Goal: Task Accomplishment & Management: Manage account settings

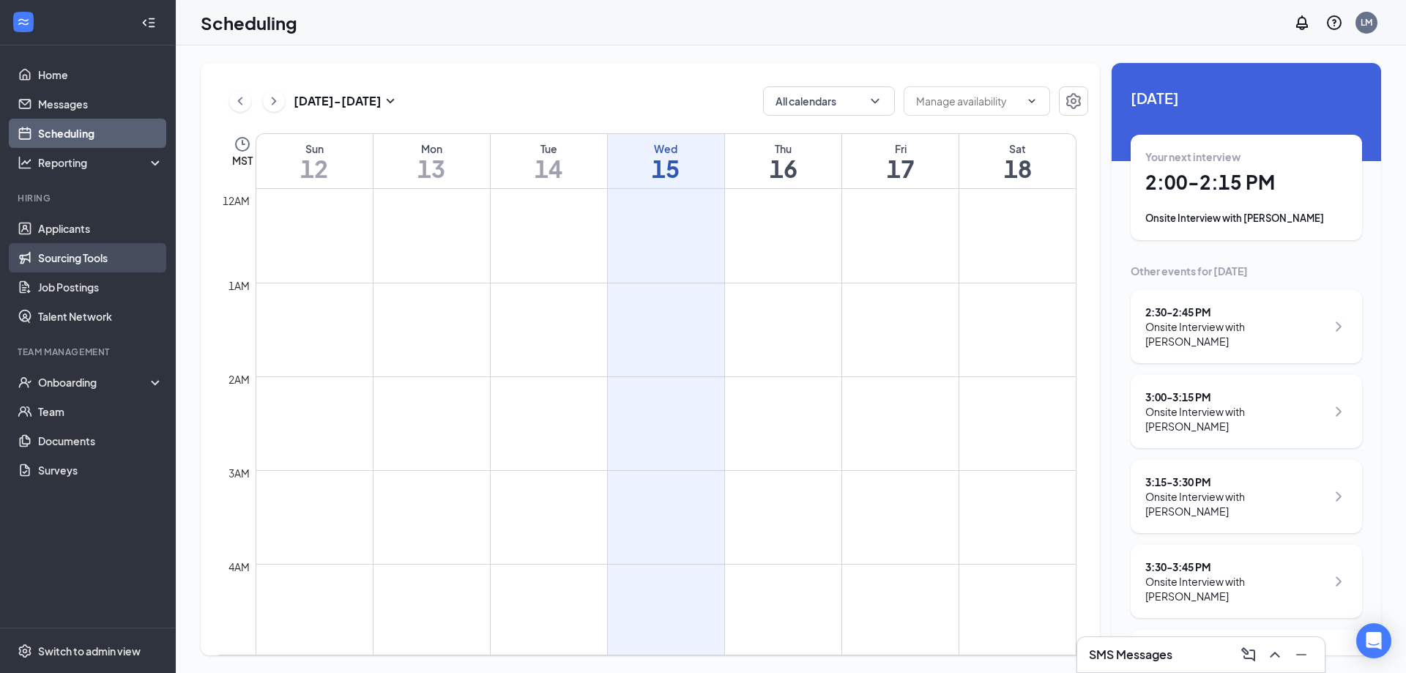
scroll to position [720, 0]
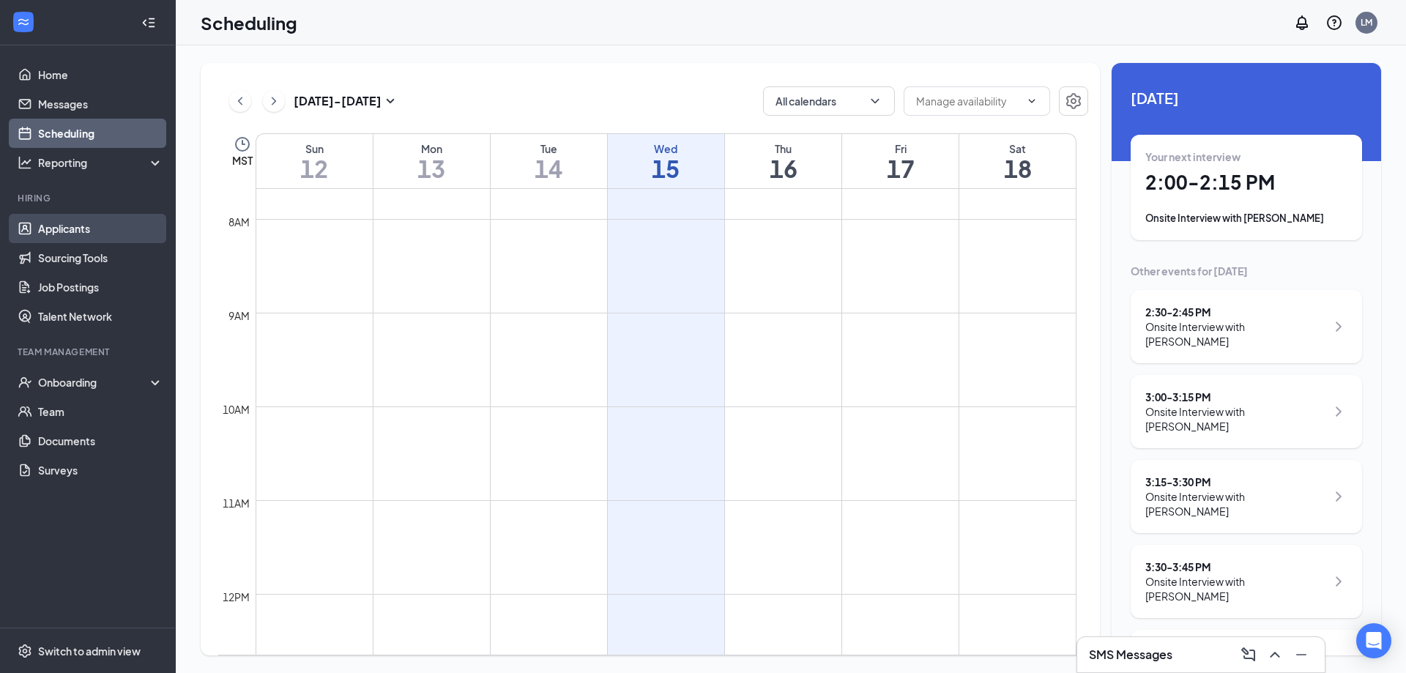
click at [91, 241] on link "Applicants" at bounding box center [100, 228] width 125 height 29
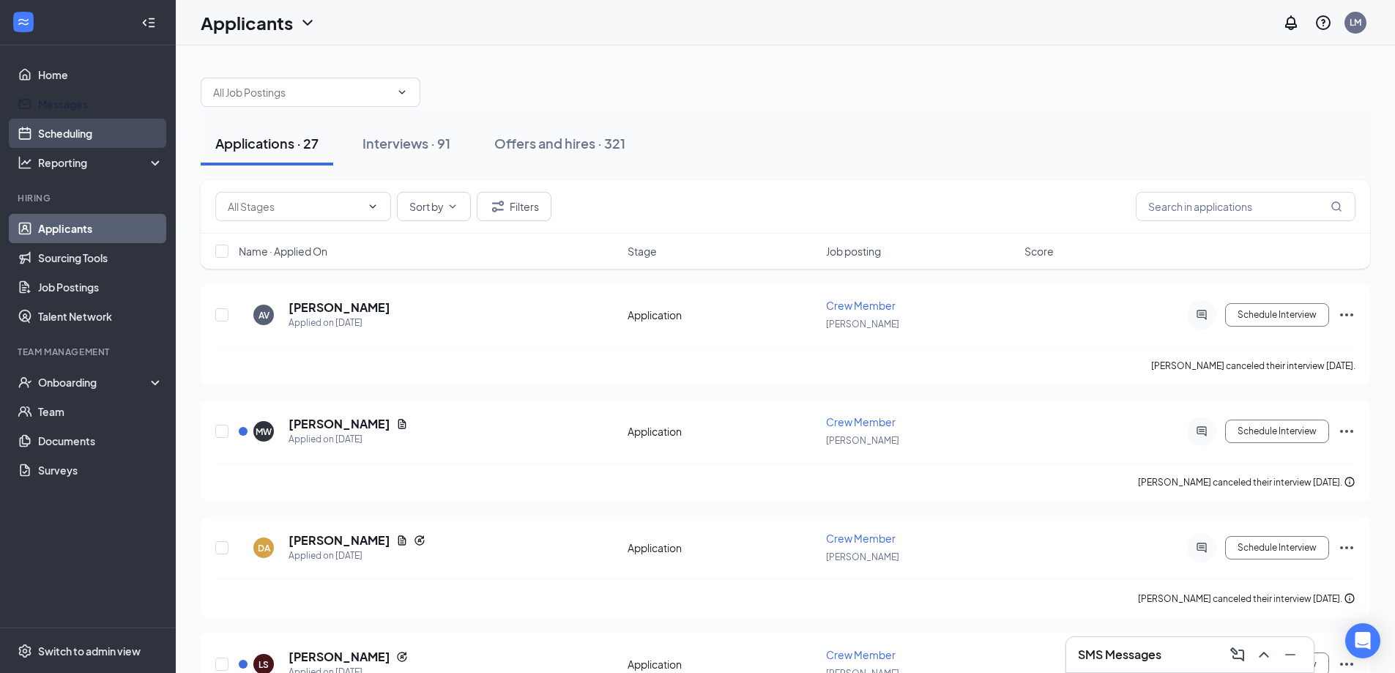
click at [91, 141] on link "Scheduling" at bounding box center [100, 133] width 125 height 29
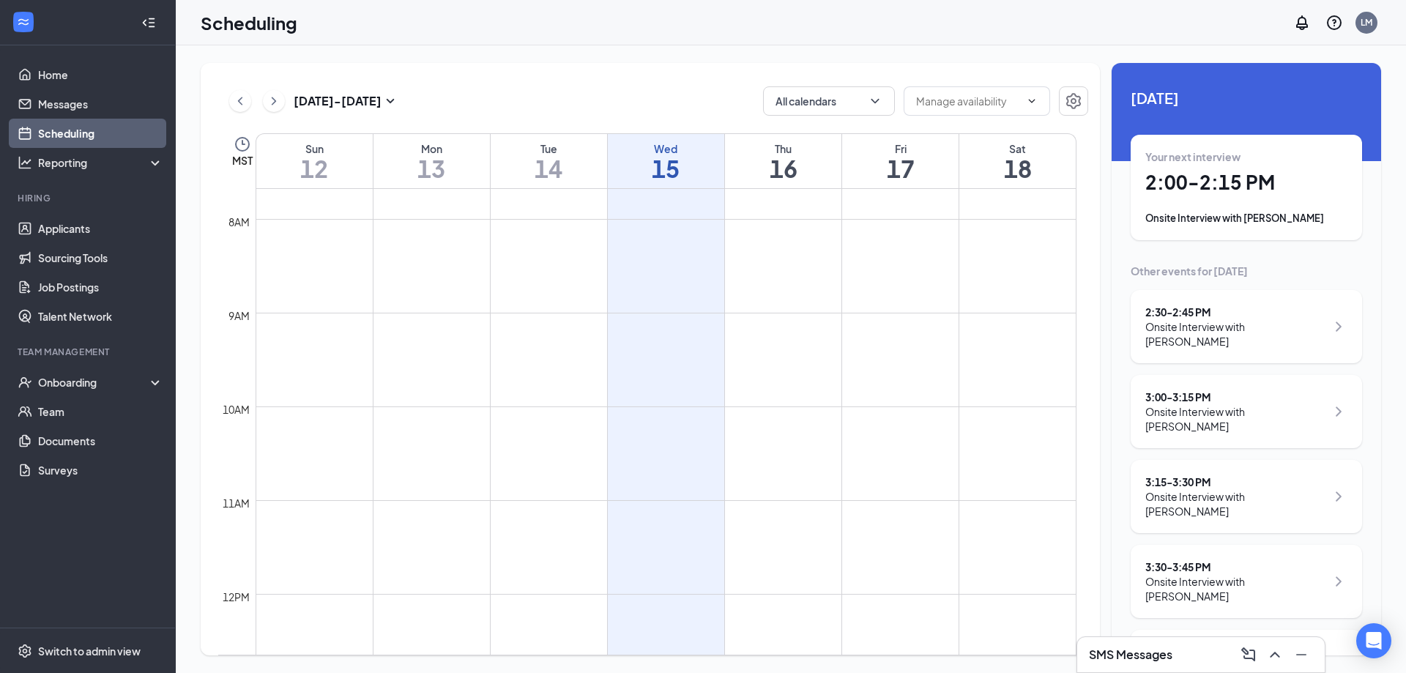
click at [1270, 175] on h1 "2:00 - 2:15 PM" at bounding box center [1247, 182] width 202 height 25
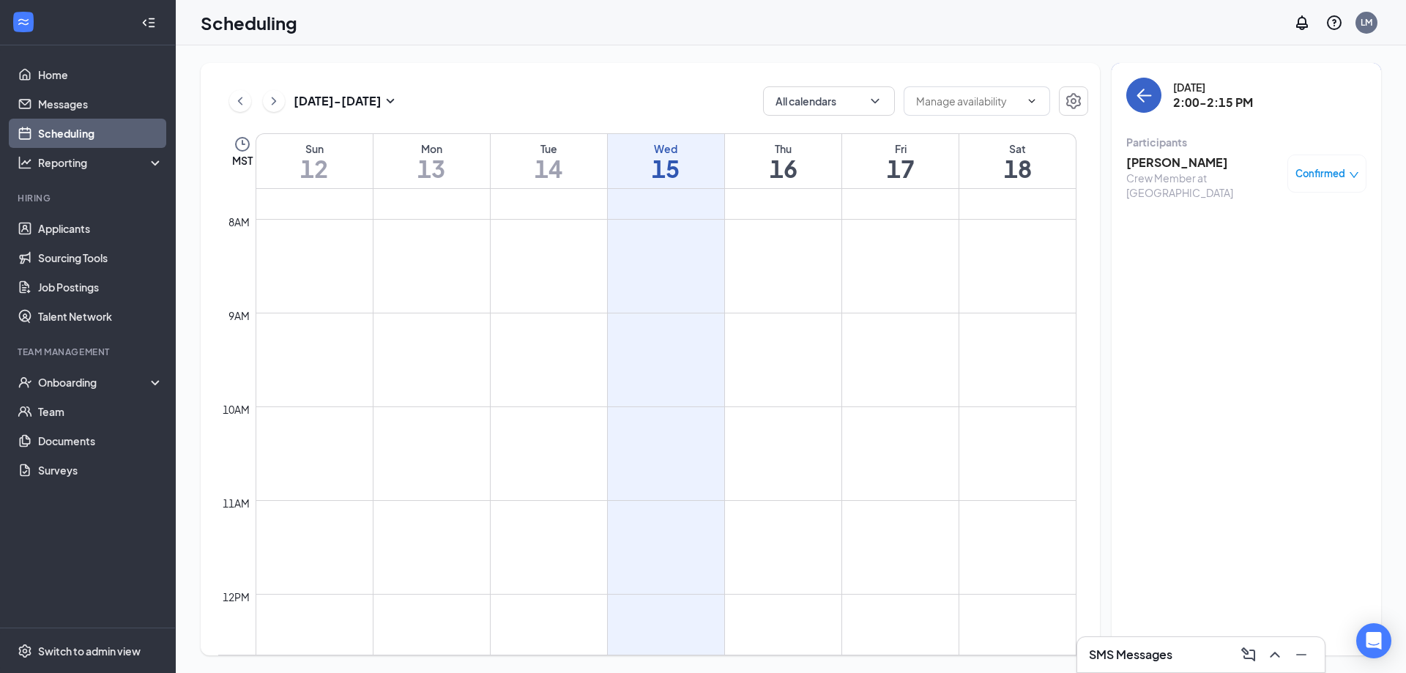
click at [1151, 80] on button "back-button" at bounding box center [1143, 95] width 35 height 35
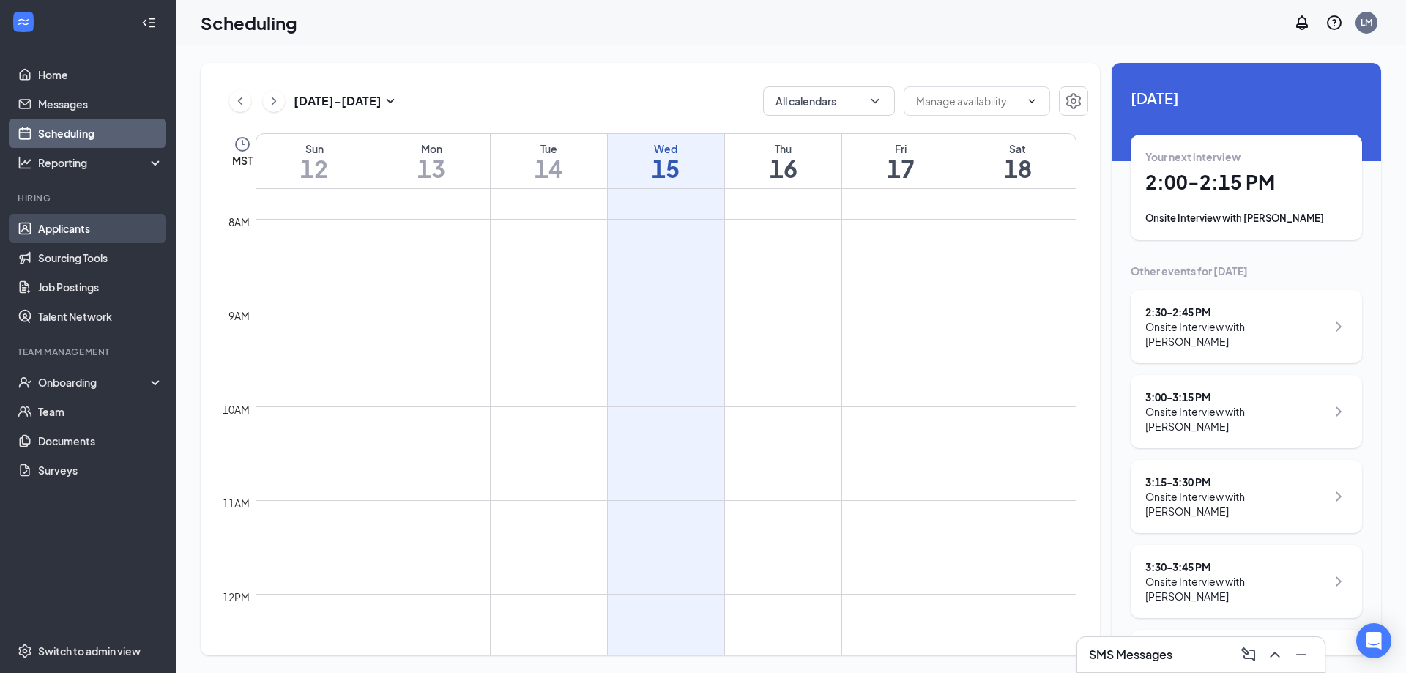
click at [74, 241] on link "Applicants" at bounding box center [100, 228] width 125 height 29
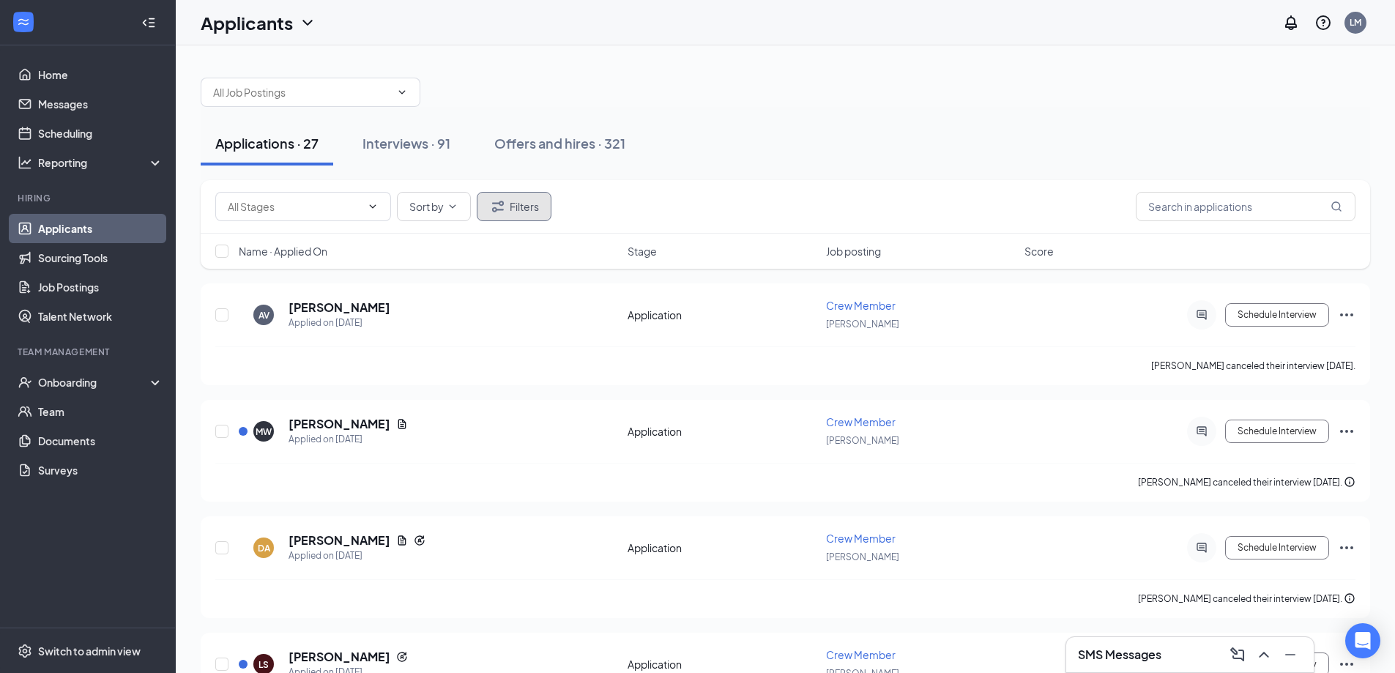
click at [505, 201] on icon "Filter" at bounding box center [498, 207] width 18 height 18
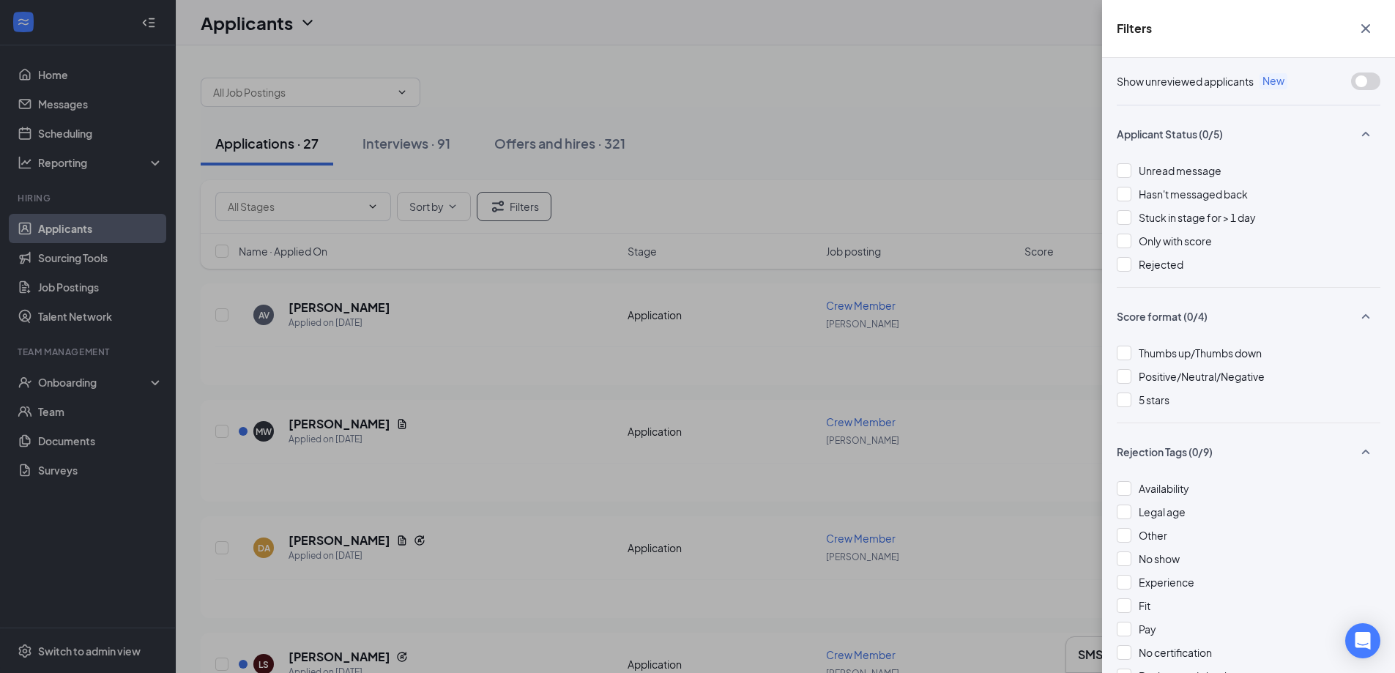
click at [966, 131] on div "Filters Show unreviewed applicants New Applicant Status (0/5) Unread message Ha…" at bounding box center [697, 336] width 1395 height 673
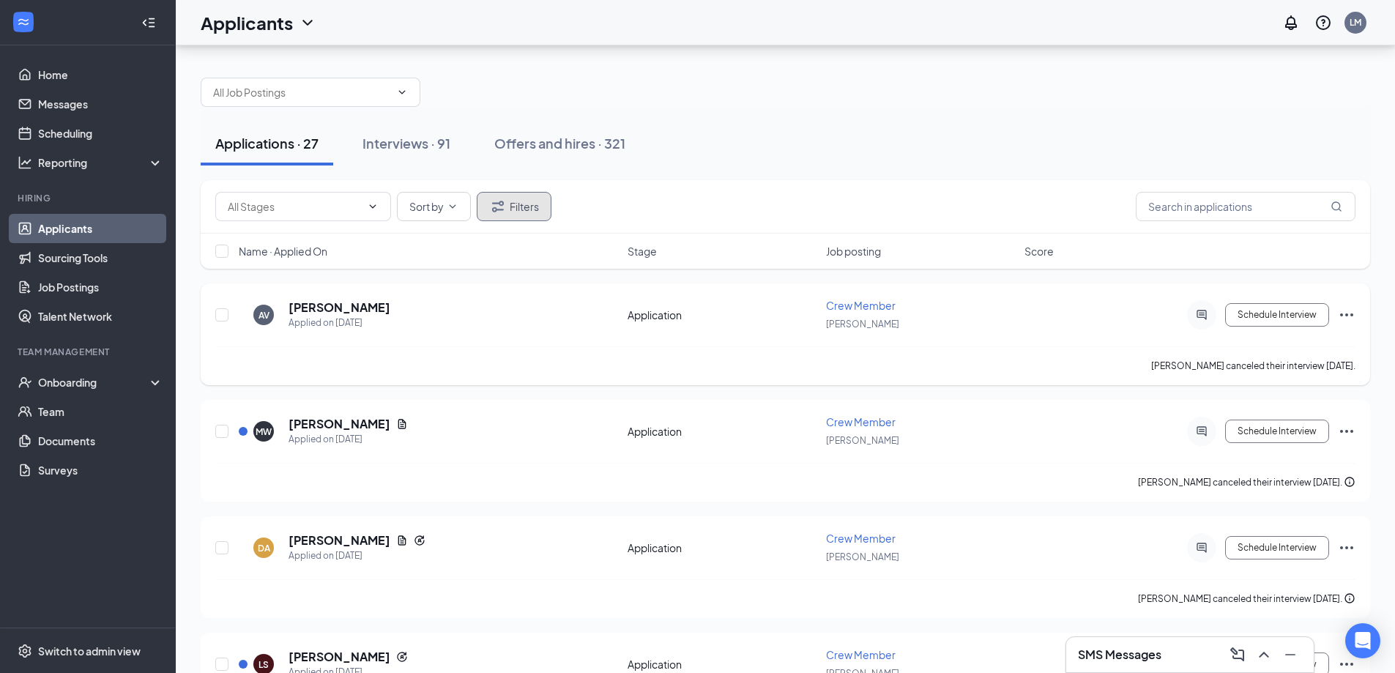
scroll to position [73, 0]
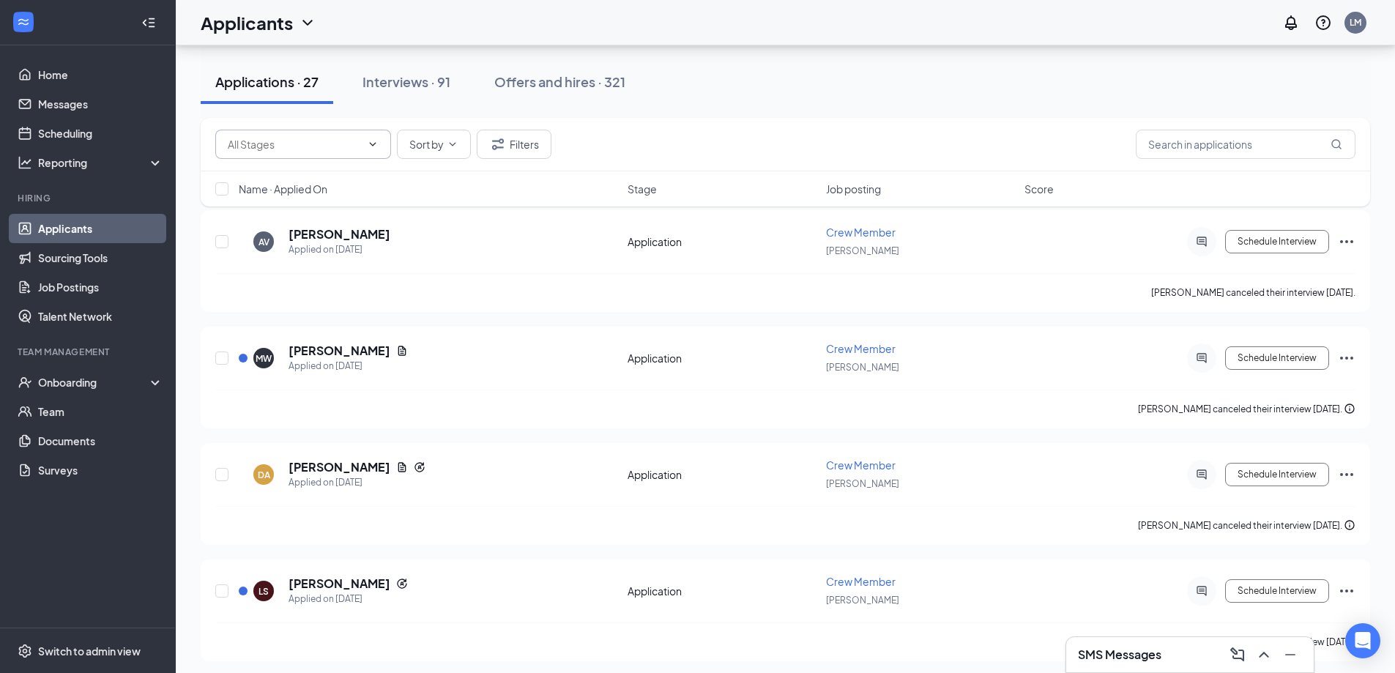
click at [311, 136] on span at bounding box center [303, 144] width 176 height 29
click at [421, 84] on div "Interviews · 91" at bounding box center [407, 82] width 88 height 18
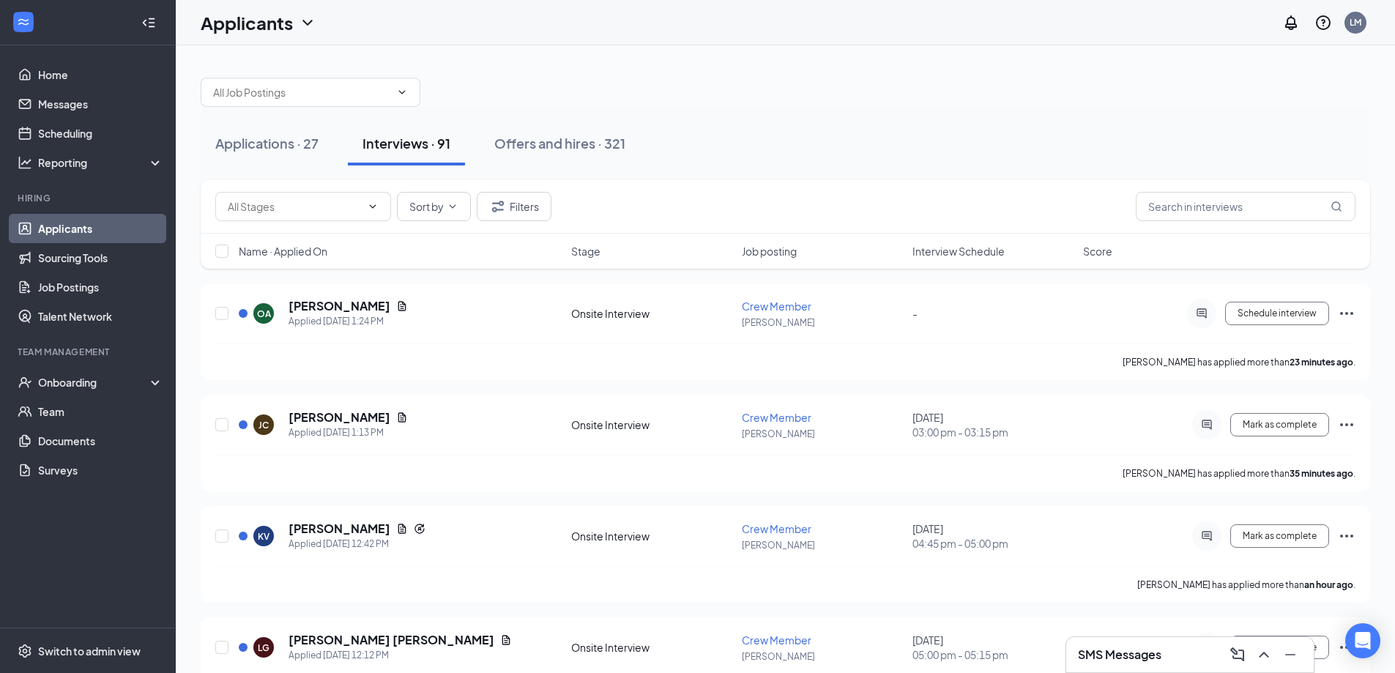
click at [982, 253] on span "Interview Schedule" at bounding box center [959, 251] width 92 height 15
click at [1010, 253] on icon "ArrowDown" at bounding box center [1015, 251] width 18 height 18
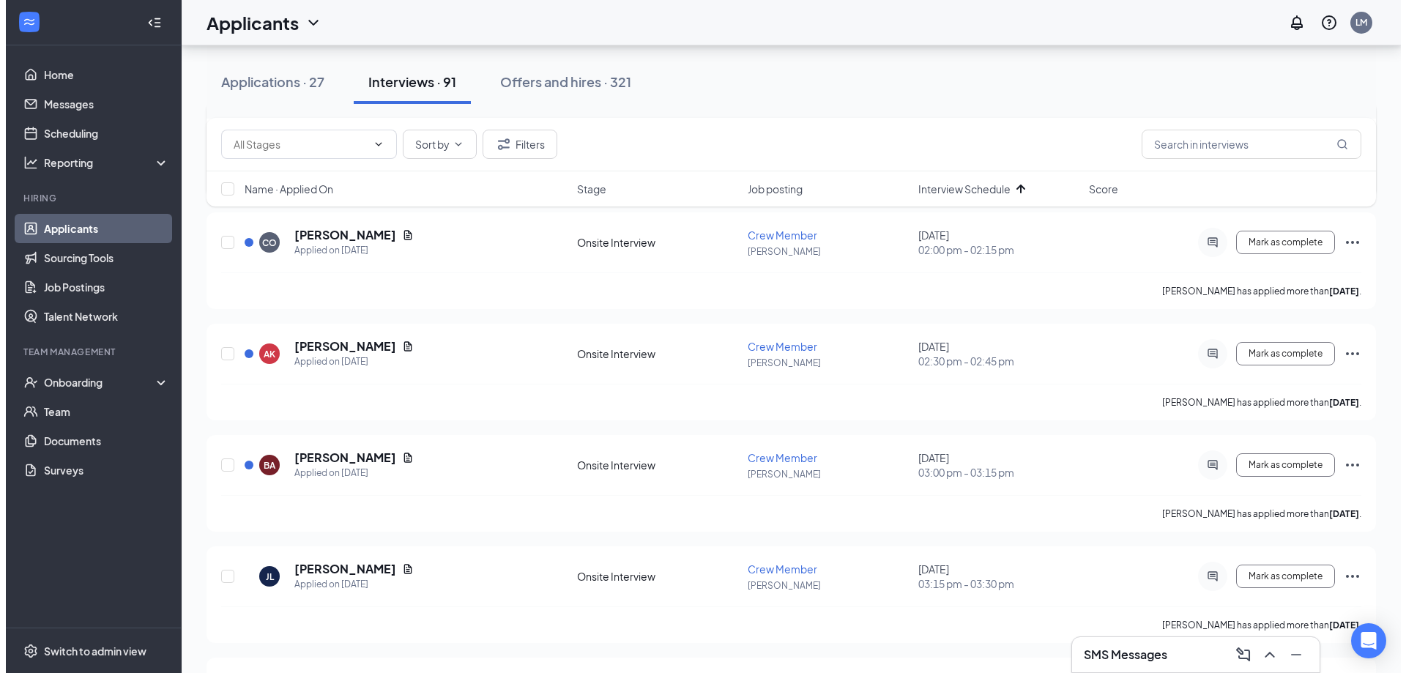
scroll to position [1538, 0]
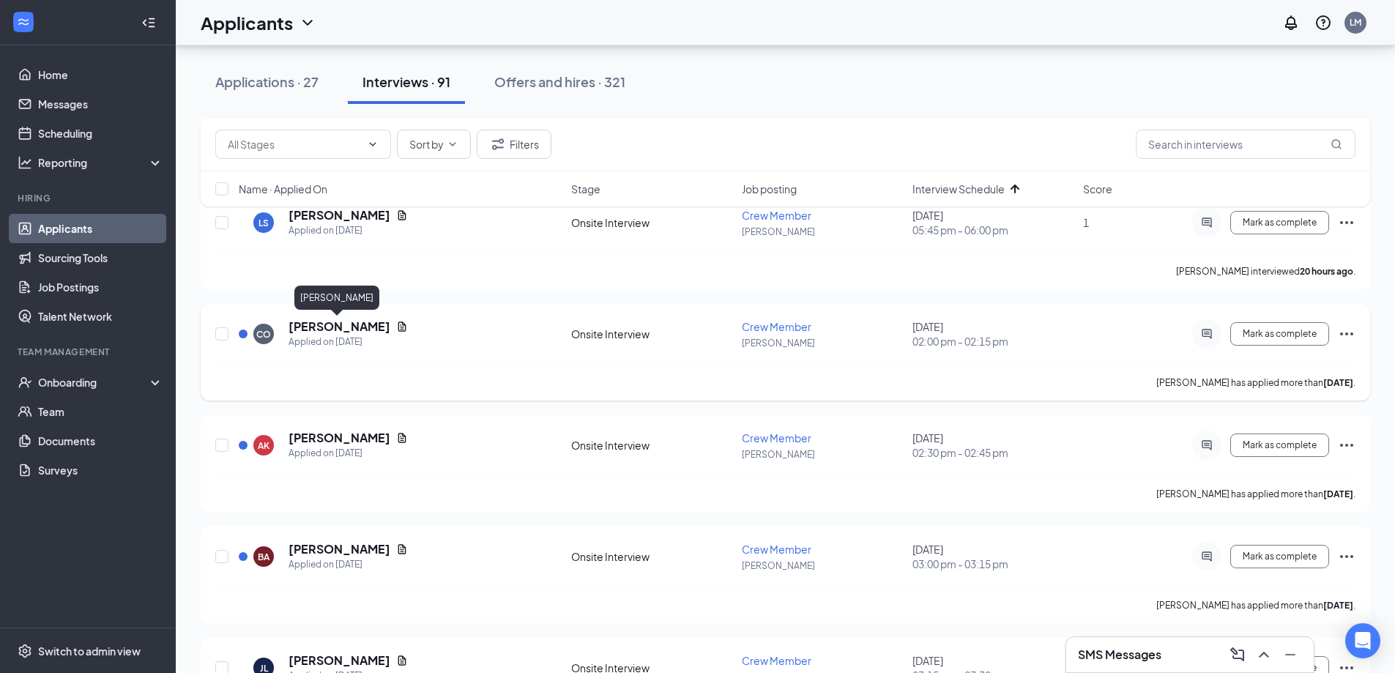
click at [310, 331] on h5 "[PERSON_NAME]" at bounding box center [340, 327] width 102 height 16
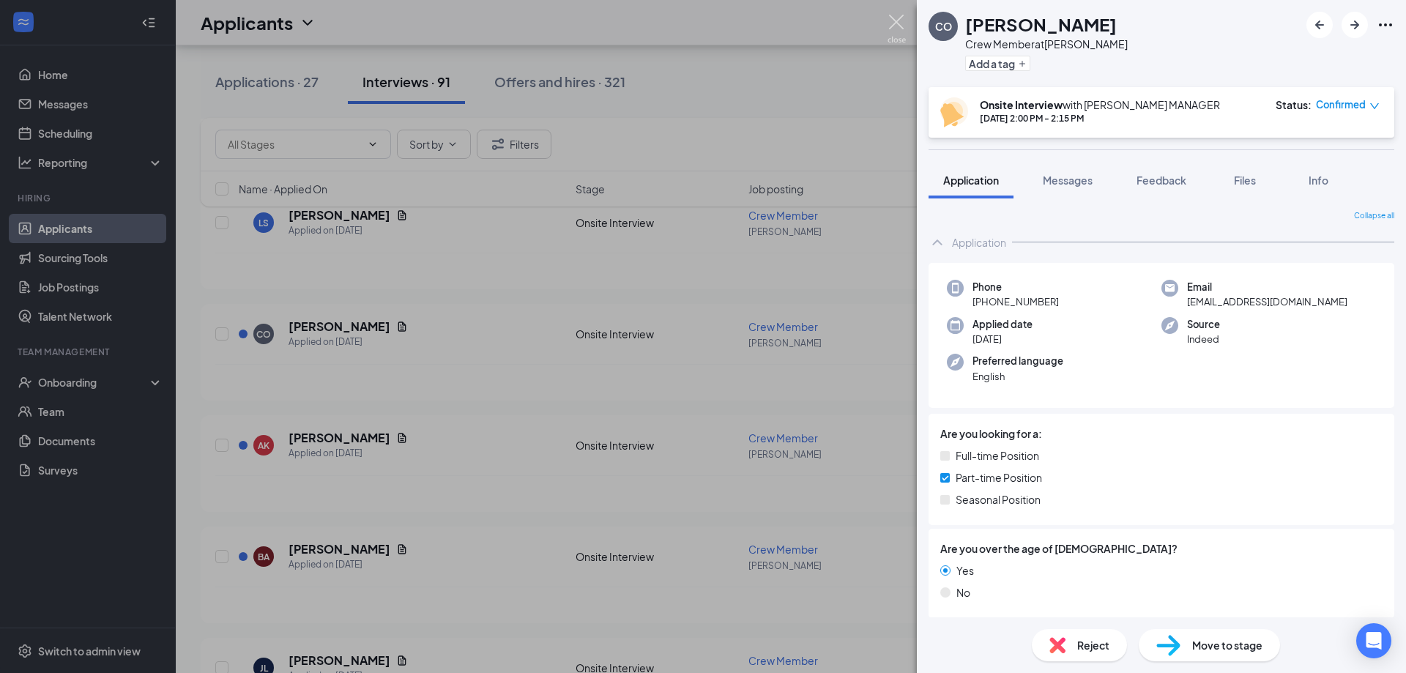
click at [897, 26] on img at bounding box center [897, 29] width 18 height 29
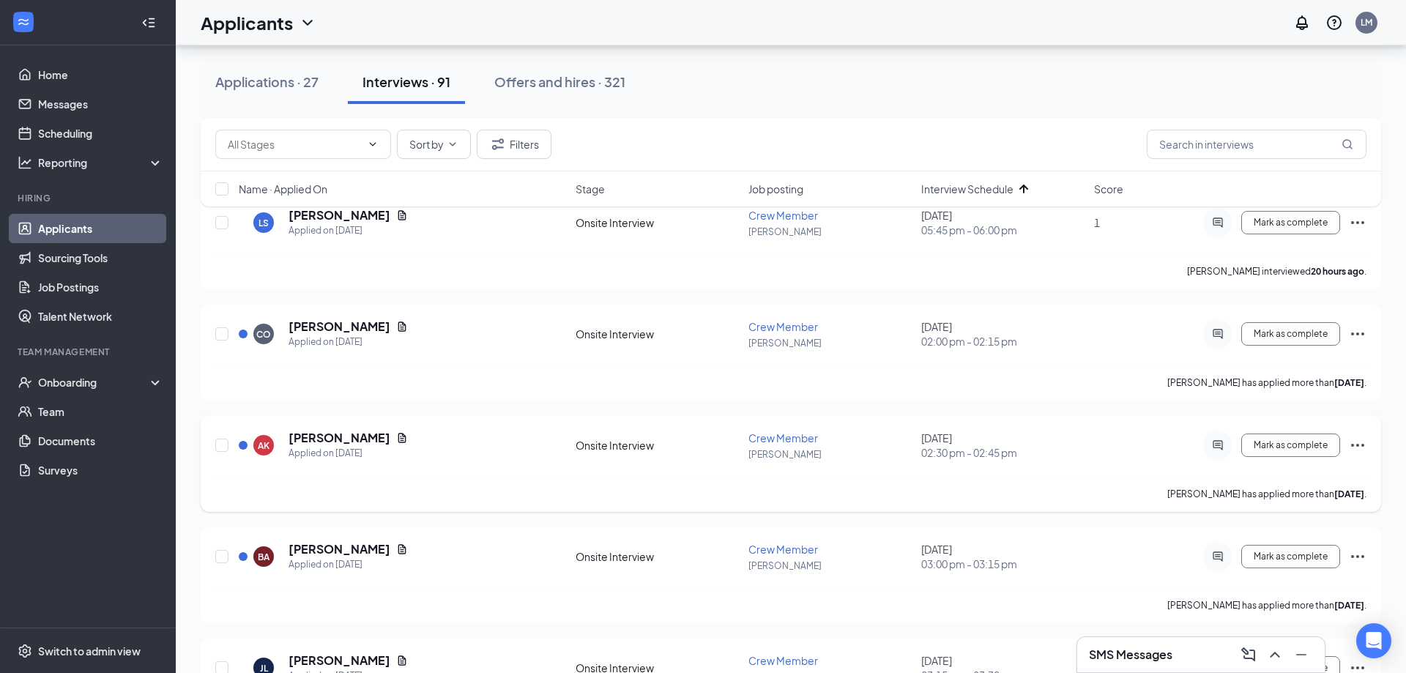
click at [373, 437] on h5 "[PERSON_NAME]" at bounding box center [340, 438] width 102 height 16
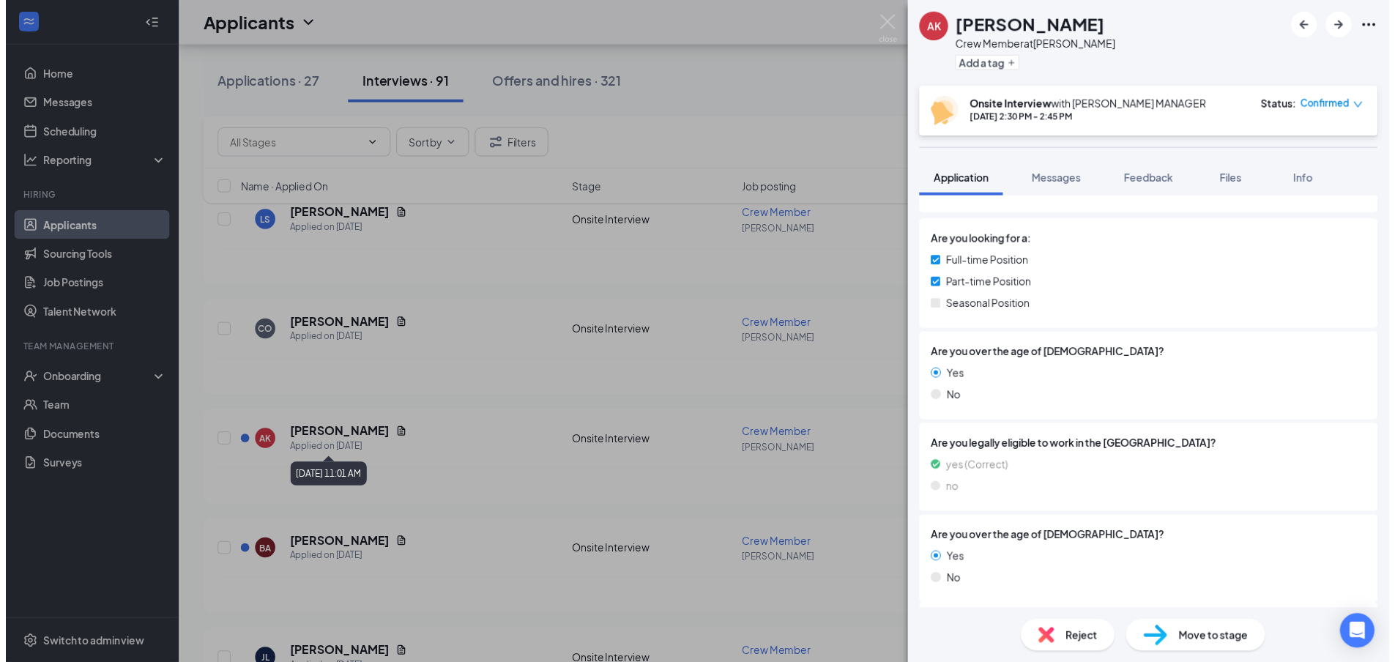
scroll to position [269, 0]
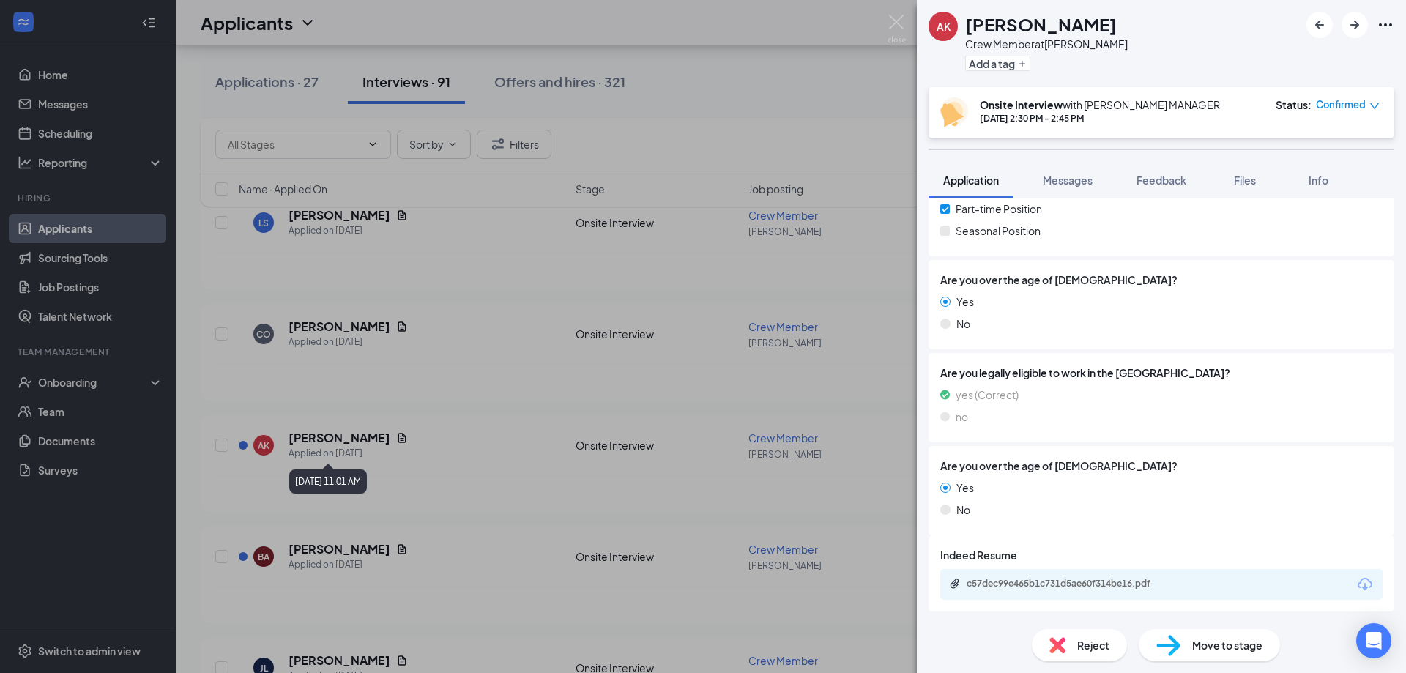
click at [456, 573] on div "AK ASHLYN KNOWLES Crew Member at Logan Add a tag Onsite Interview with LOGAN MA…" at bounding box center [703, 336] width 1406 height 673
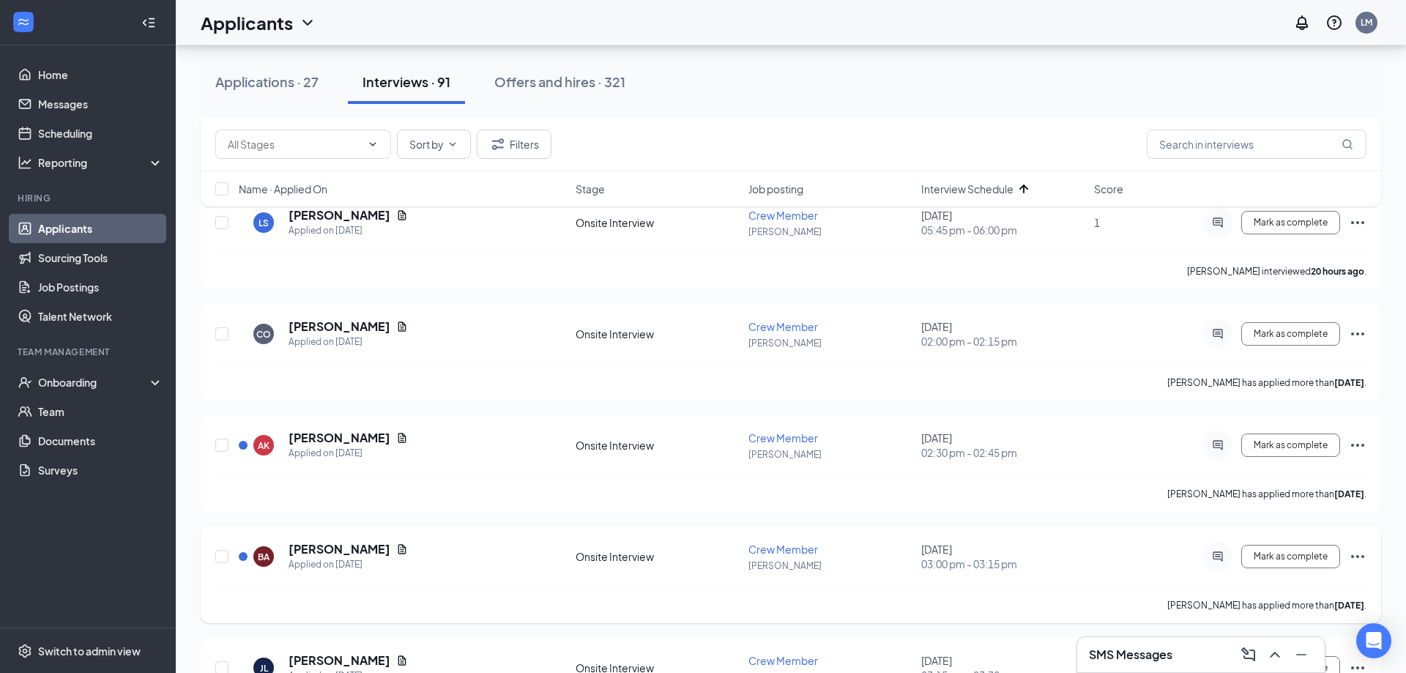
click at [309, 573] on div "BA Brayden Allen Applied on Oct 11 Onsite Interview Crew Member Logan October 1…" at bounding box center [790, 563] width 1151 height 45
click at [324, 541] on h5 "[PERSON_NAME]" at bounding box center [340, 549] width 102 height 16
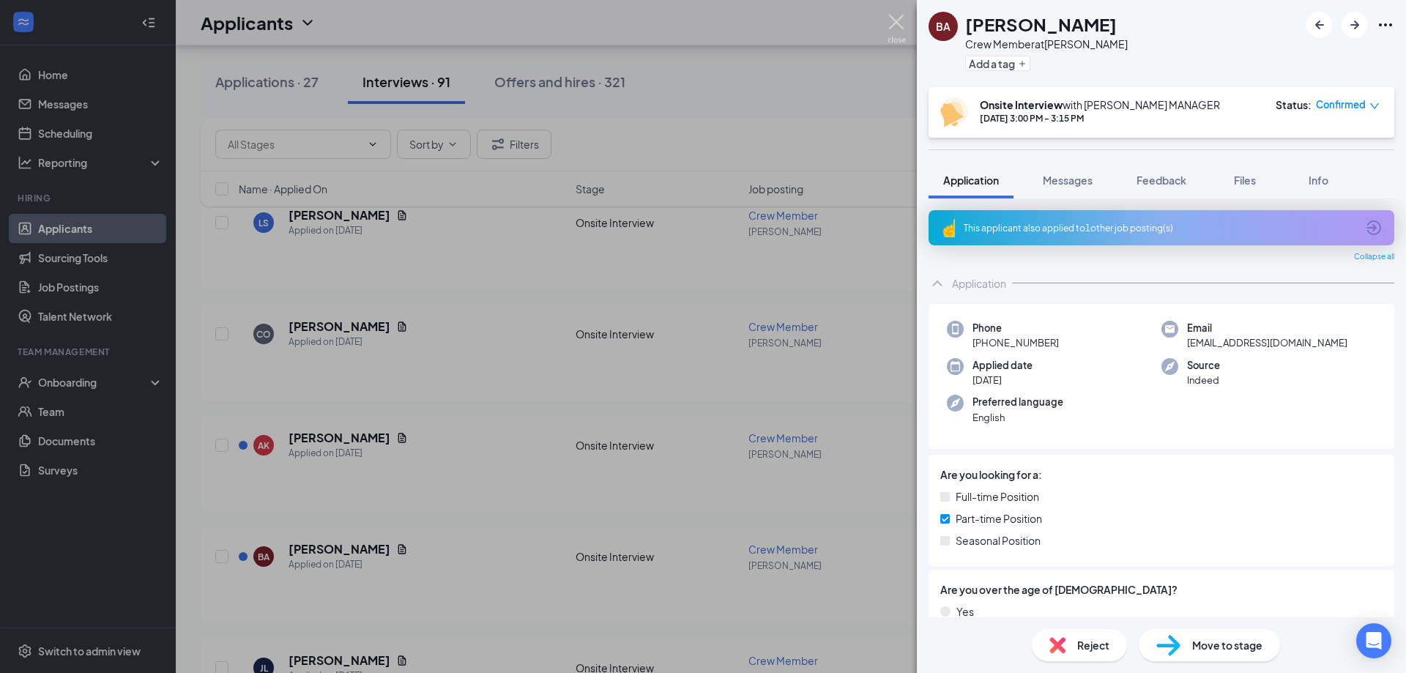
click at [888, 23] on img at bounding box center [897, 29] width 18 height 29
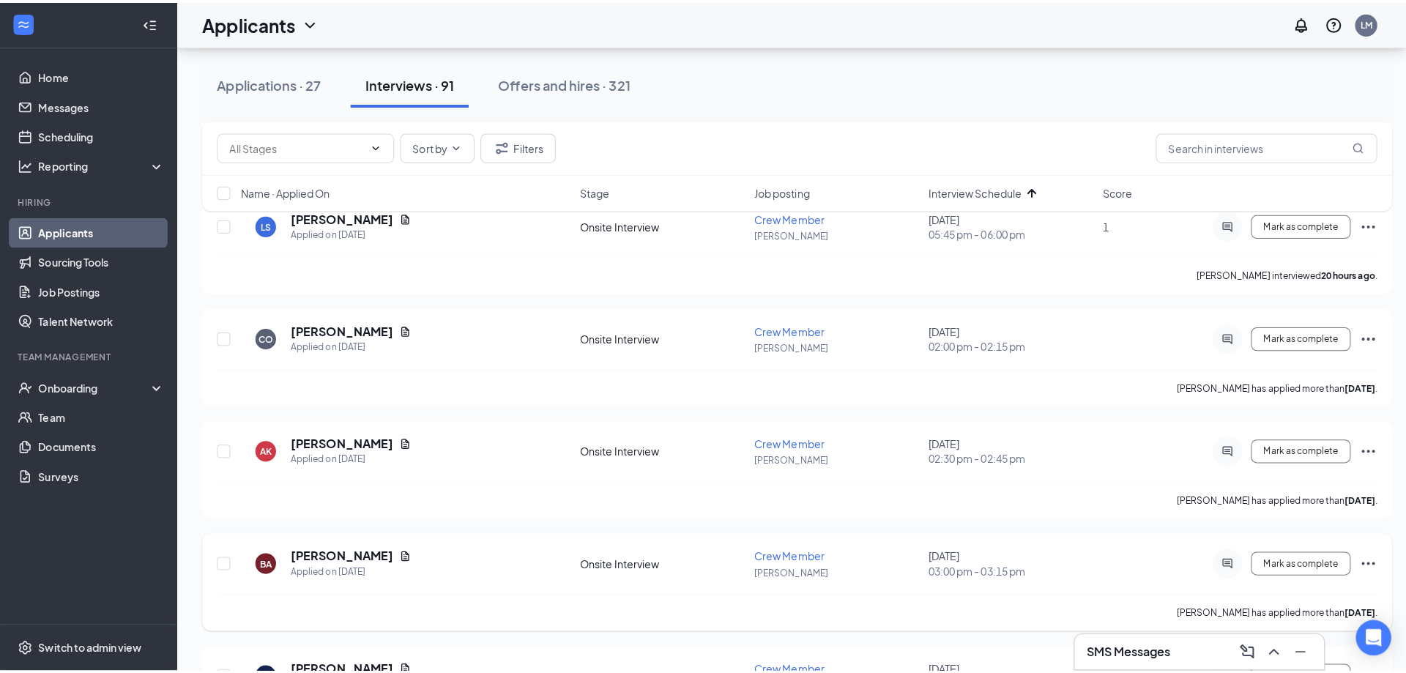
scroll to position [1611, 0]
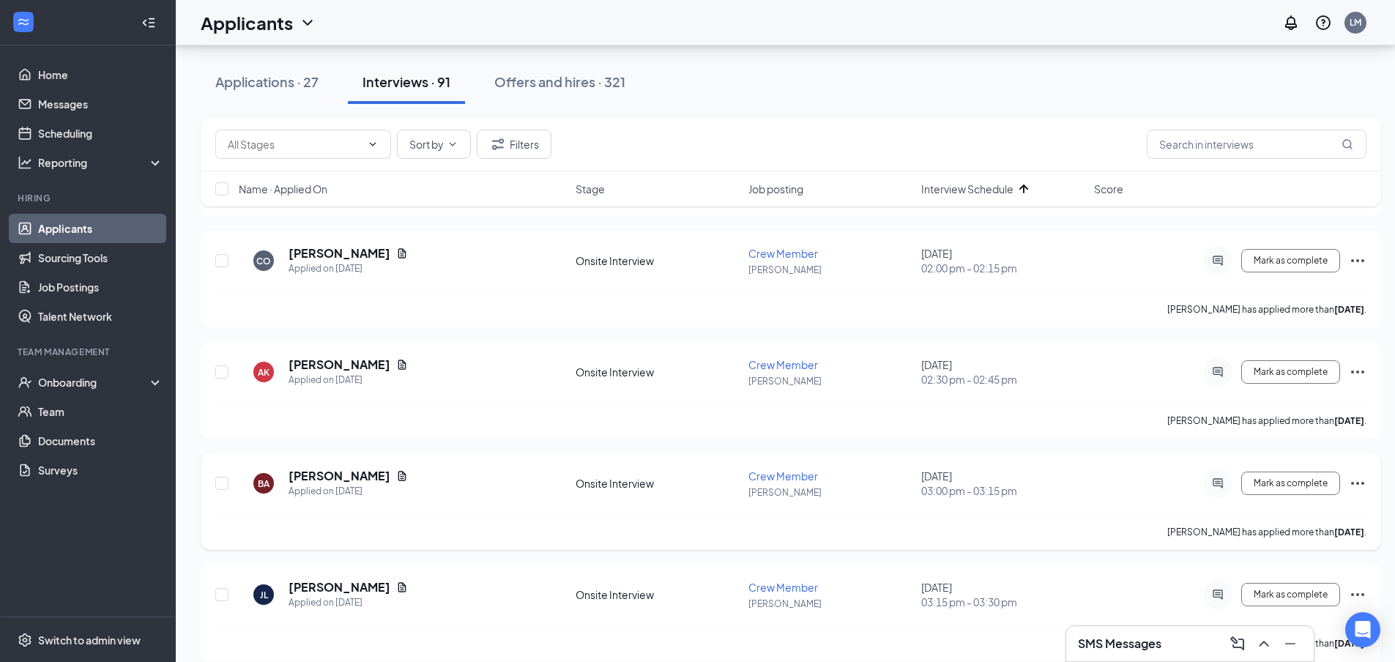
click at [329, 477] on h5 "[PERSON_NAME]" at bounding box center [340, 476] width 102 height 16
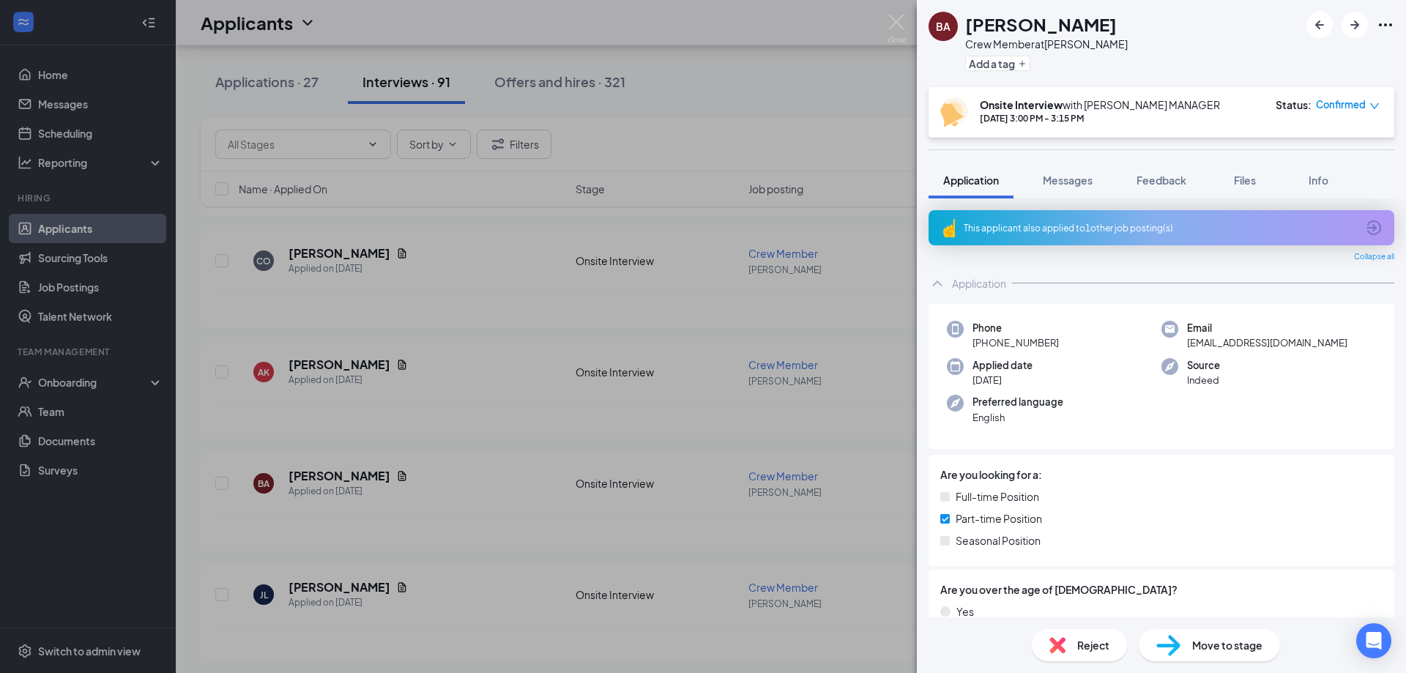
click at [1245, 222] on div "This applicant also applied to 1 other job posting(s)" at bounding box center [1160, 228] width 393 height 12
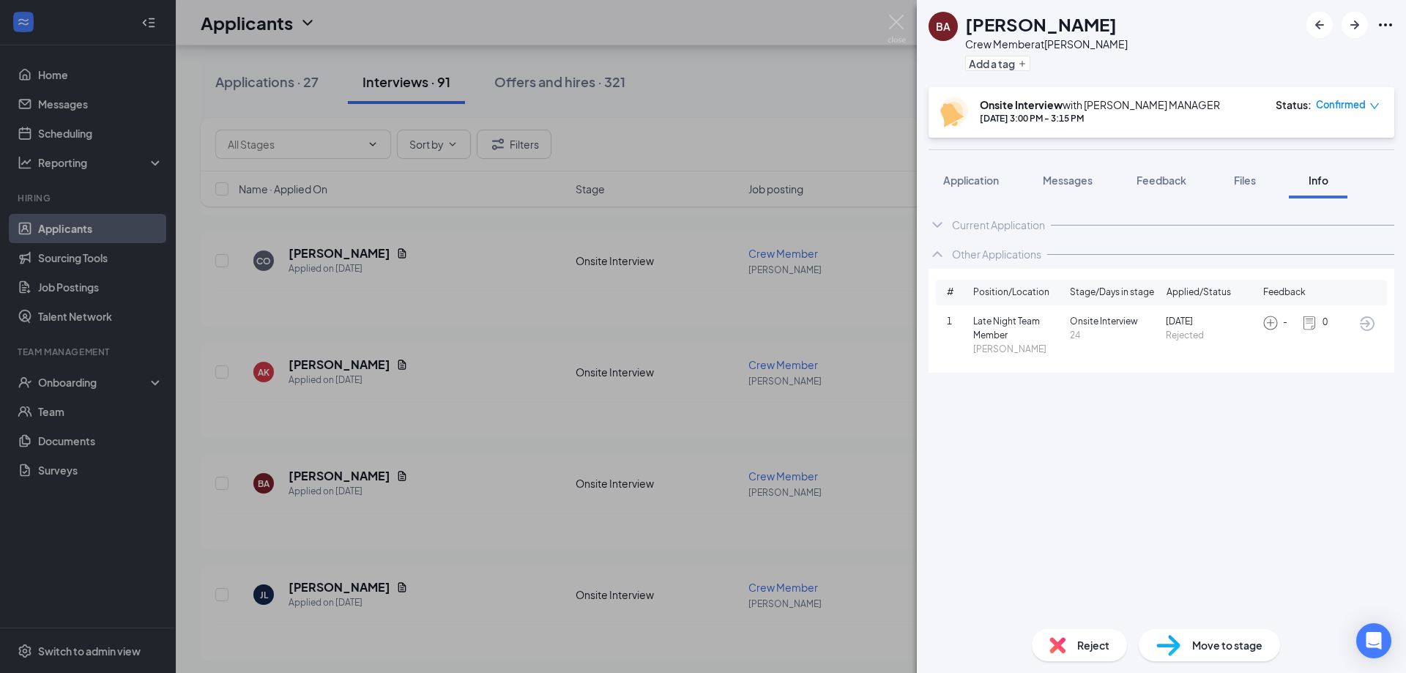
click at [693, 483] on div "BA Brayden Allen Crew Member at Logan Add a tag Onsite Interview with LOGAN MAN…" at bounding box center [703, 336] width 1406 height 673
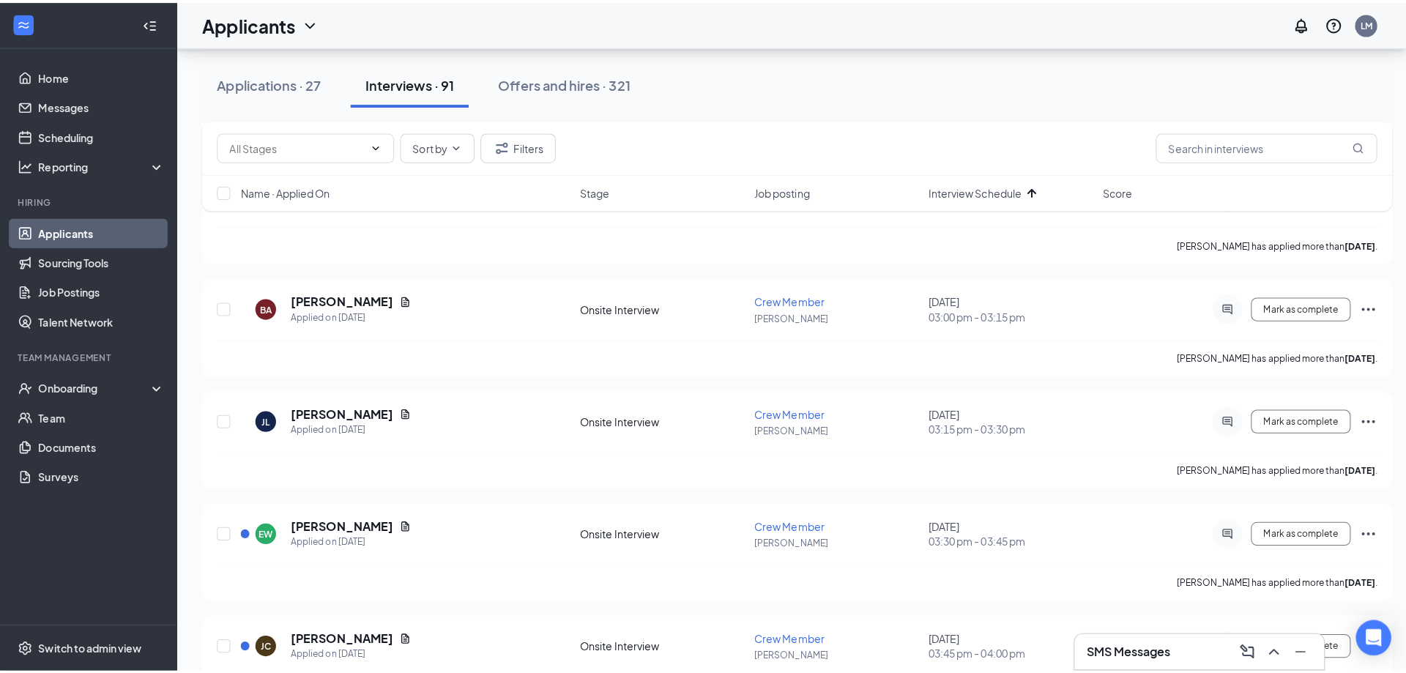
scroll to position [1803, 0]
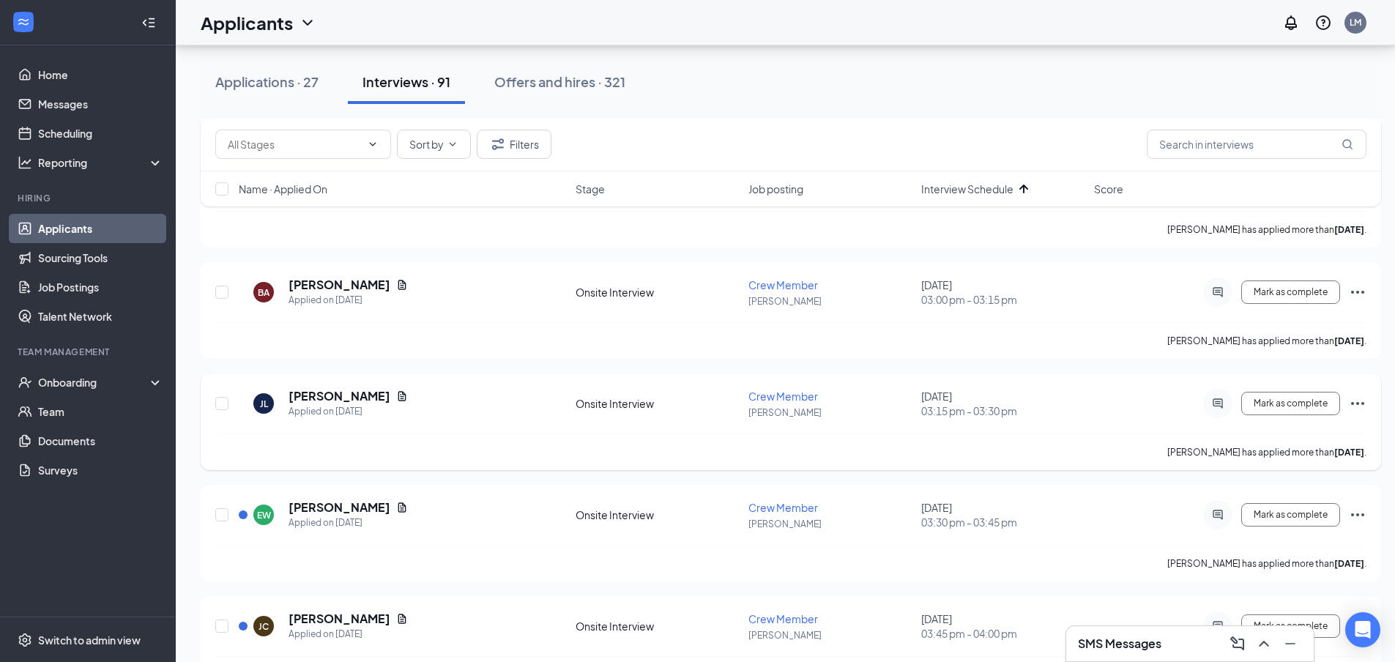
click at [316, 401] on h5 "[PERSON_NAME]" at bounding box center [340, 396] width 102 height 16
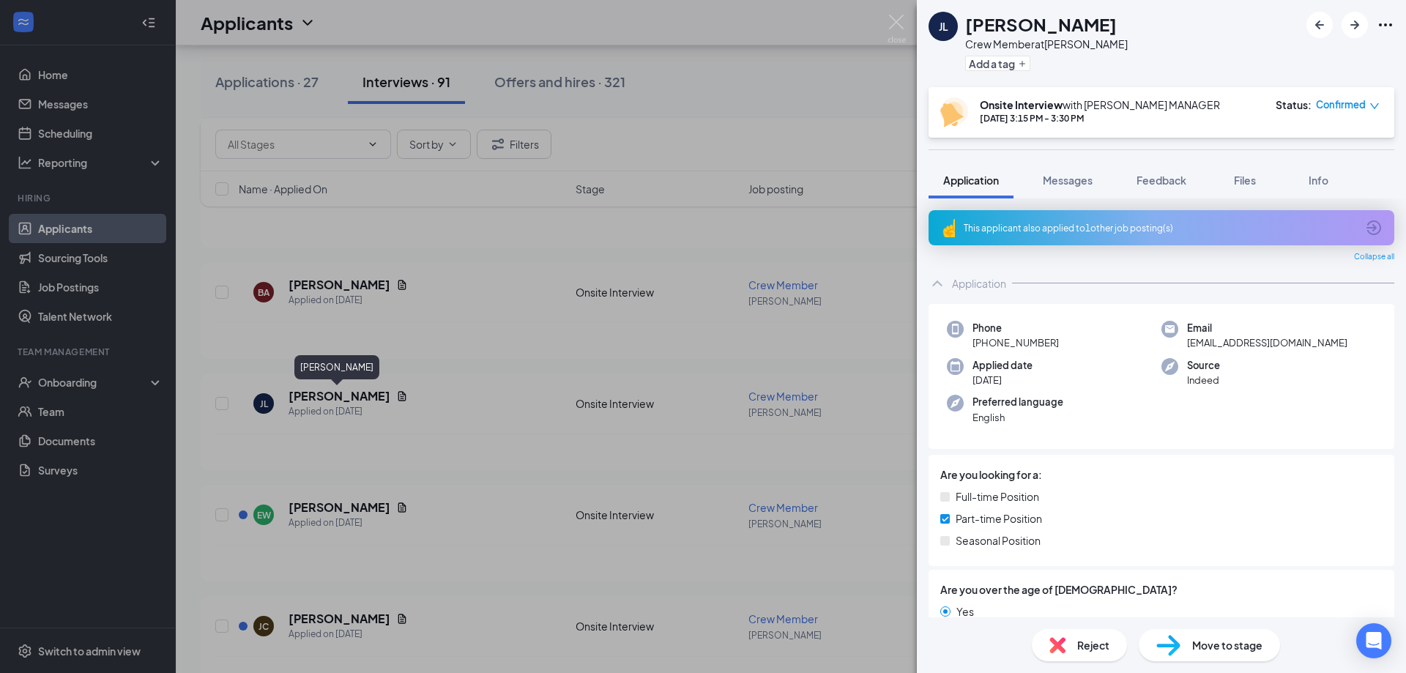
click at [1165, 237] on div "This applicant also applied to 1 other job posting(s)" at bounding box center [1162, 227] width 466 height 35
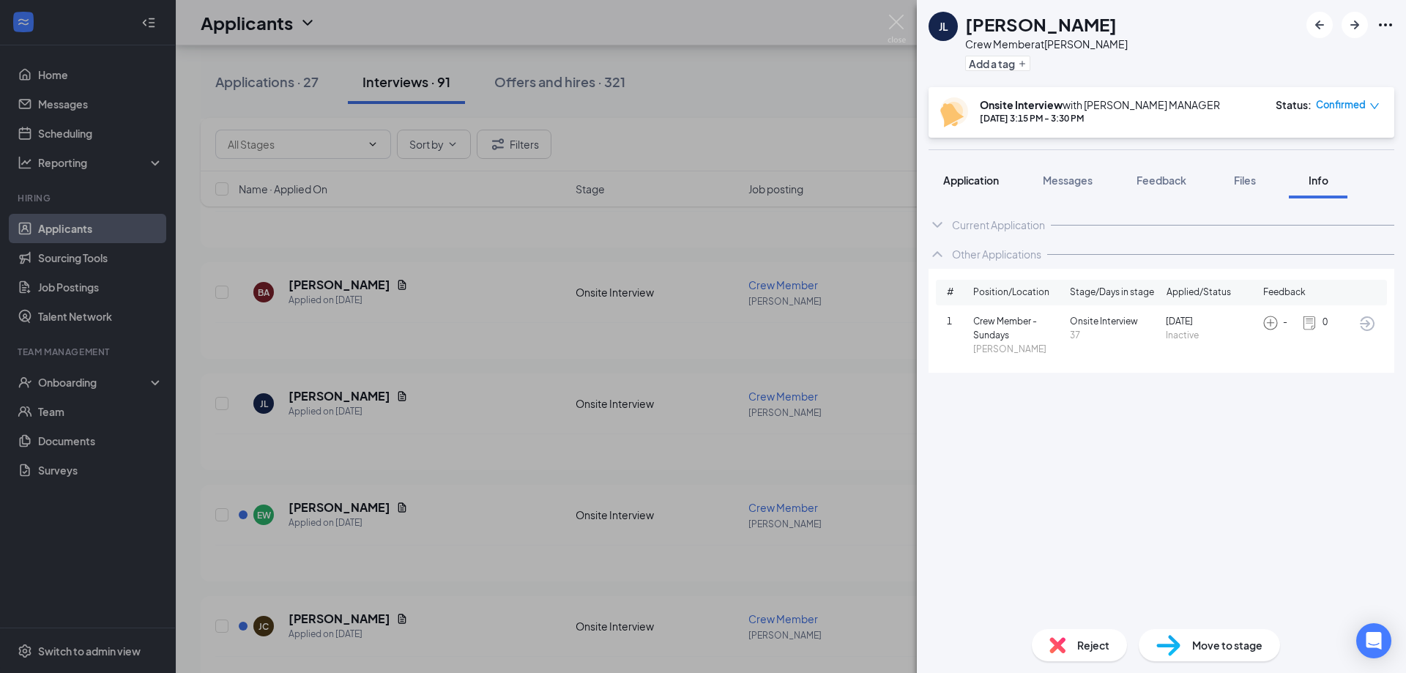
click at [982, 179] on span "Application" at bounding box center [971, 180] width 56 height 13
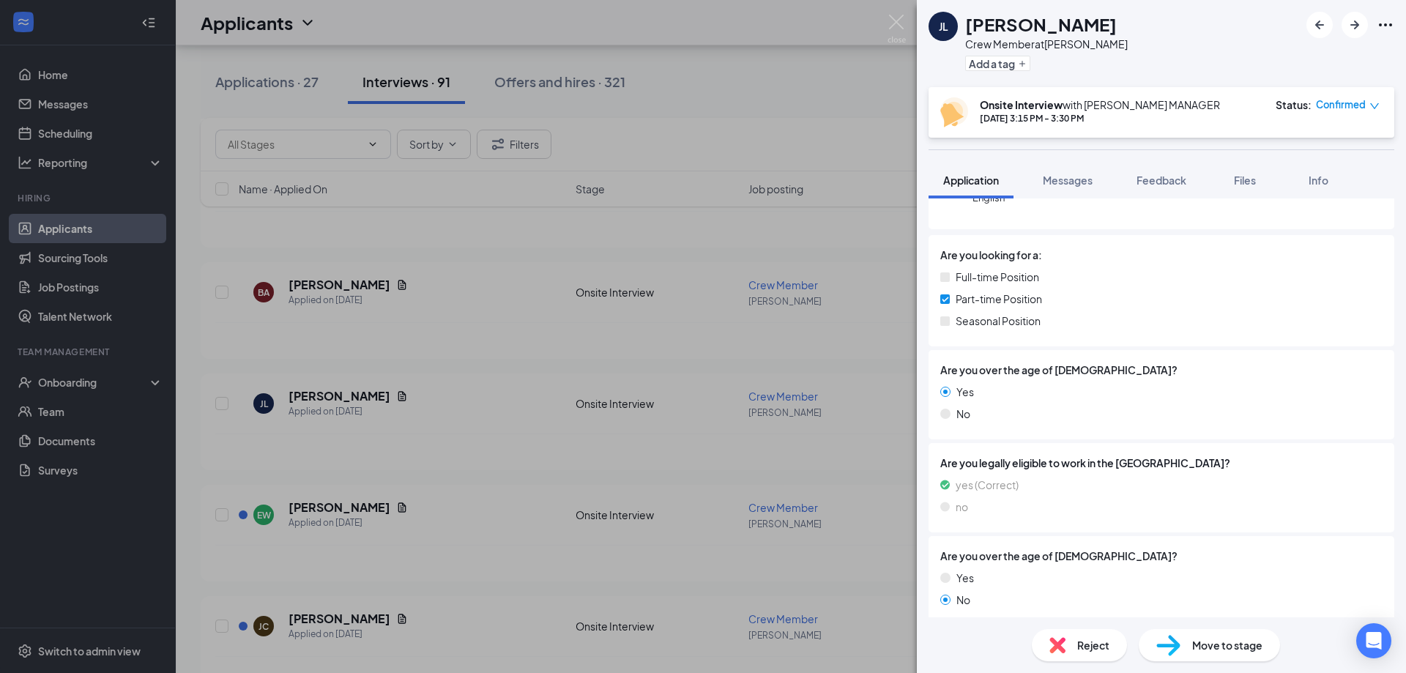
scroll to position [310, 0]
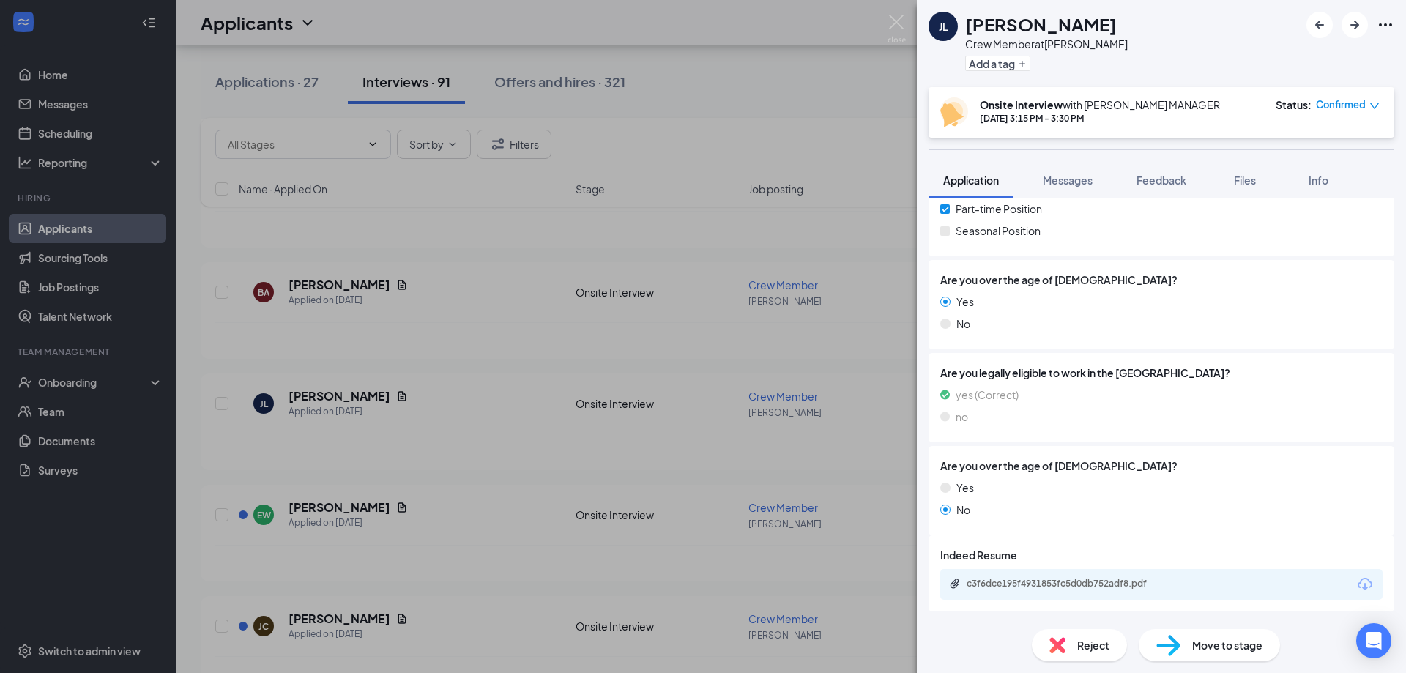
click at [582, 510] on div "JL Josias Longoria Crew Member at Logan Add a tag Onsite Interview with LOGAN M…" at bounding box center [703, 336] width 1406 height 673
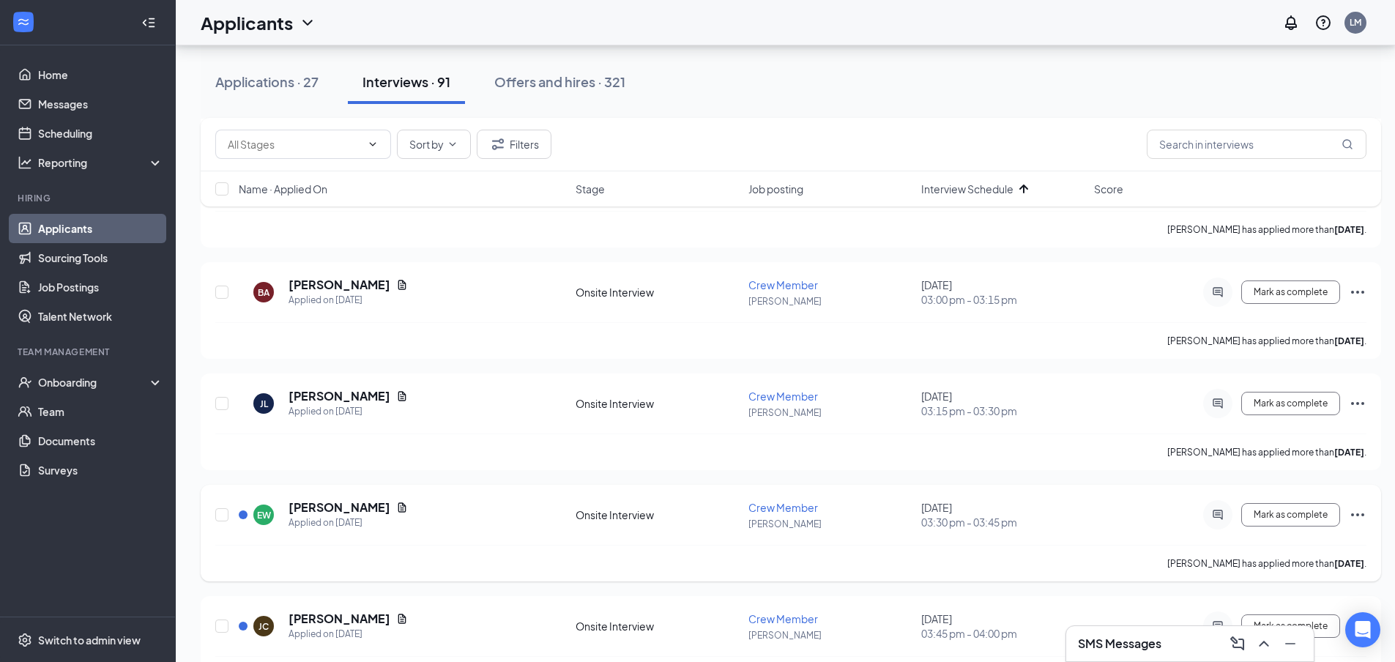
click at [327, 511] on h5 "[PERSON_NAME]" at bounding box center [340, 508] width 102 height 16
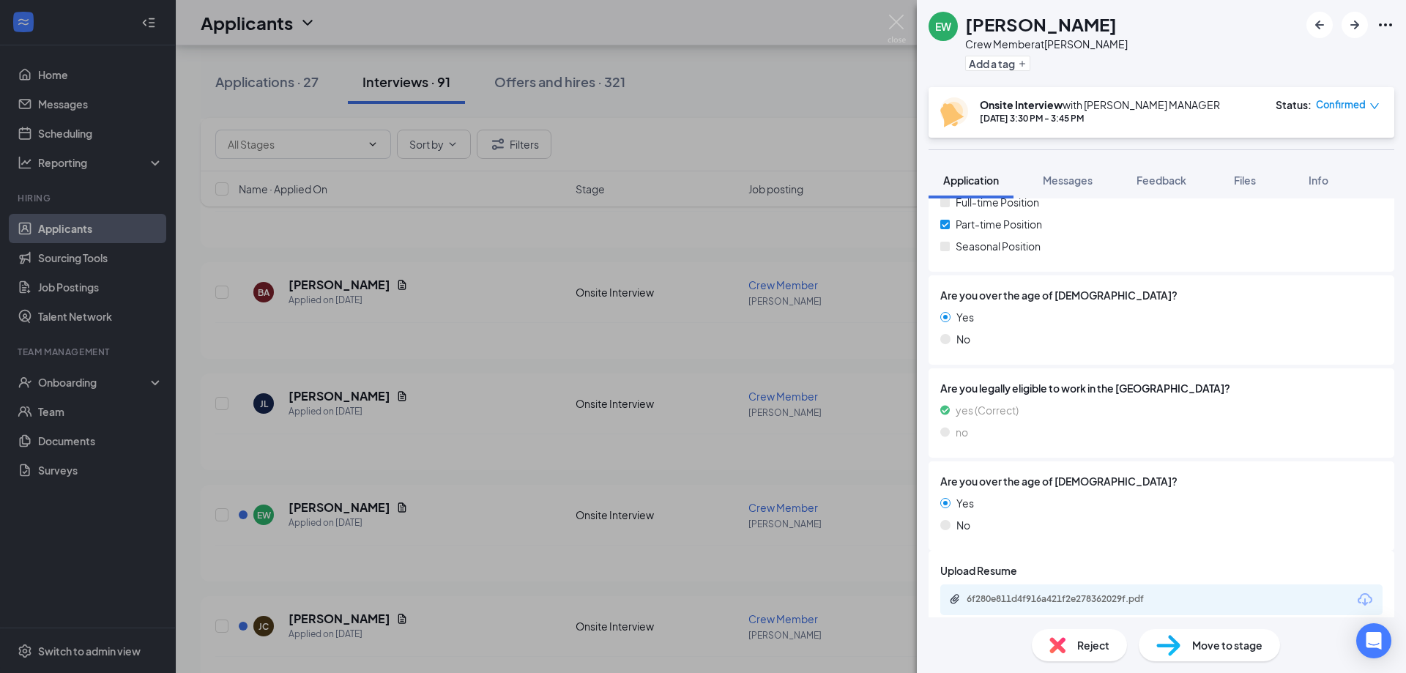
scroll to position [269, 0]
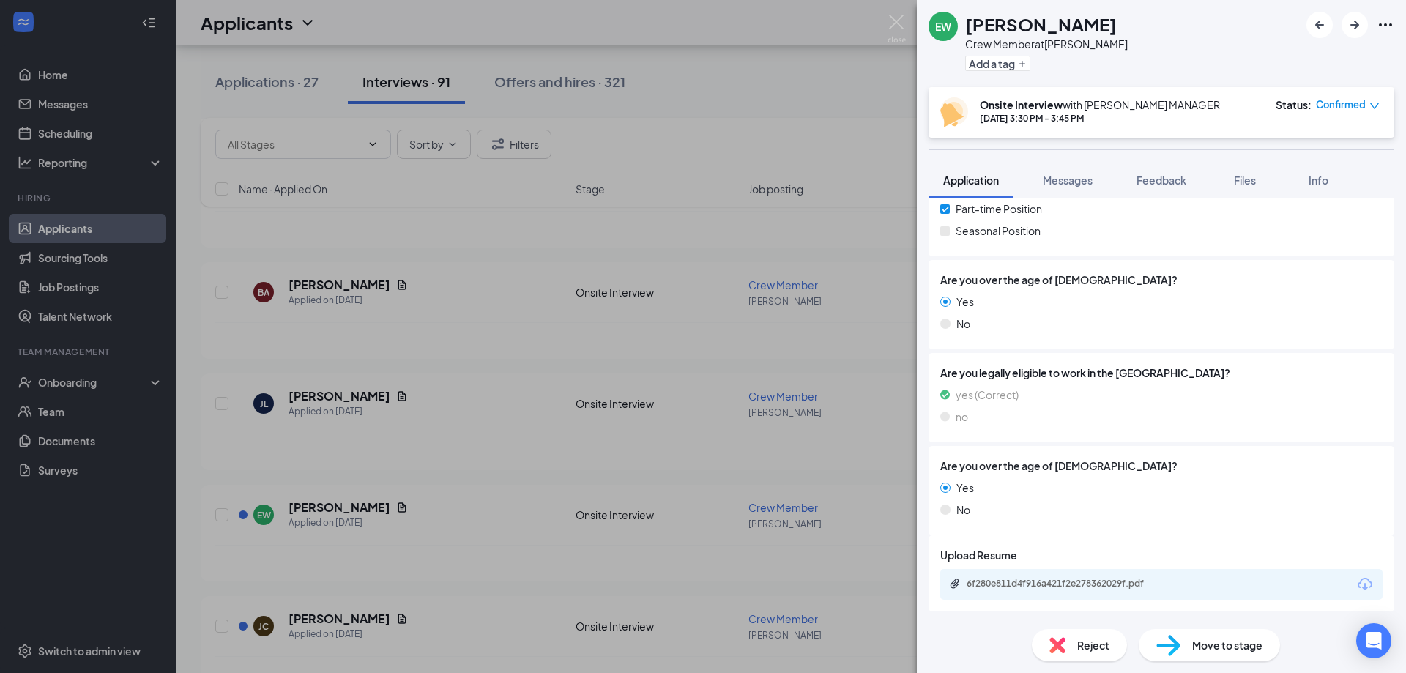
click at [820, 461] on div "EW Erin Wilhelm Crew Member at Logan Add a tag Onsite Interview with LOGAN MANA…" at bounding box center [703, 336] width 1406 height 673
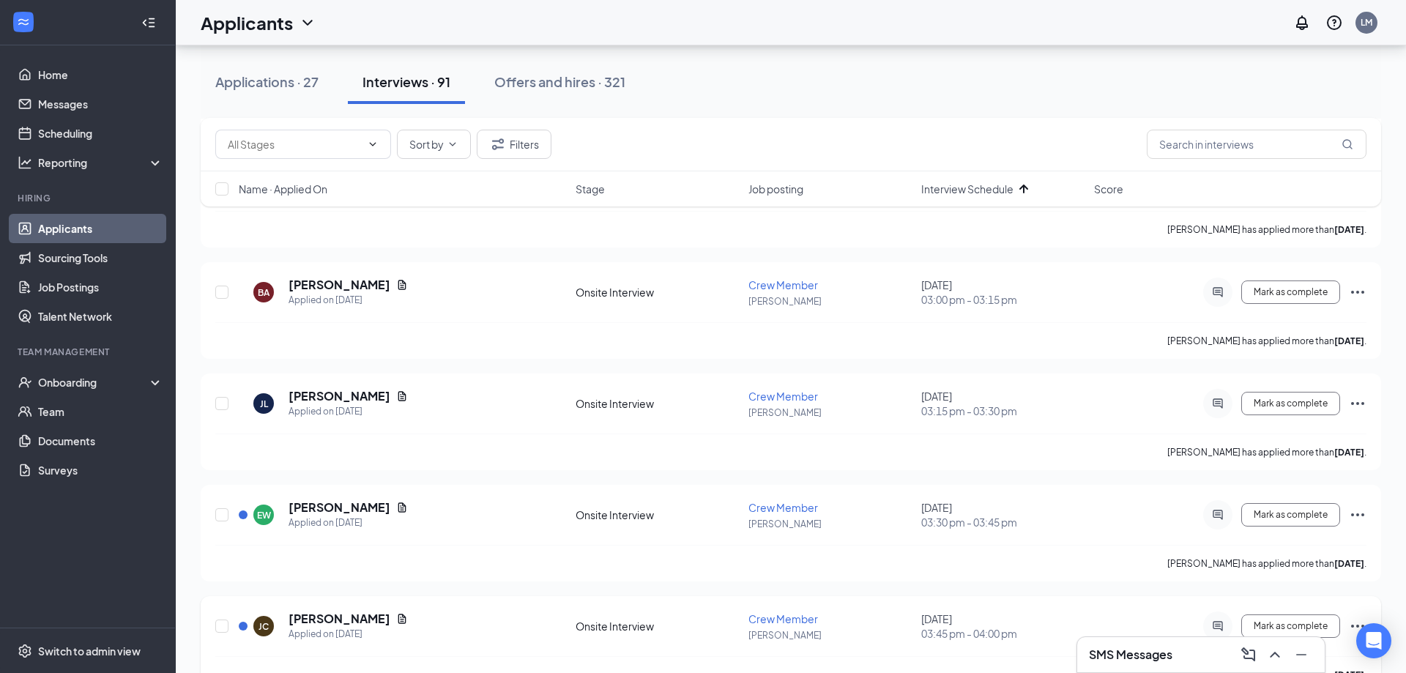
click at [321, 611] on h5 "[PERSON_NAME]" at bounding box center [340, 619] width 102 height 16
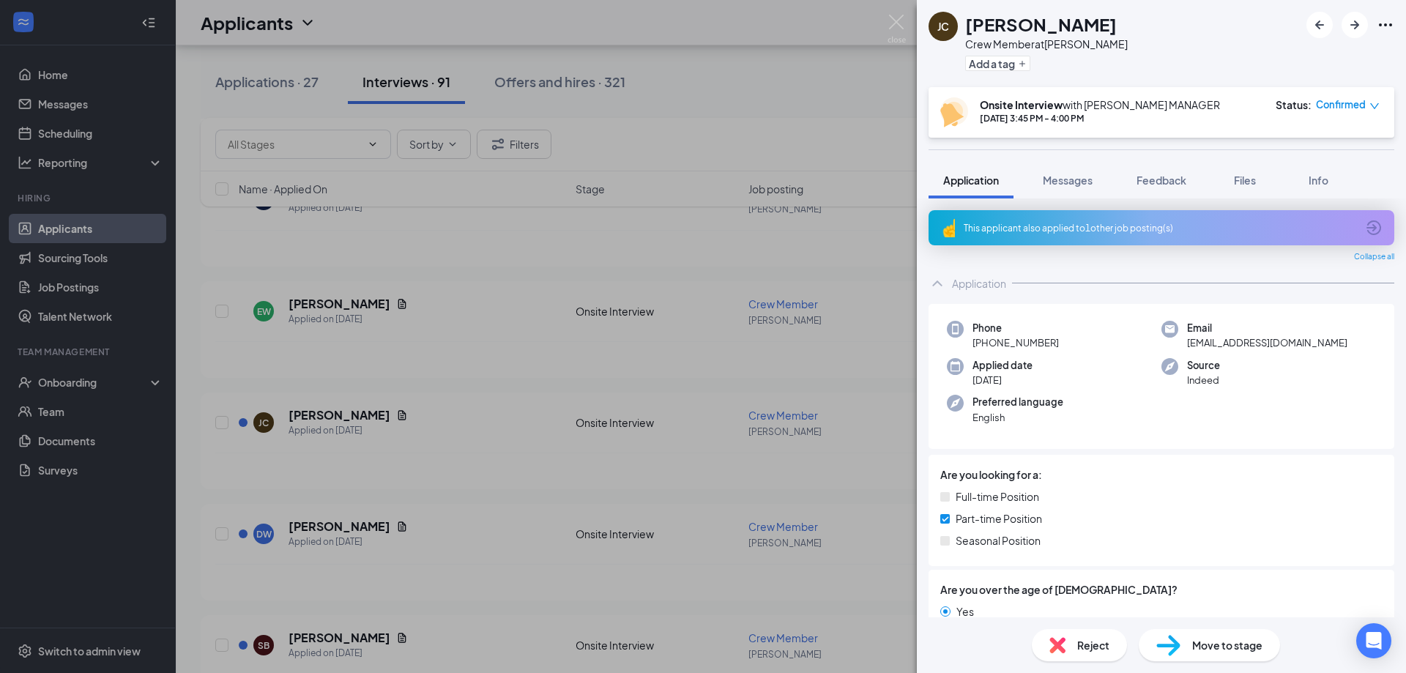
click at [1200, 231] on div "This applicant also applied to 1 other job posting(s)" at bounding box center [1160, 228] width 393 height 12
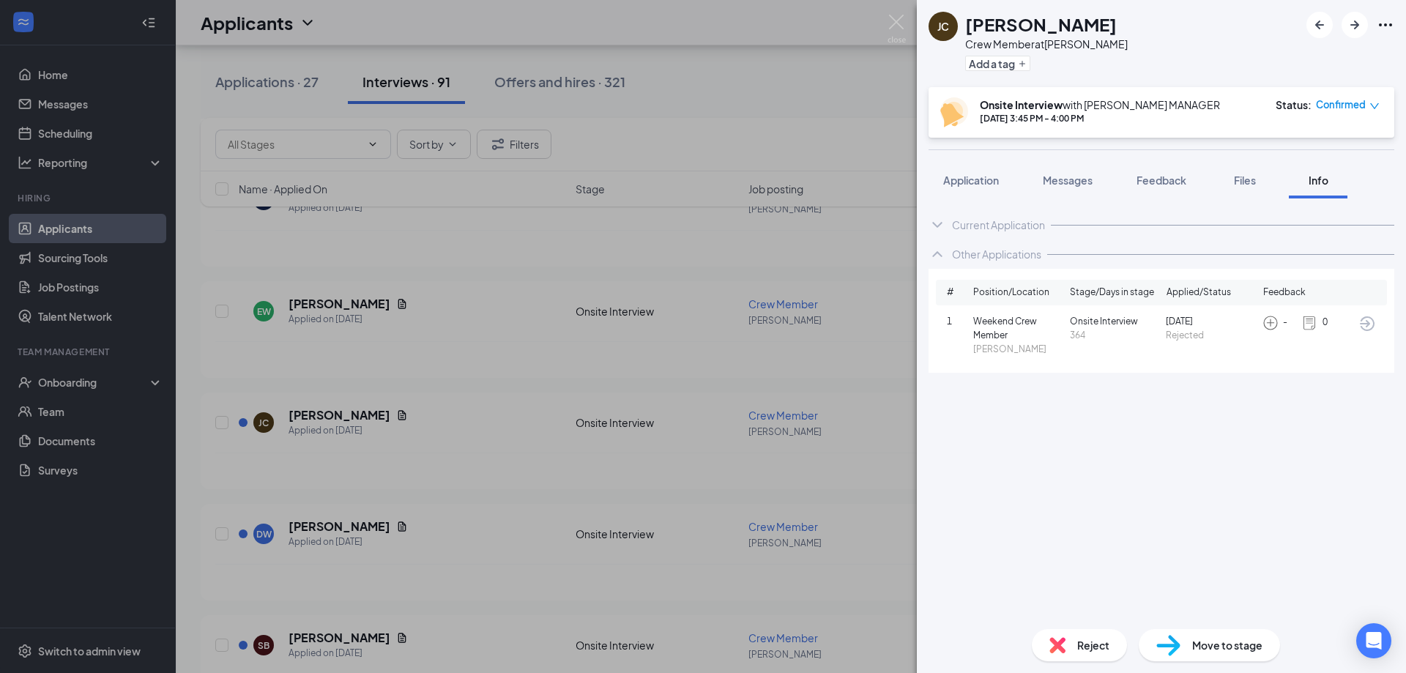
click at [772, 459] on div "JC Jace Cook Crew Member at Logan Add a tag Onsite Interview with LOGAN MANAGER…" at bounding box center [703, 336] width 1406 height 673
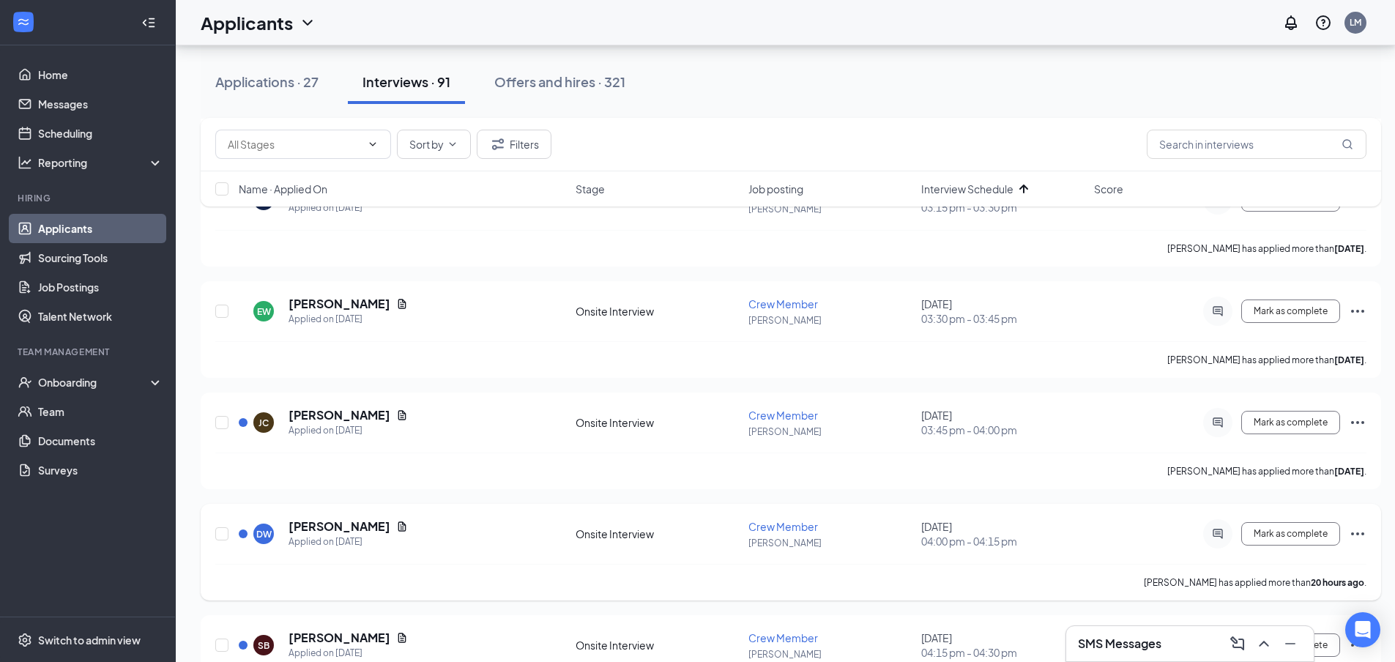
click at [333, 523] on h5 "[PERSON_NAME]" at bounding box center [340, 527] width 102 height 16
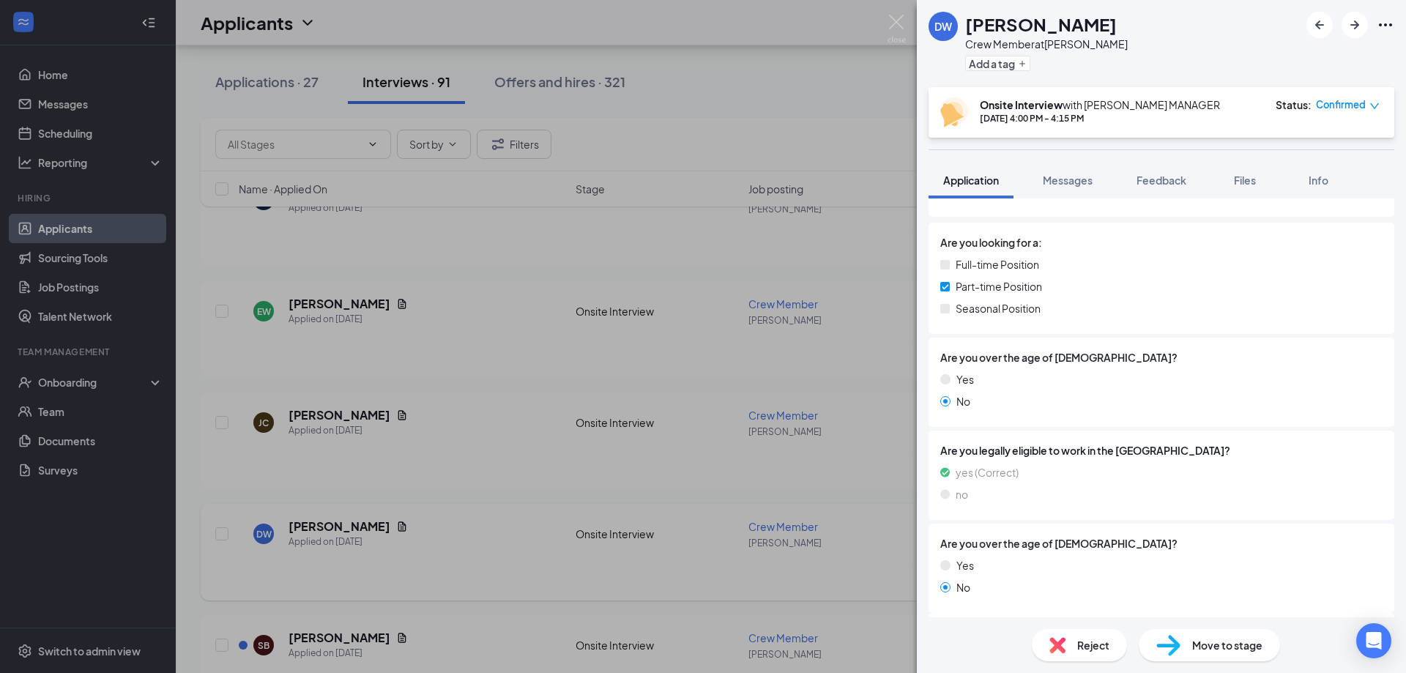
scroll to position [193, 0]
click at [699, 490] on div "DW Derek Woodbrey Crew Member at Logan Add a tag Onsite Interview with LOGAN MA…" at bounding box center [703, 336] width 1406 height 673
click at [883, 13] on div "Applicants LM" at bounding box center [791, 22] width 1230 height 45
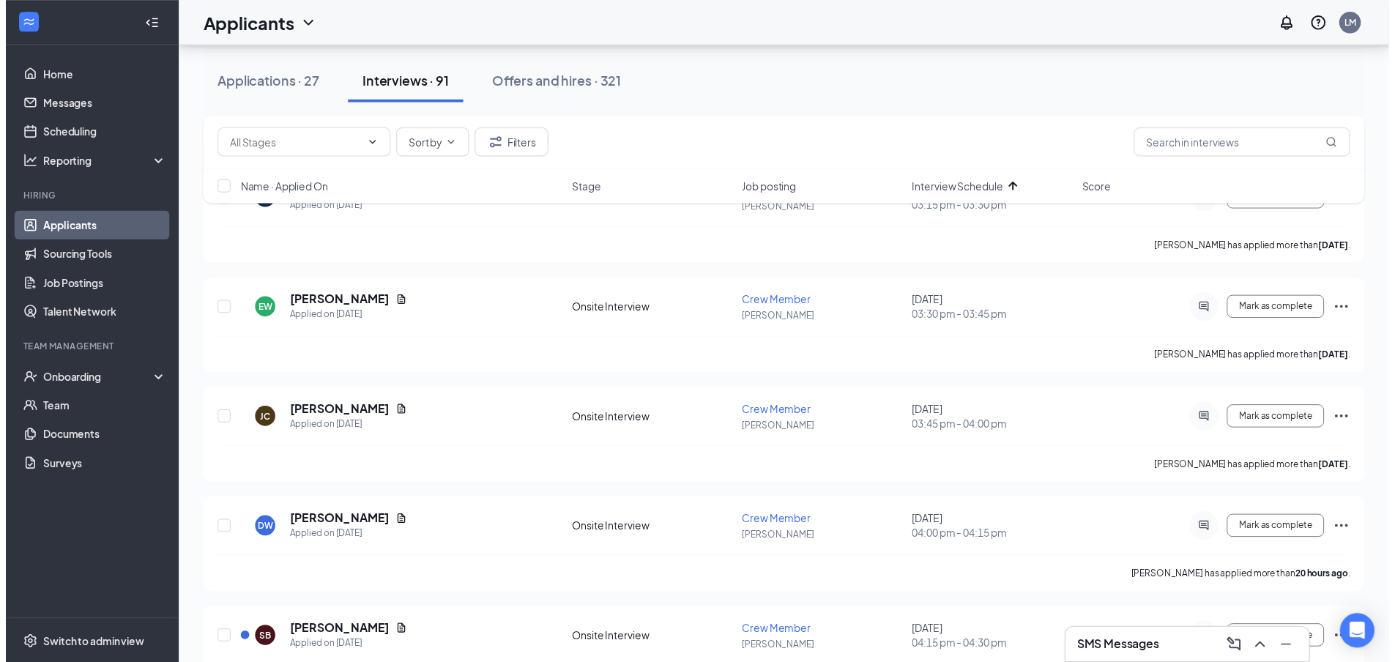
scroll to position [2217, 0]
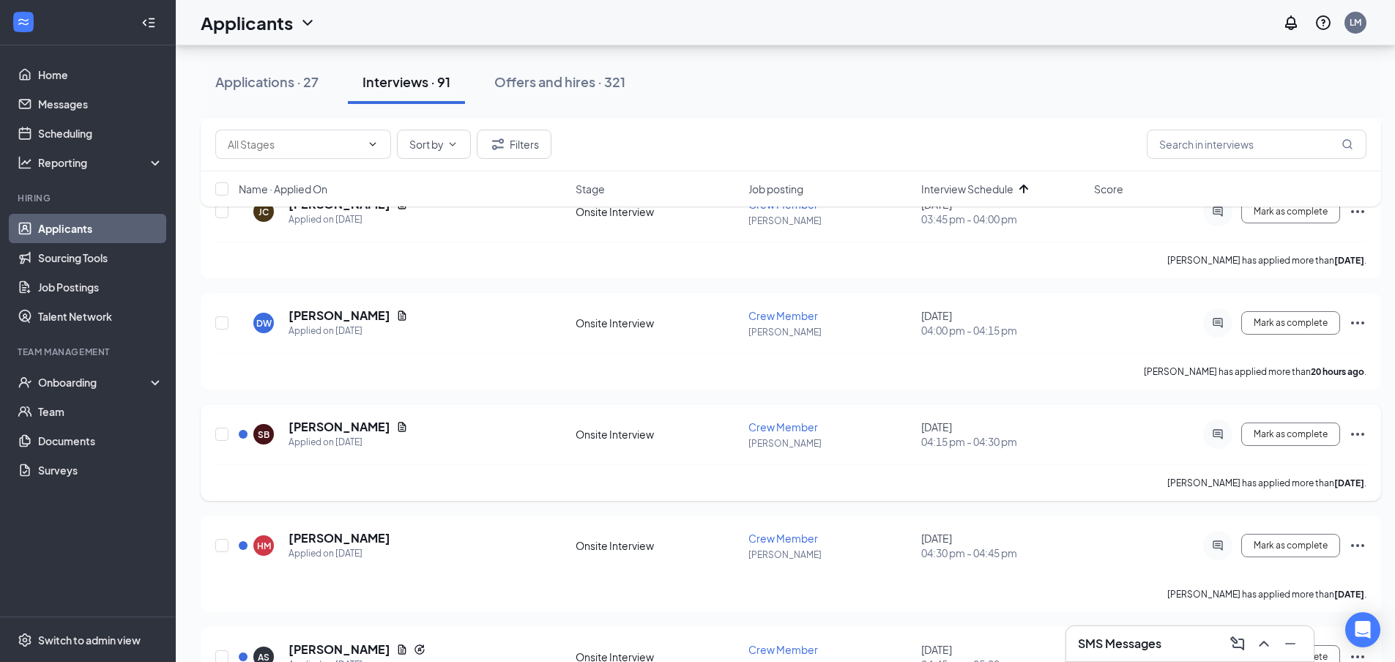
click at [339, 419] on h5 "Sophia Barrager" at bounding box center [340, 427] width 102 height 16
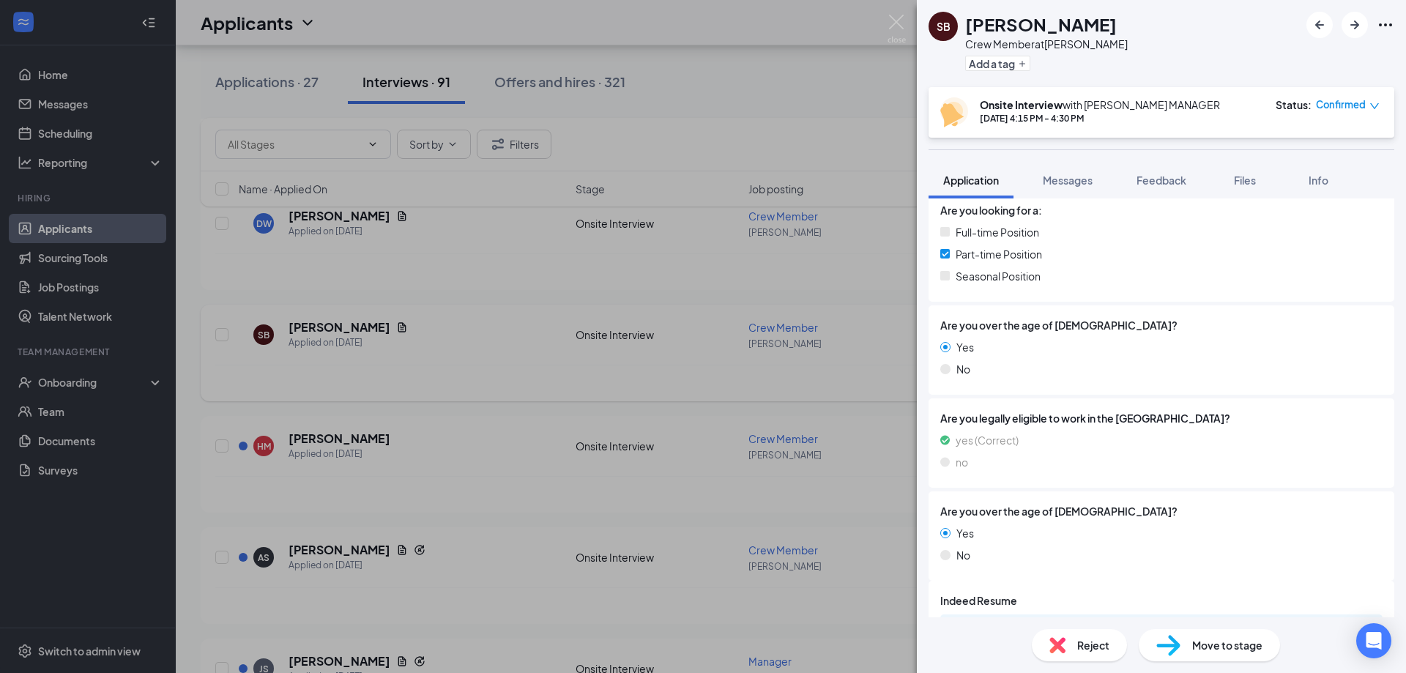
scroll to position [240, 0]
click at [895, 36] on img at bounding box center [897, 29] width 18 height 29
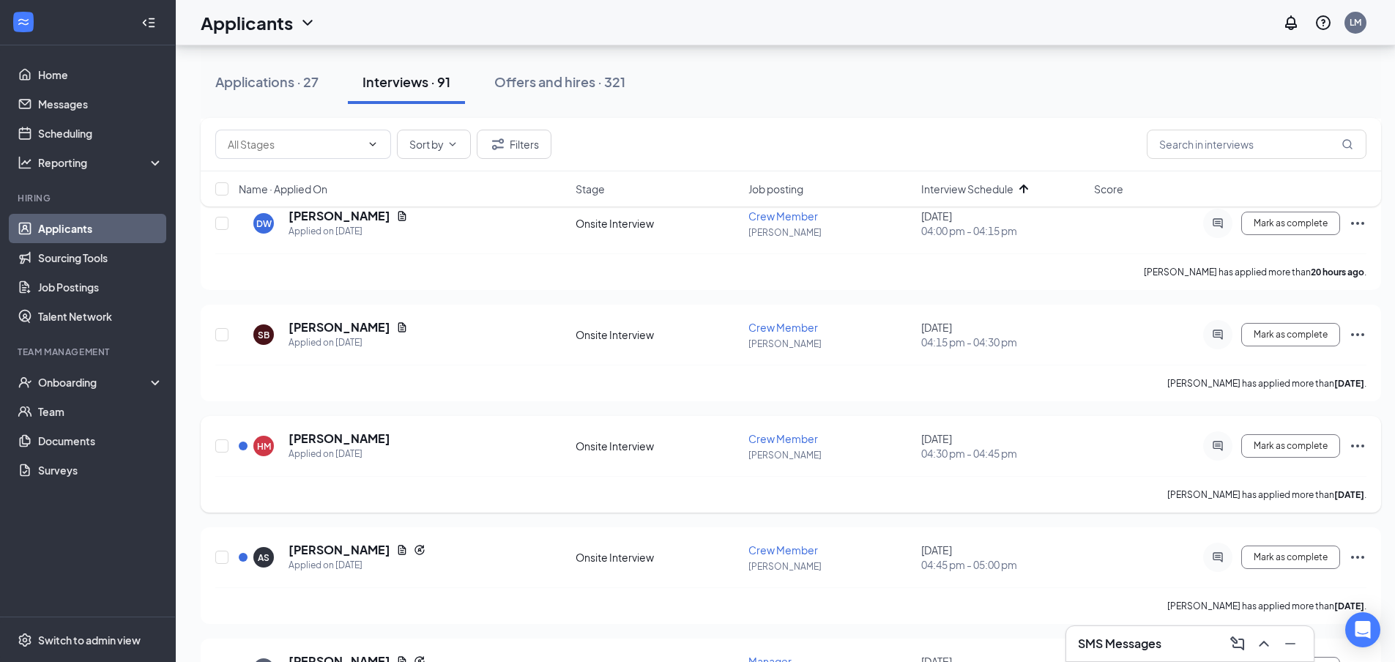
click at [327, 442] on h5 "[PERSON_NAME]" at bounding box center [340, 439] width 102 height 16
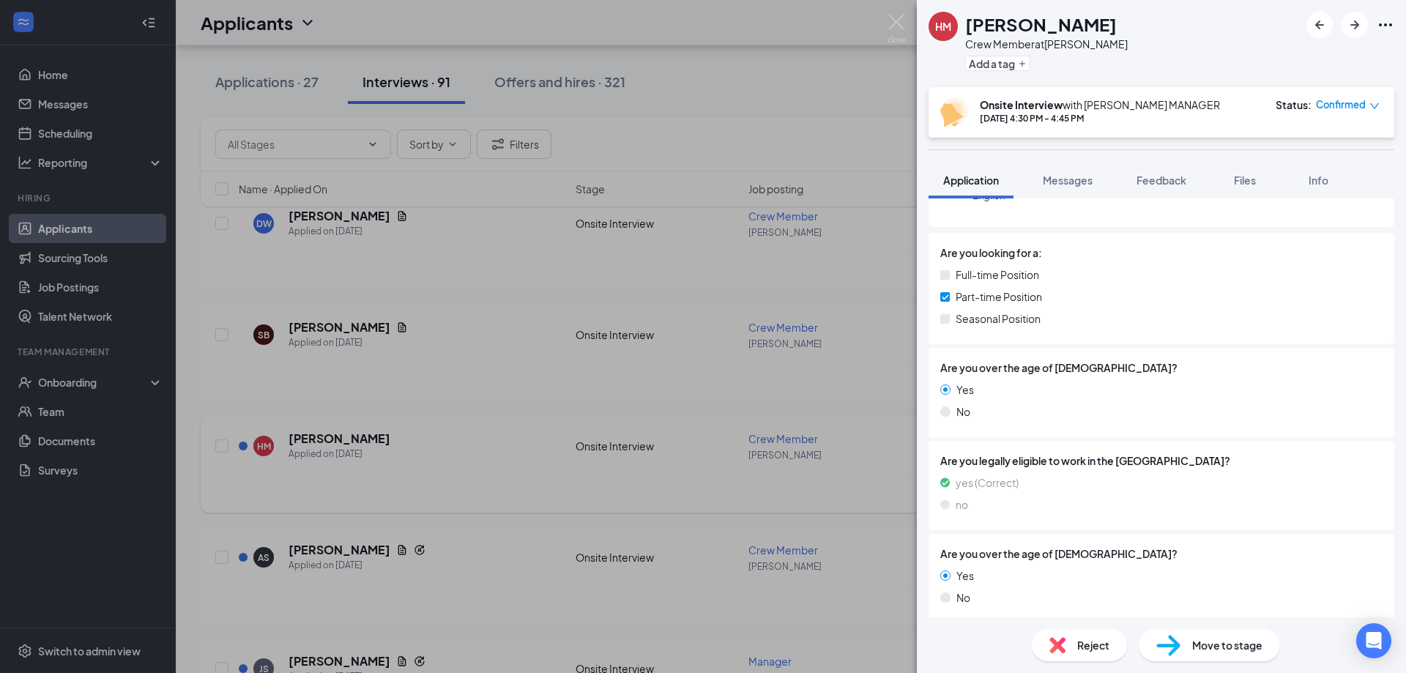
scroll to position [187, 0]
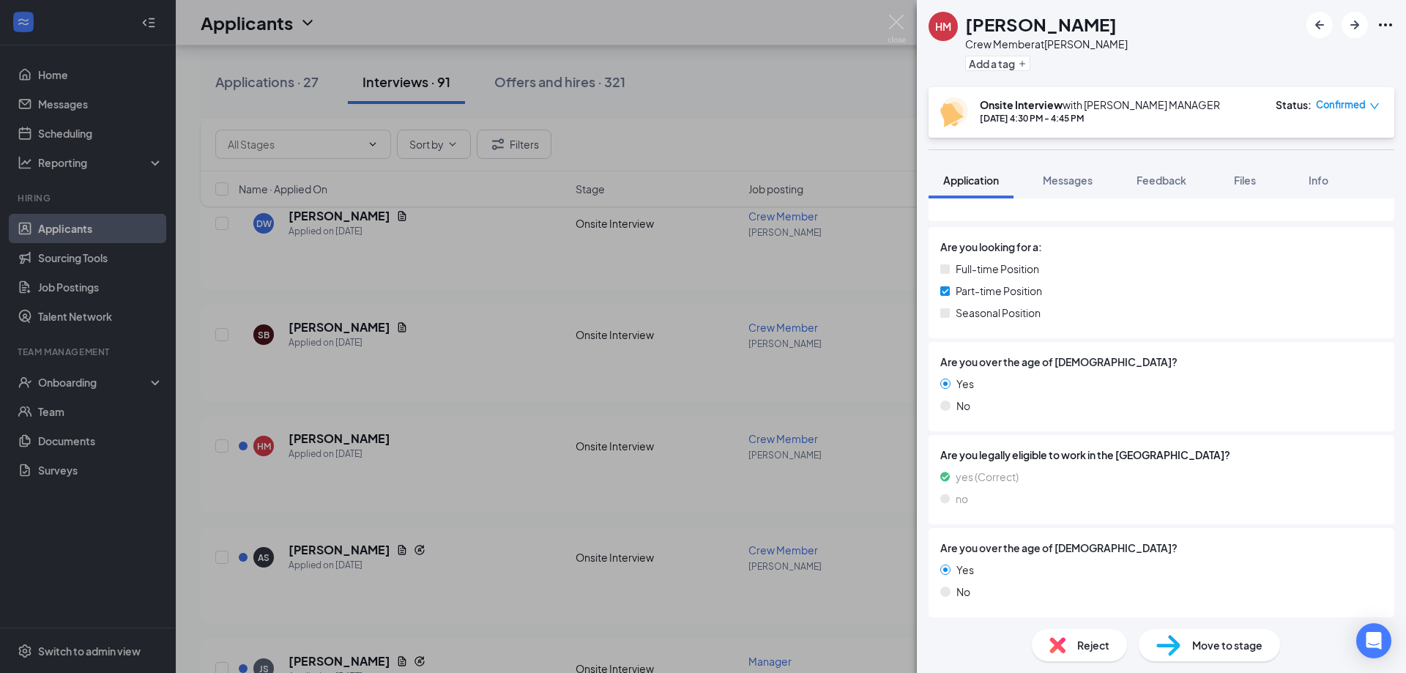
click at [889, 33] on img at bounding box center [897, 29] width 18 height 29
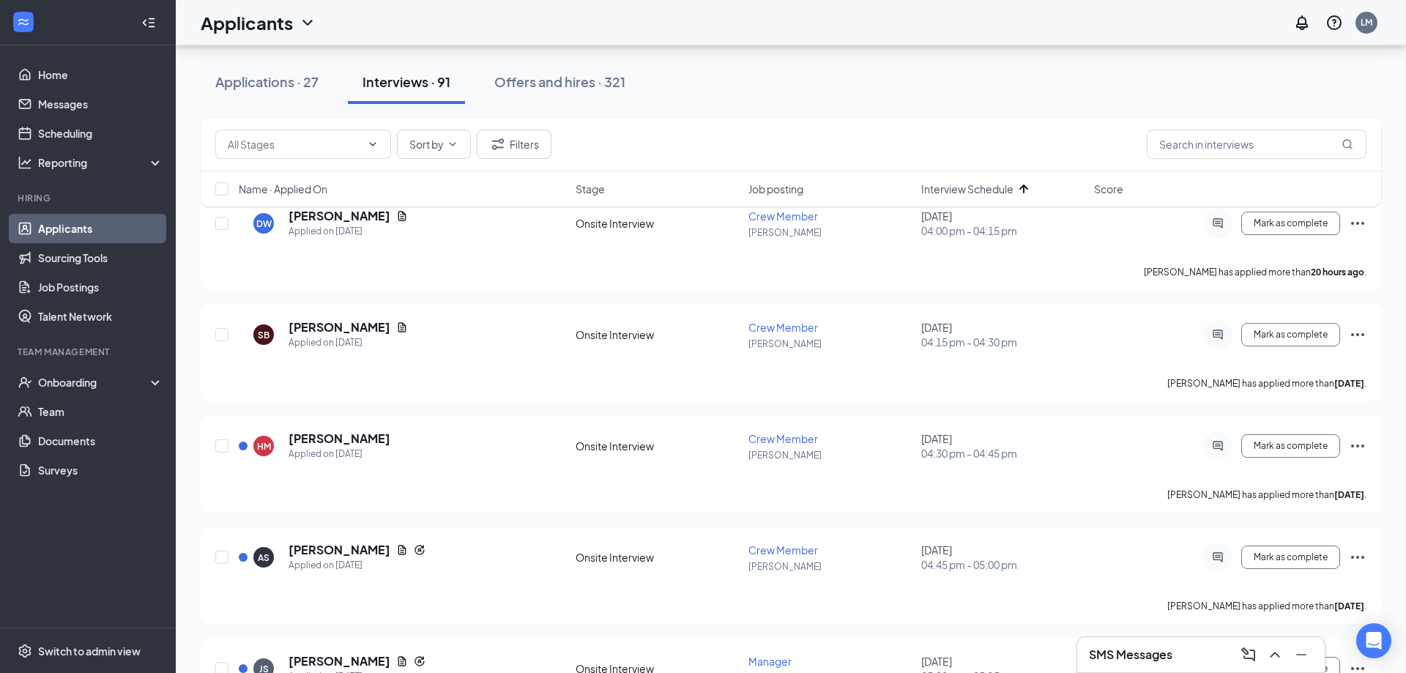
scroll to position [2497, 0]
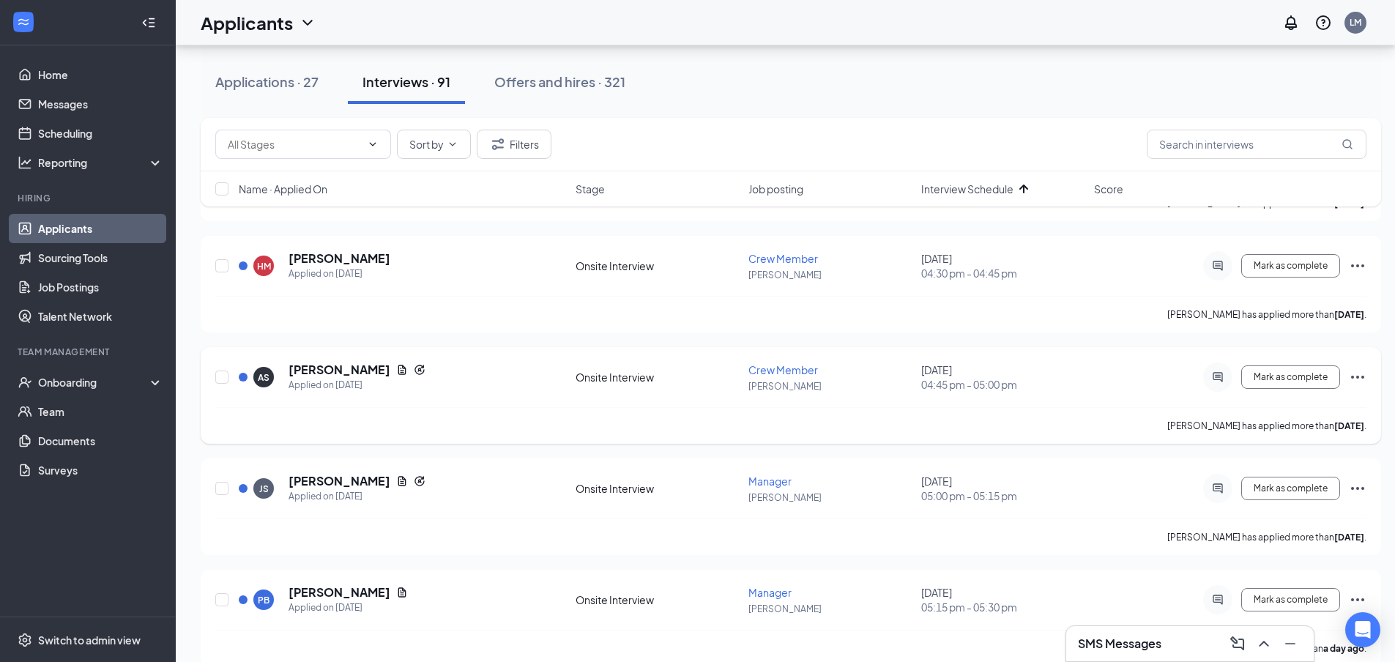
click at [309, 377] on h5 "[PERSON_NAME]" at bounding box center [340, 370] width 102 height 16
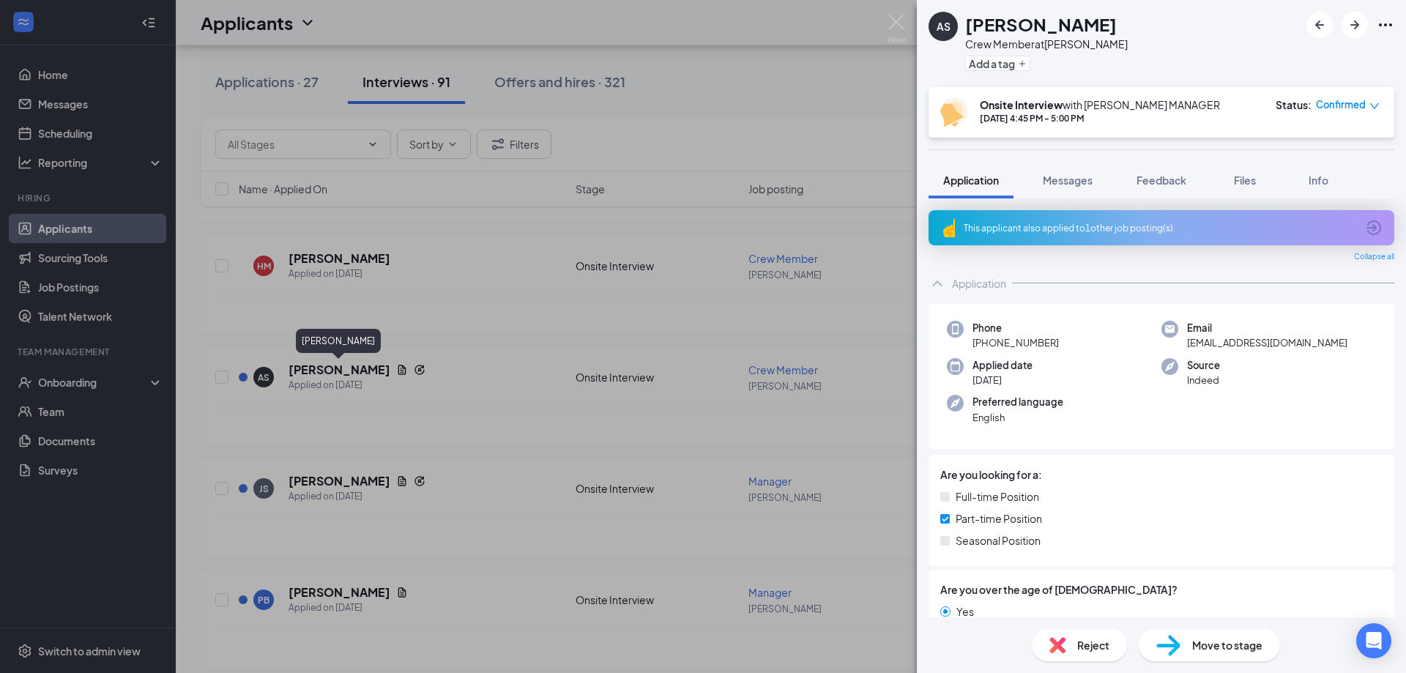
click at [1275, 243] on div "This applicant also applied to 1 other job posting(s)" at bounding box center [1162, 227] width 466 height 35
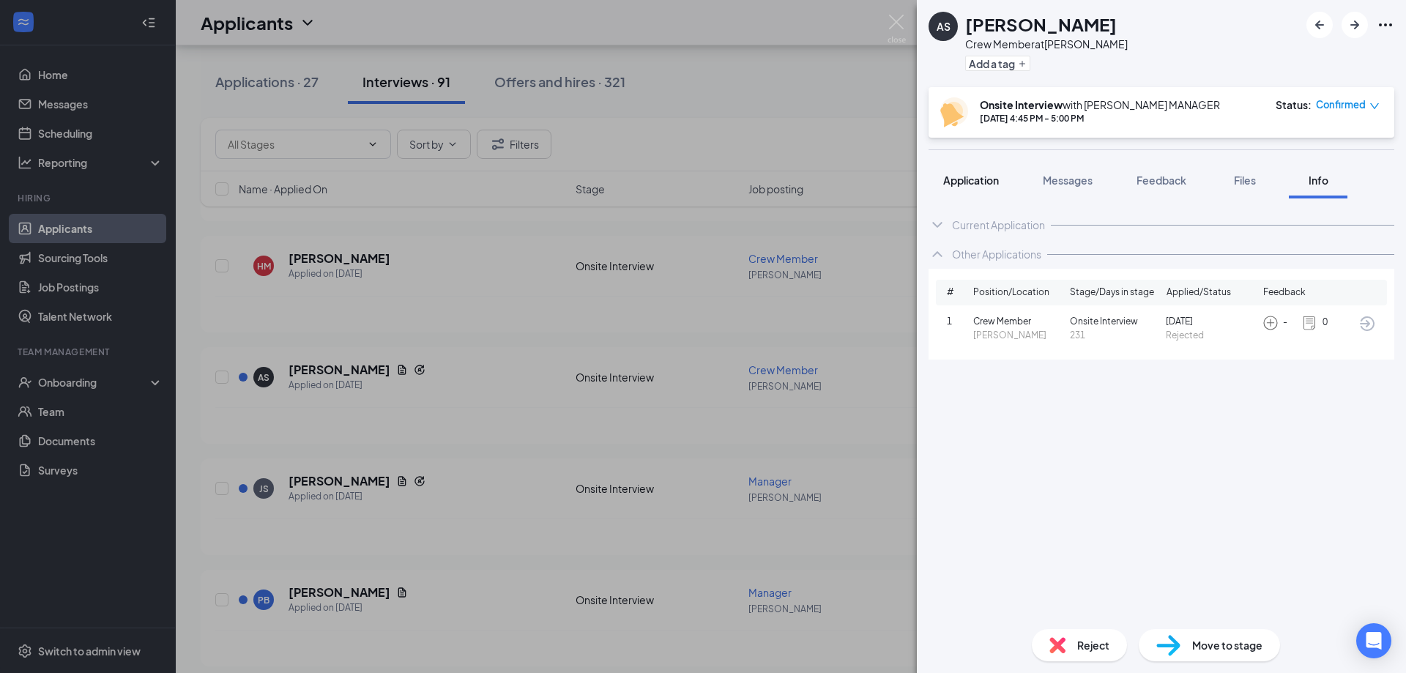
click at [970, 191] on button "Application" at bounding box center [971, 180] width 85 height 37
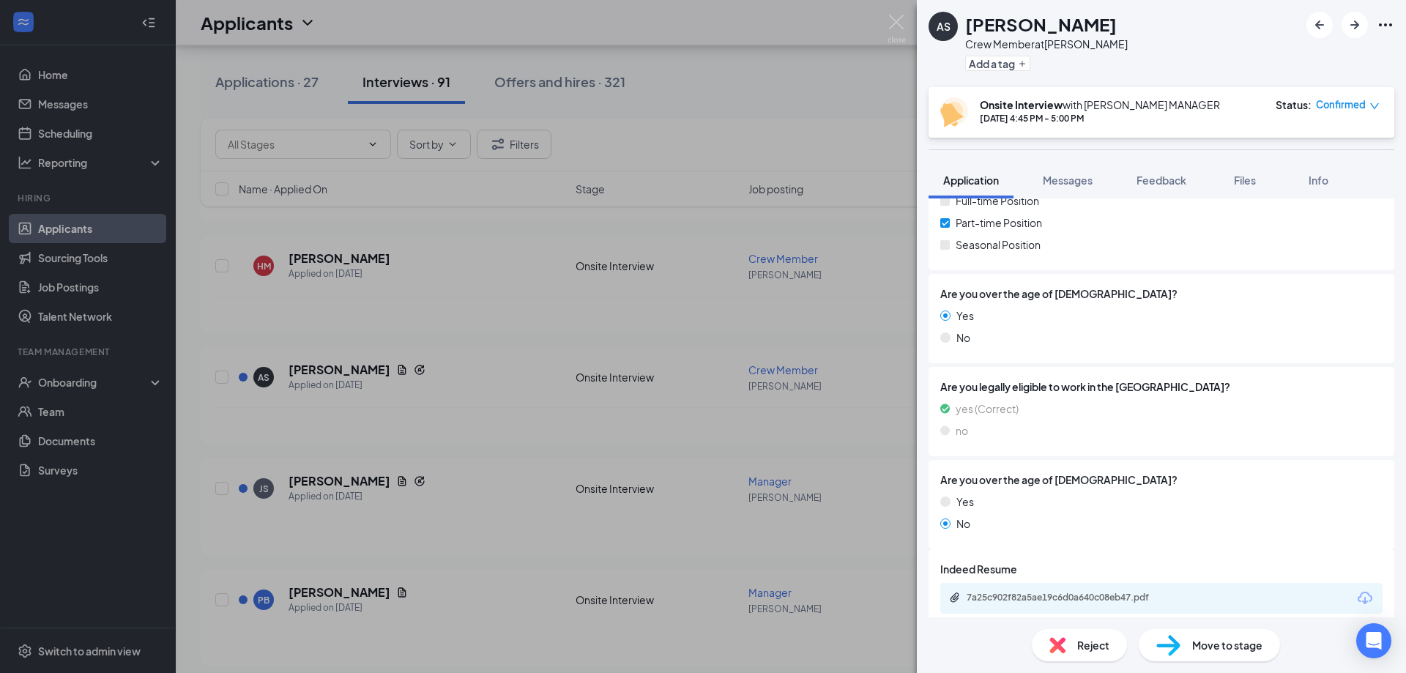
scroll to position [305, 0]
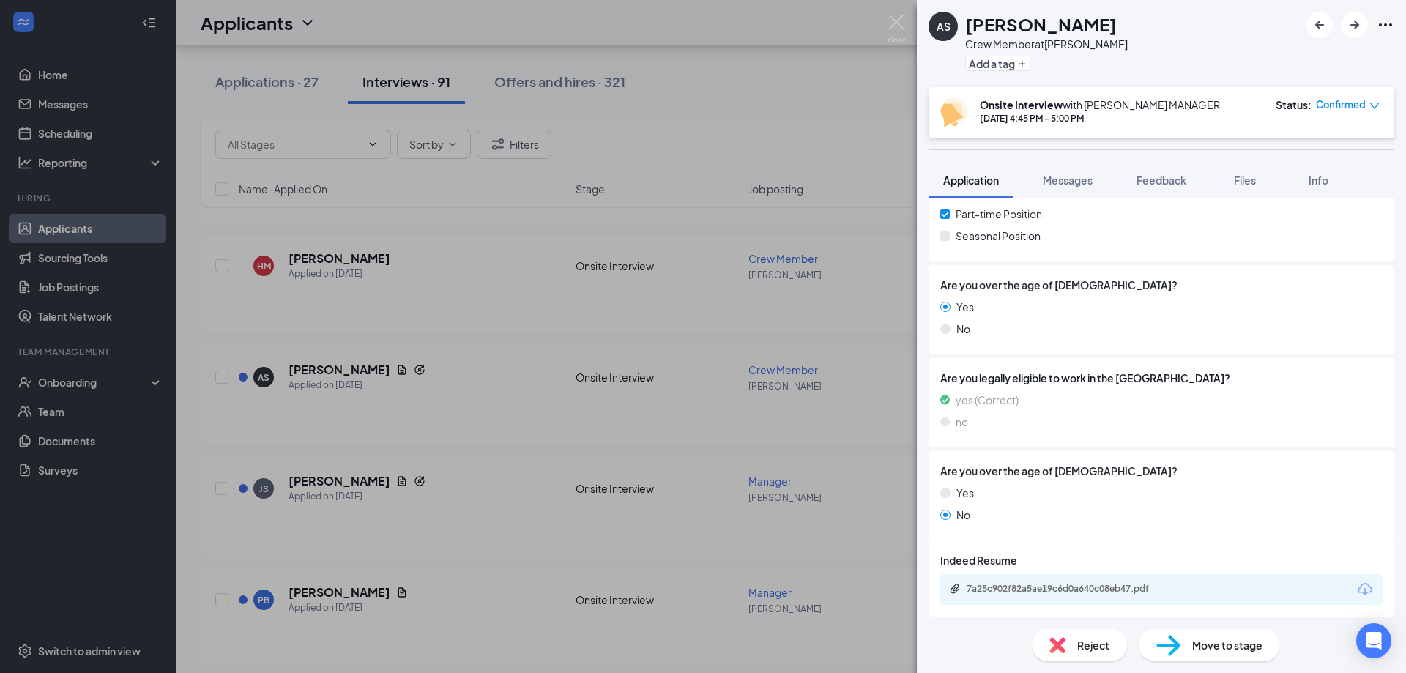
click at [902, 23] on img at bounding box center [897, 29] width 18 height 29
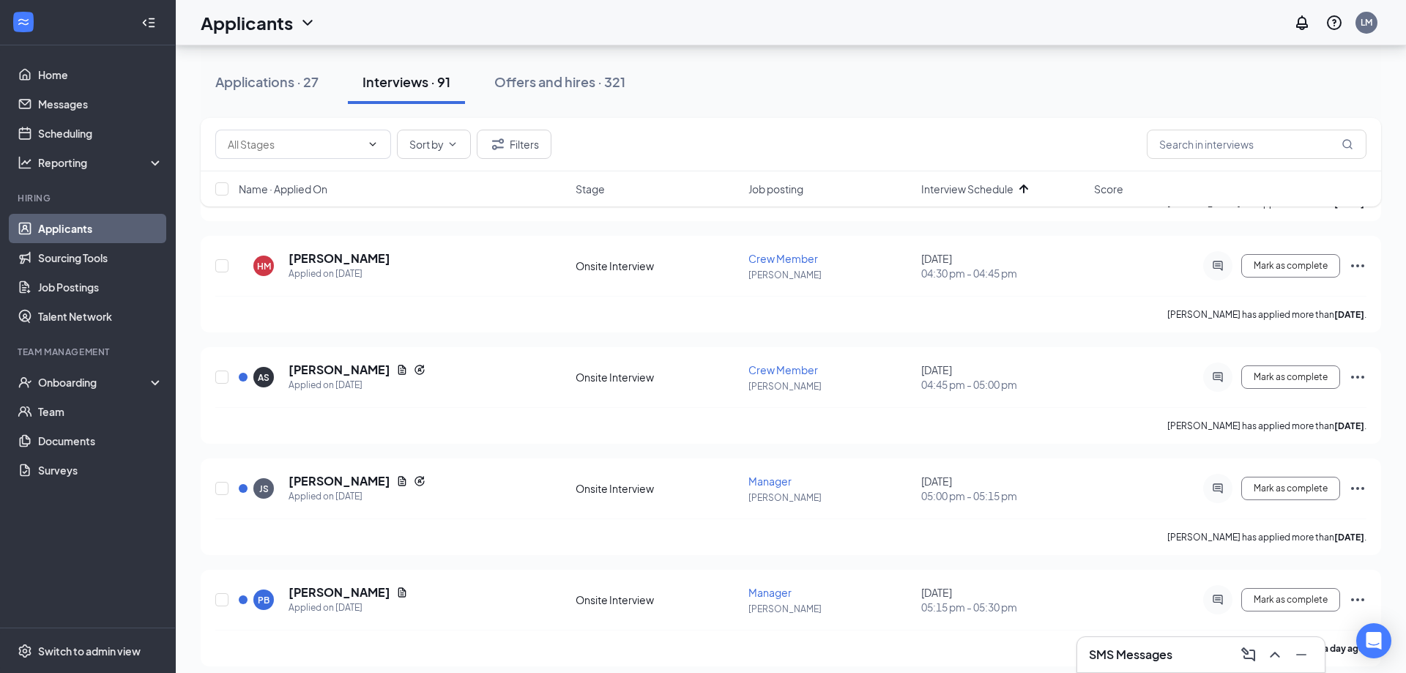
scroll to position [2621, 0]
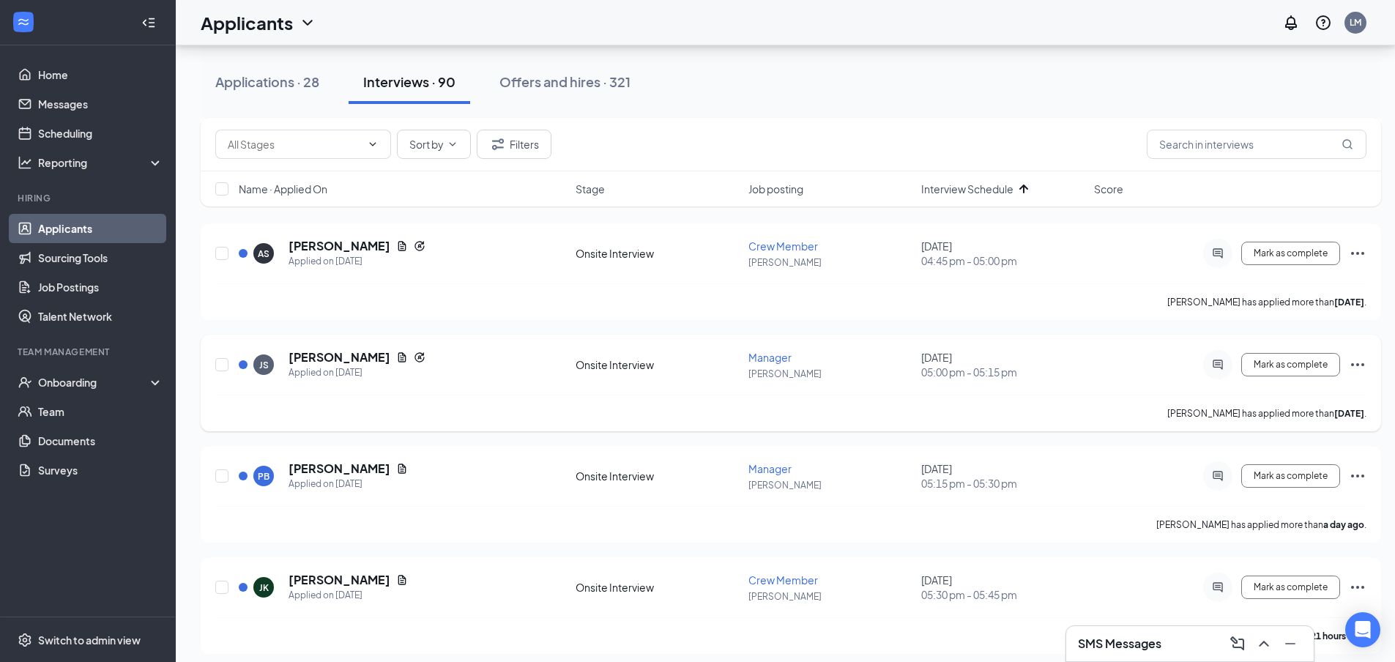
click at [325, 364] on h5 "[PERSON_NAME]" at bounding box center [340, 357] width 102 height 16
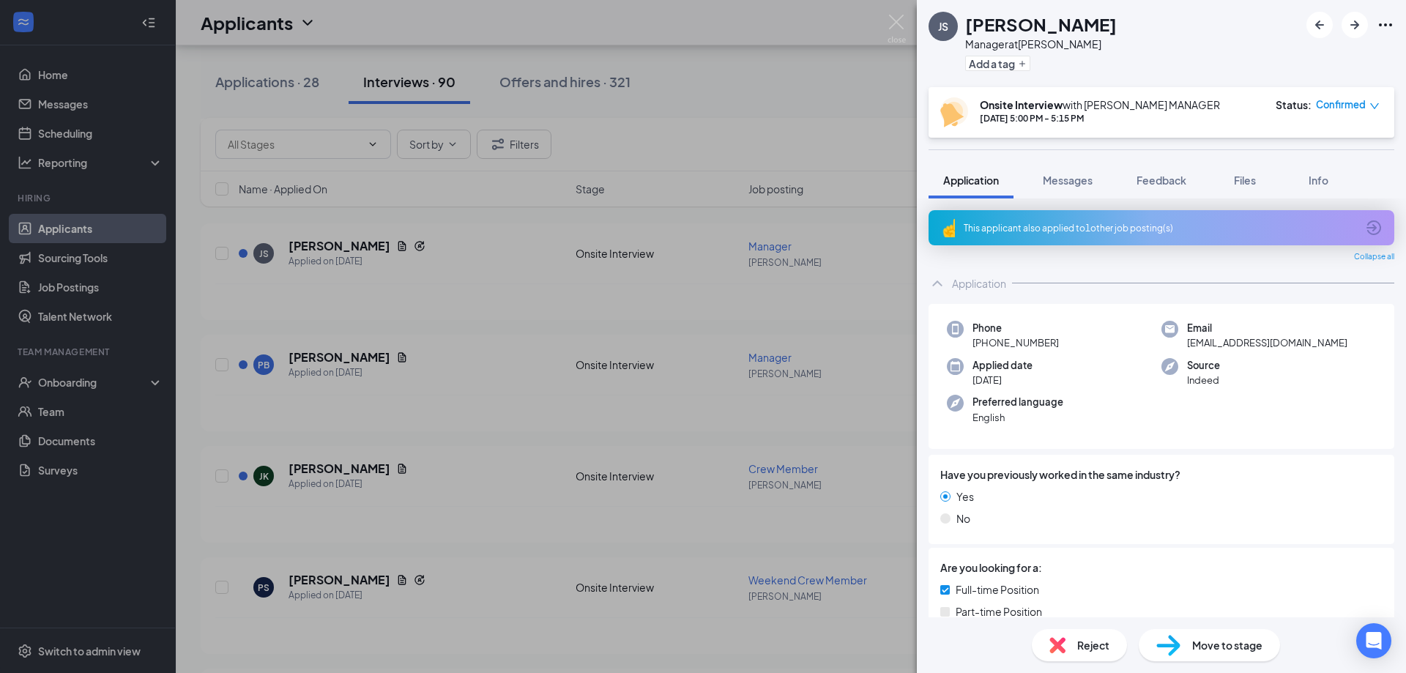
click at [1219, 231] on div "This applicant also applied to 1 other job posting(s)" at bounding box center [1160, 228] width 393 height 12
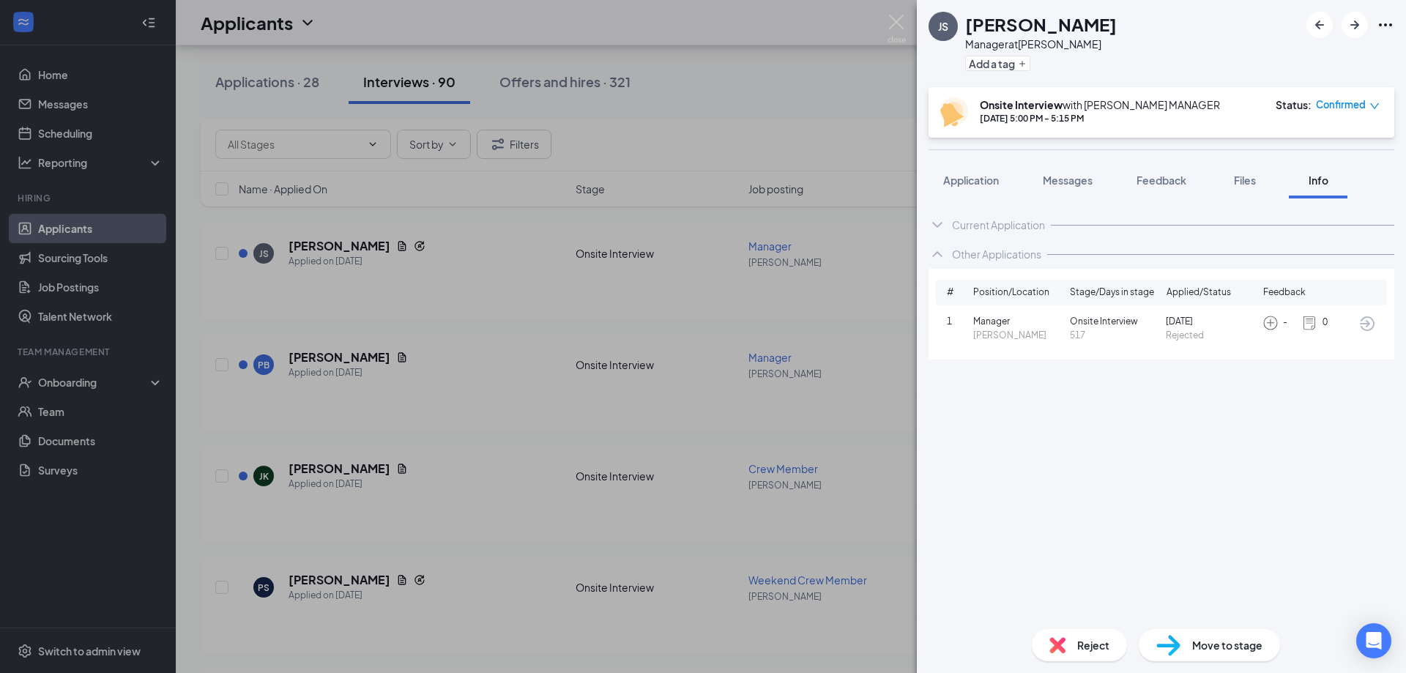
click at [872, 18] on div "JS Jake Sleiman Manager at Logan Add a tag Onsite Interview with LOGAN MANAGER …" at bounding box center [703, 336] width 1406 height 673
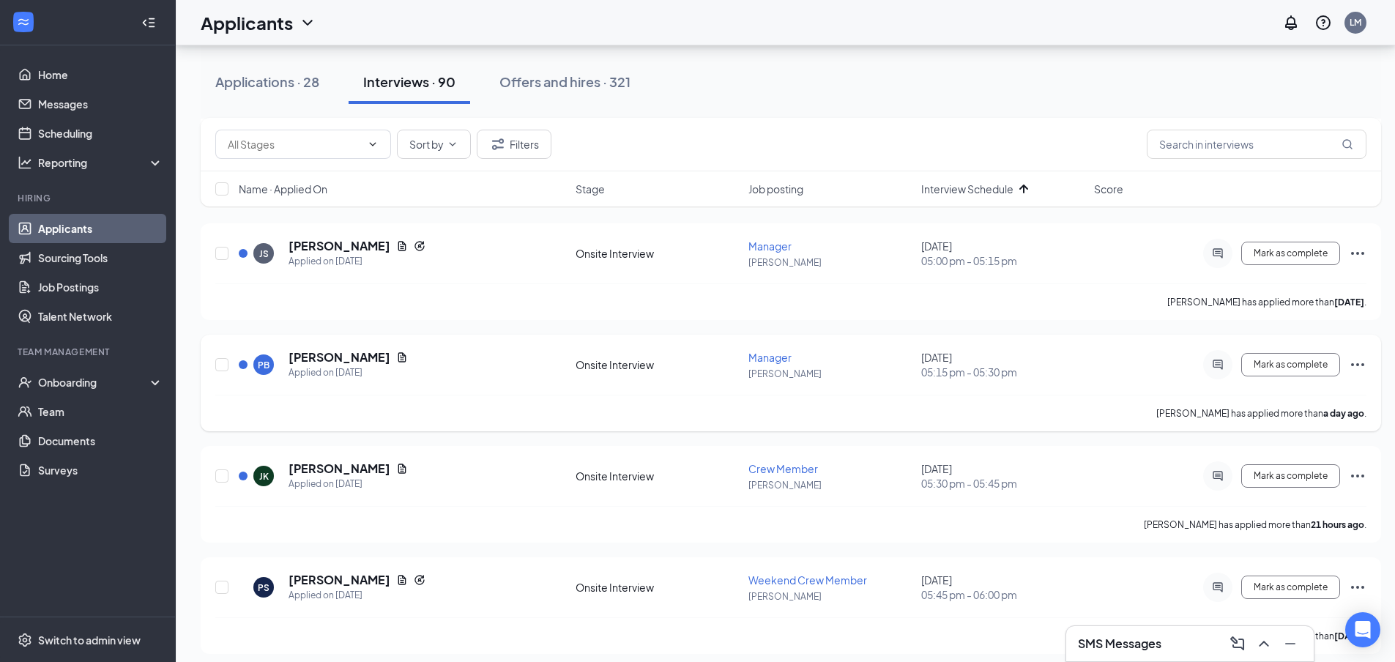
click at [354, 354] on h5 "[PERSON_NAME]" at bounding box center [340, 357] width 102 height 16
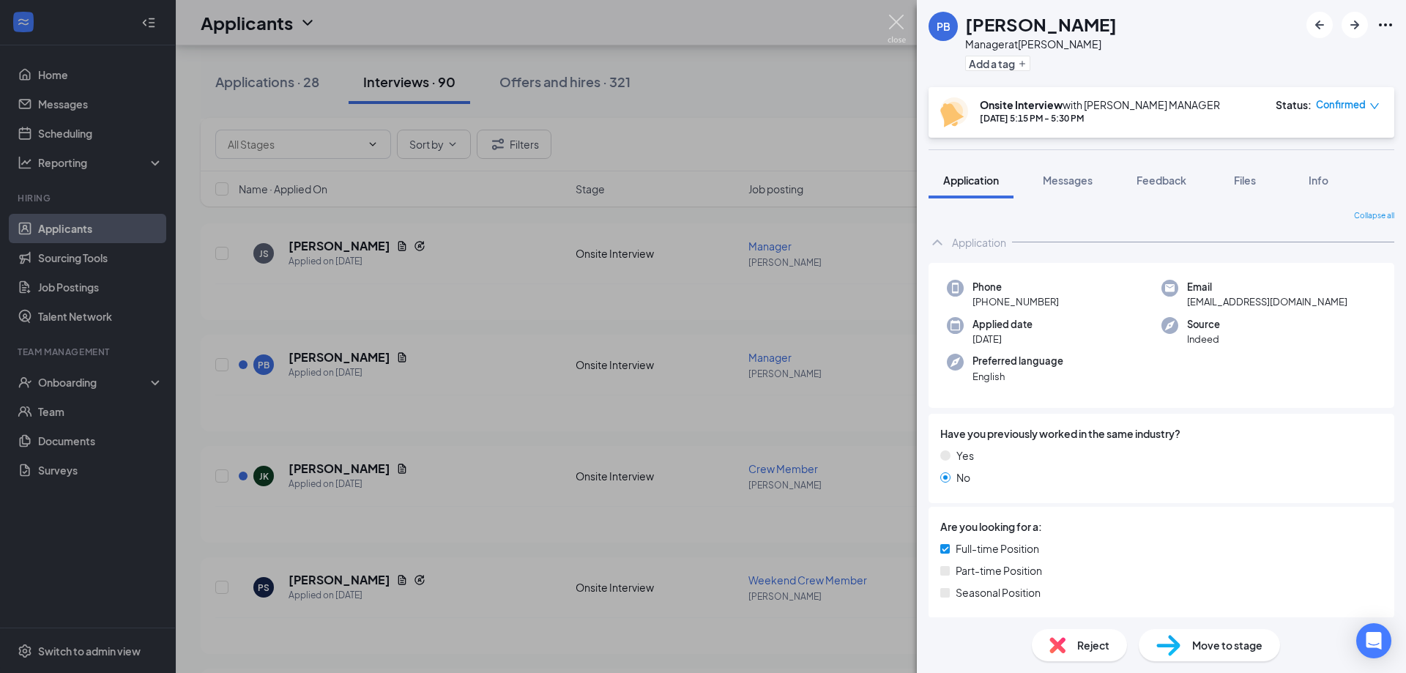
click at [889, 24] on img at bounding box center [897, 29] width 18 height 29
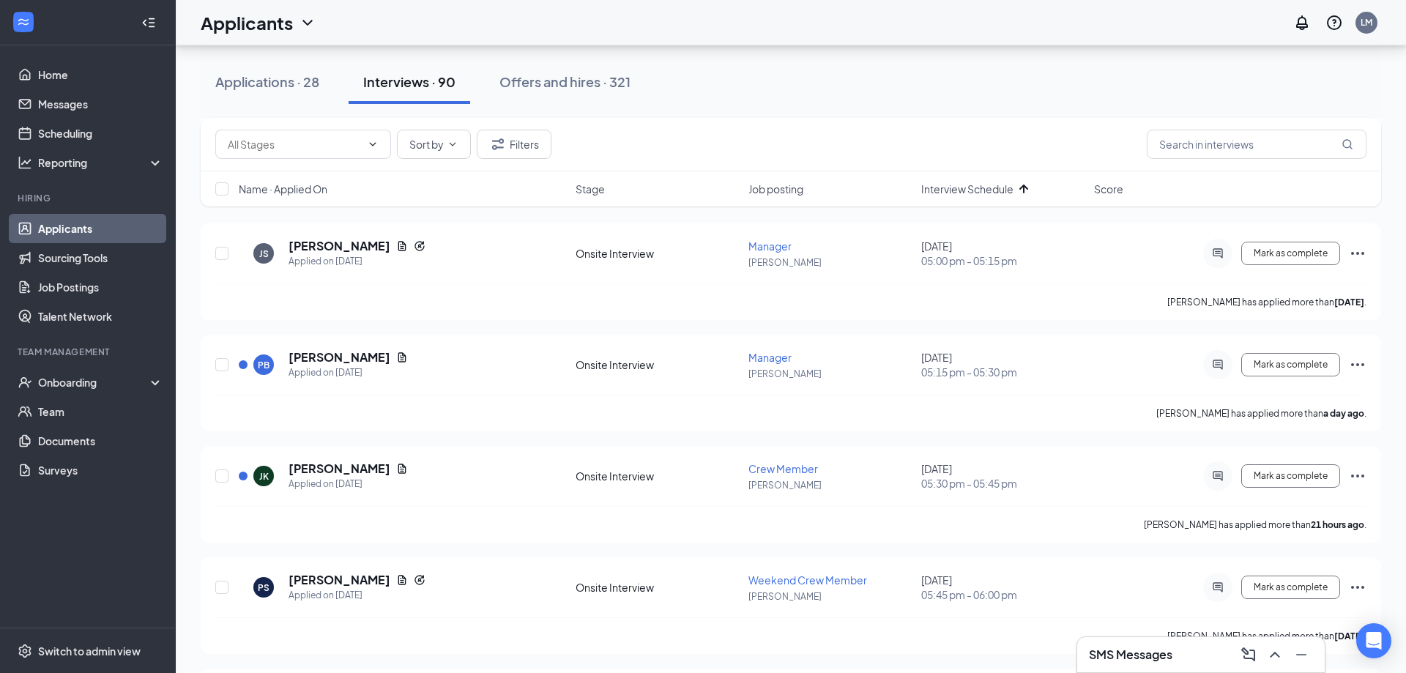
scroll to position [2740, 0]
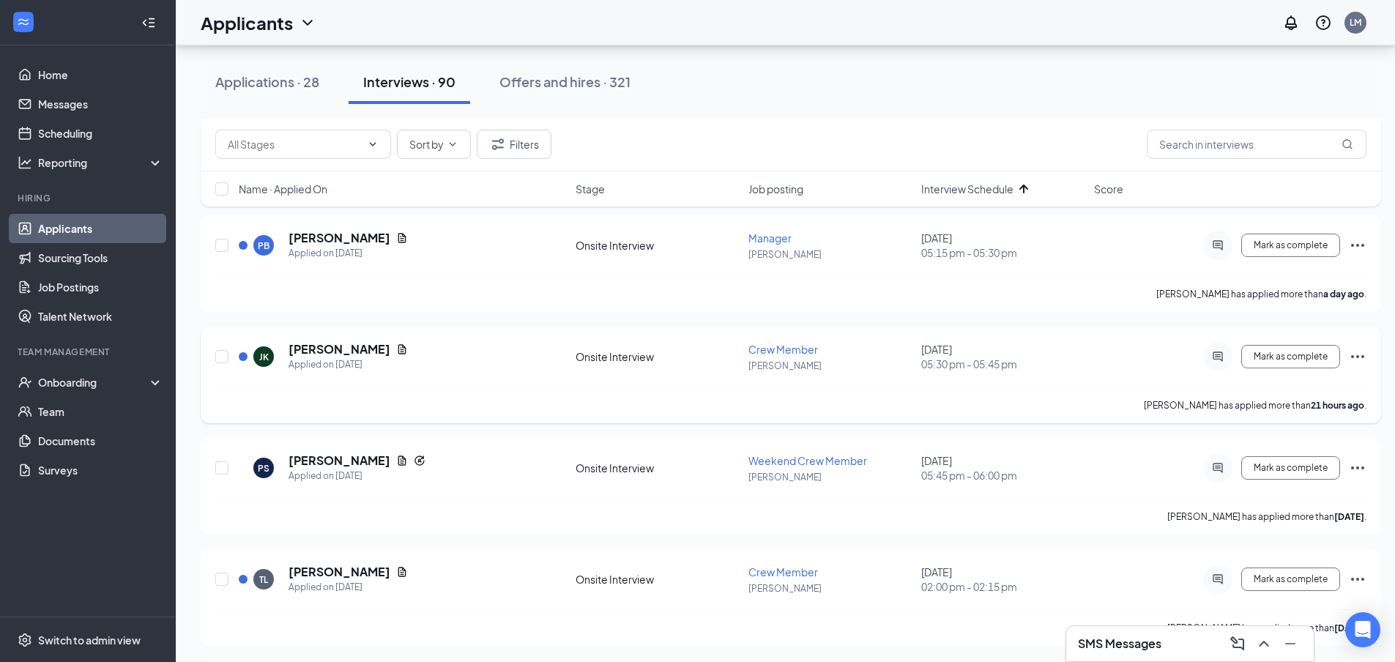
click at [322, 354] on h5 "[PERSON_NAME]" at bounding box center [340, 349] width 102 height 16
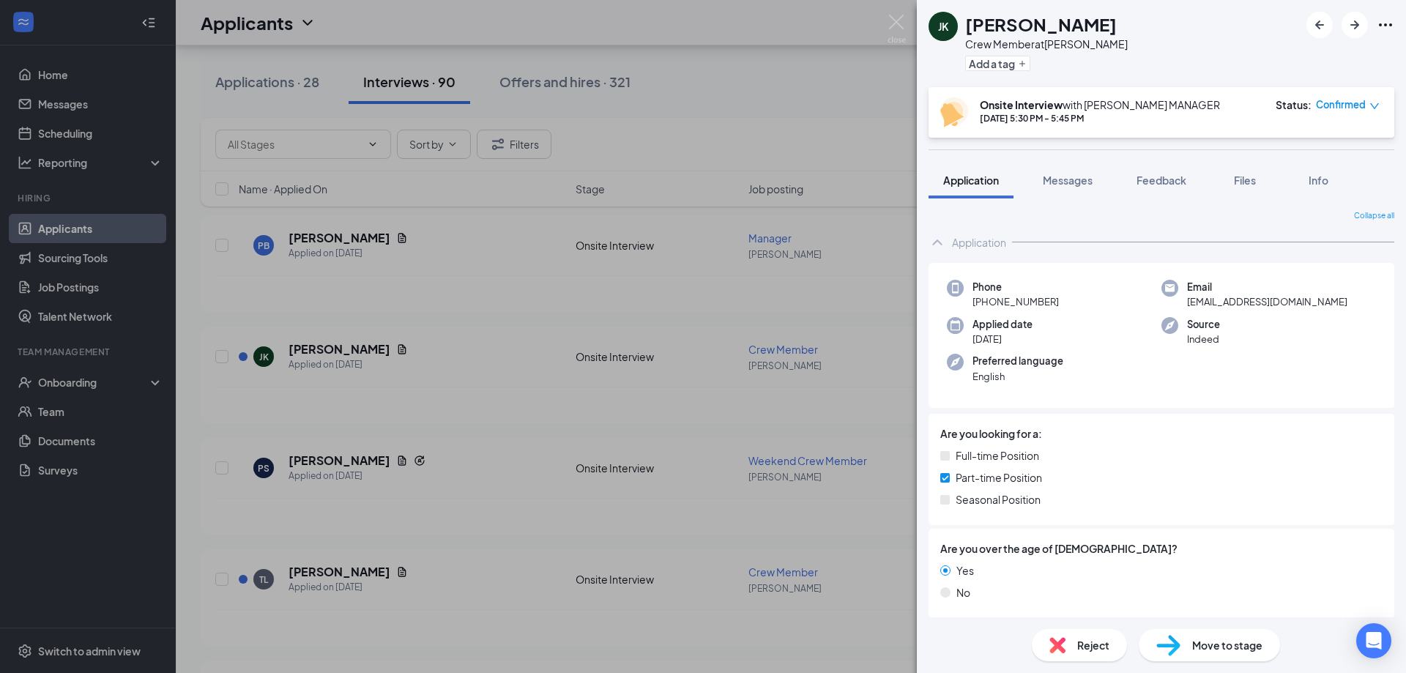
click at [892, 20] on img at bounding box center [897, 29] width 18 height 29
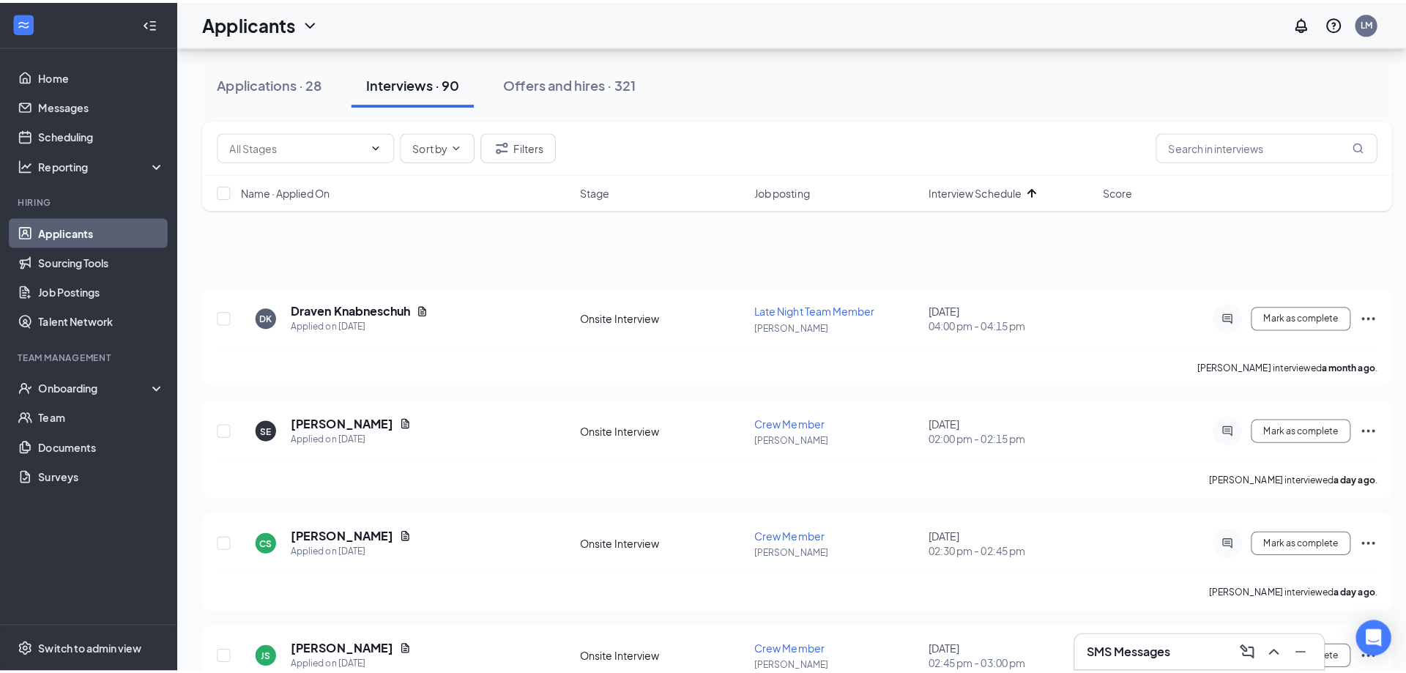
scroll to position [2740, 0]
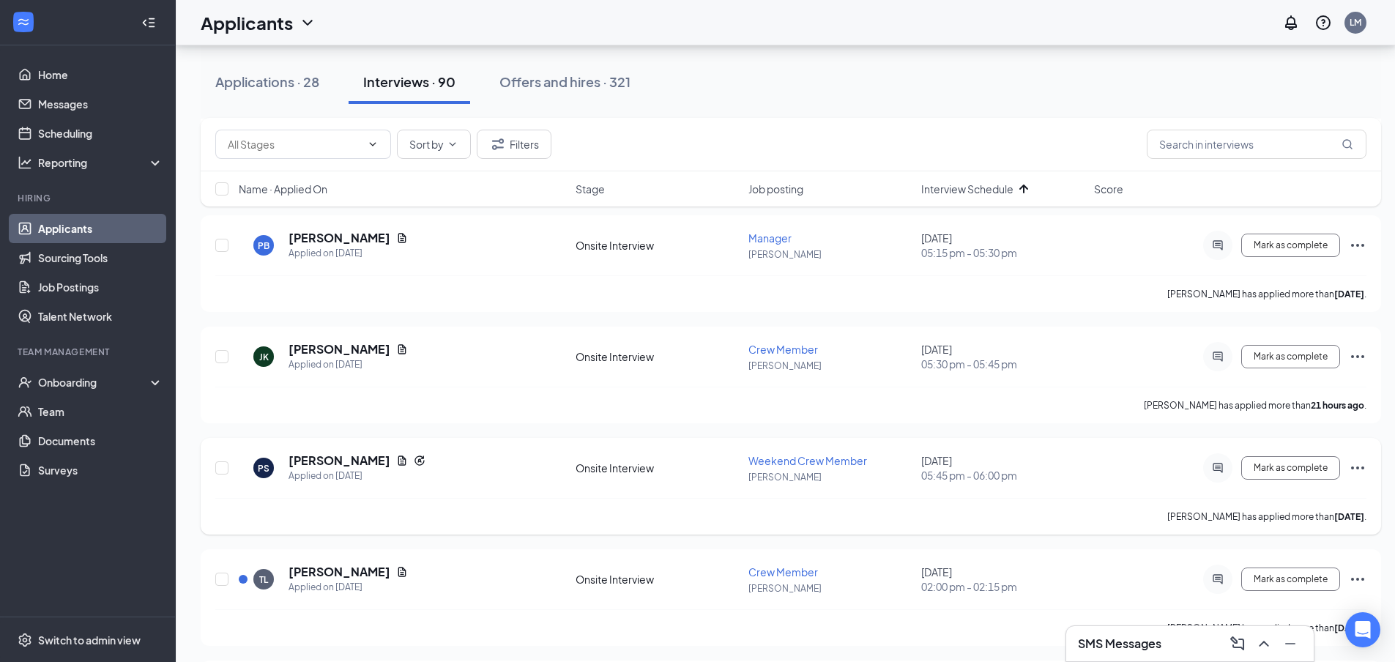
click at [311, 461] on h5 "[PERSON_NAME]" at bounding box center [340, 461] width 102 height 16
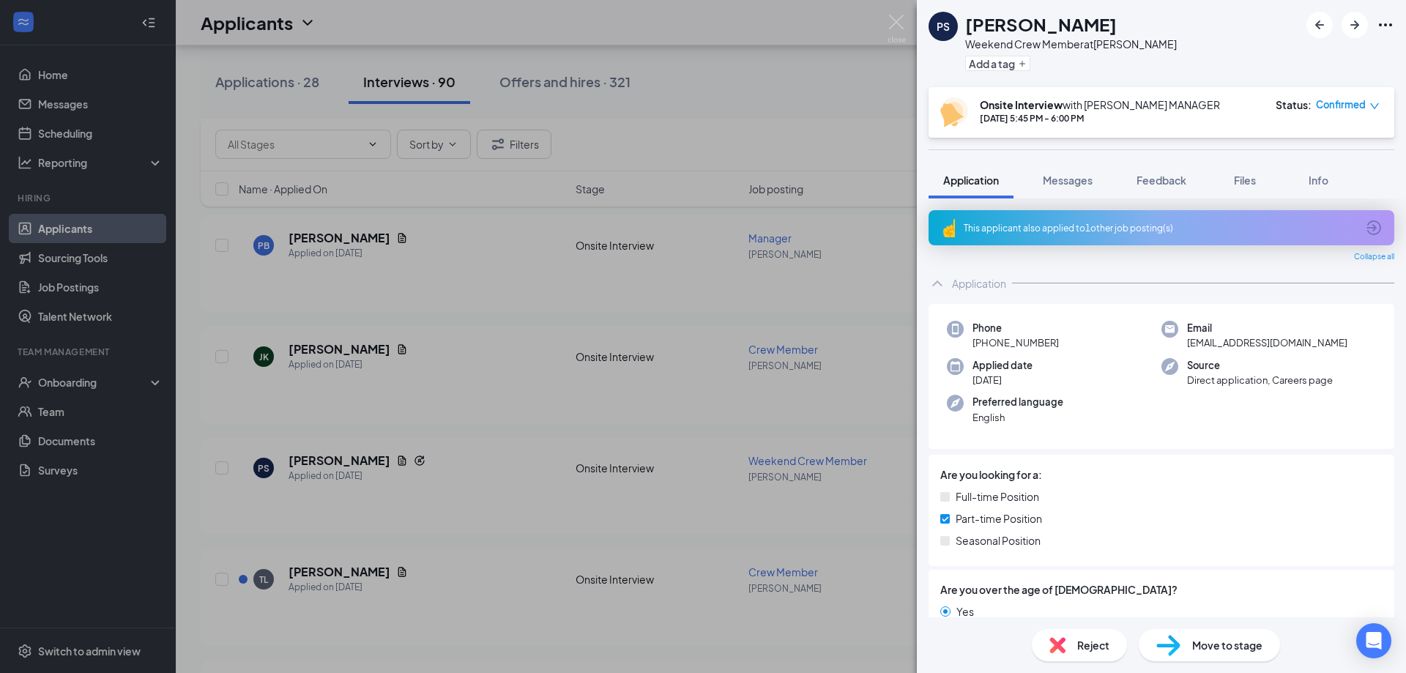
click at [1285, 237] on div "This applicant also applied to 1 other job posting(s)" at bounding box center [1162, 227] width 466 height 35
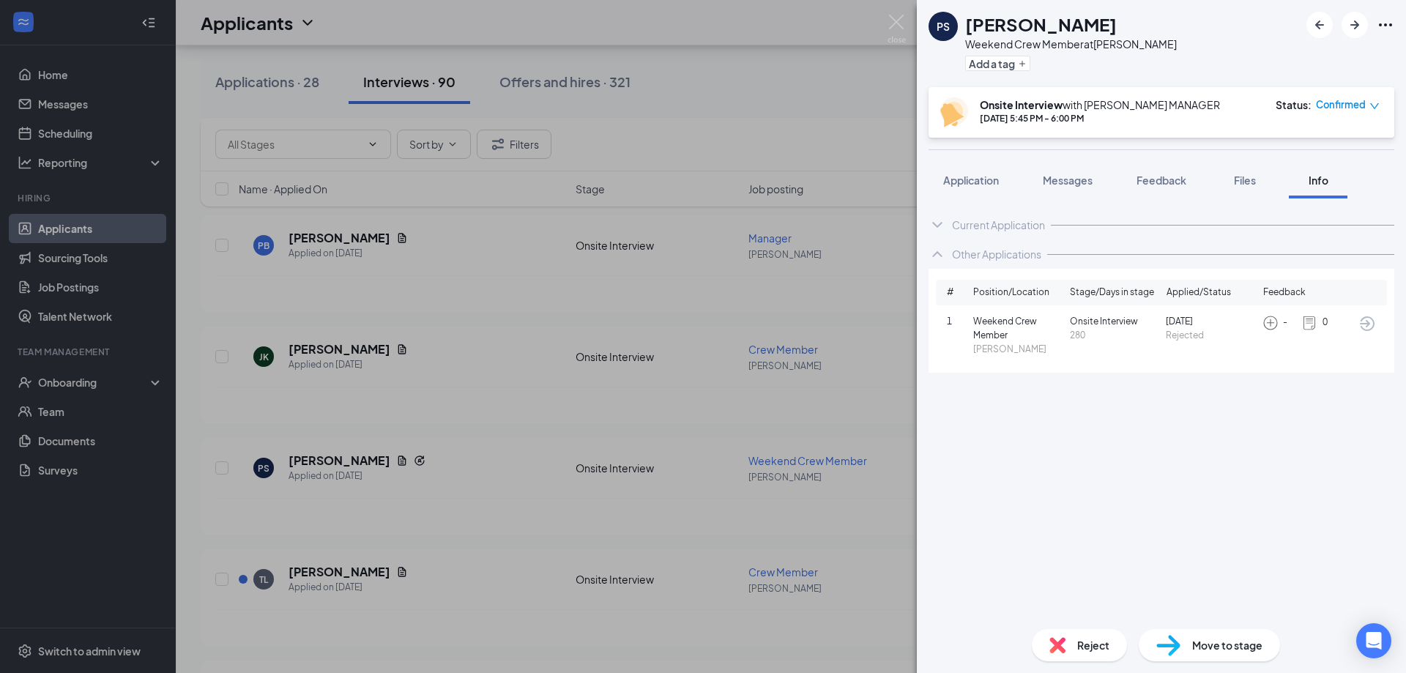
click at [975, 190] on button "Application" at bounding box center [971, 180] width 85 height 37
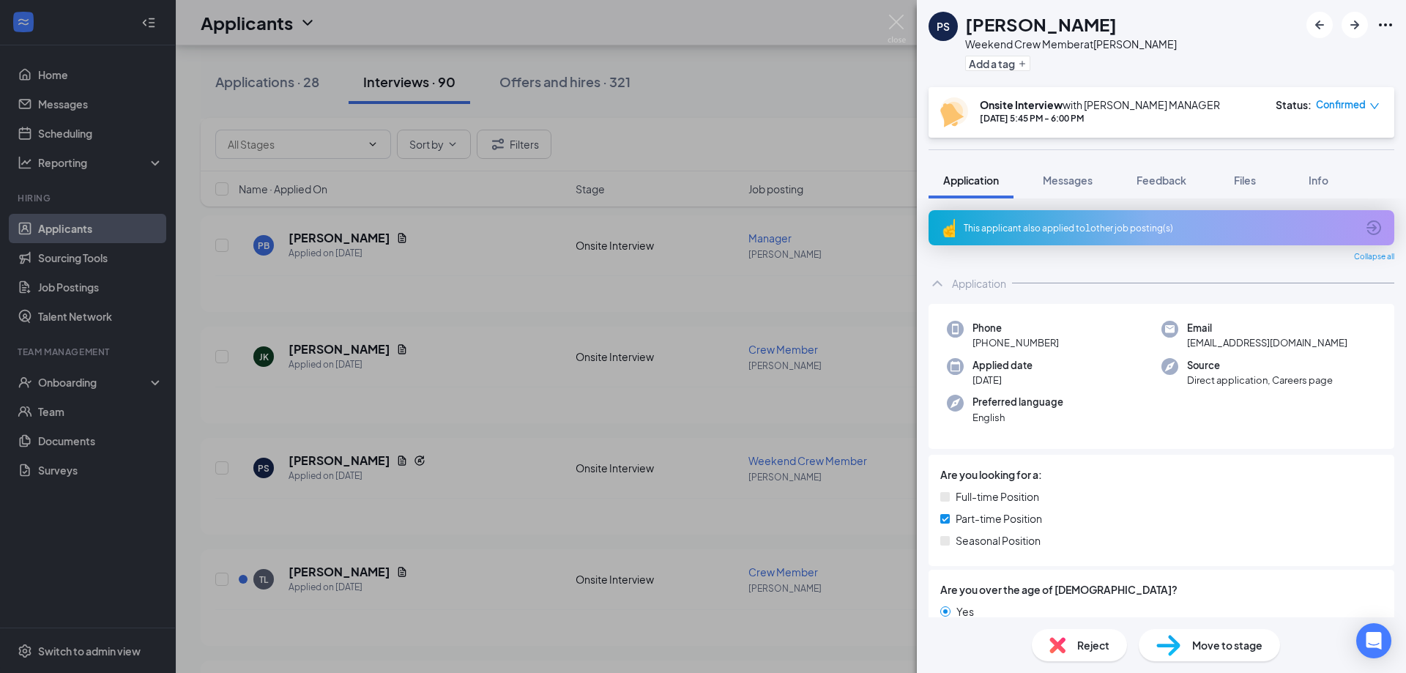
click at [900, 17] on img at bounding box center [897, 29] width 18 height 29
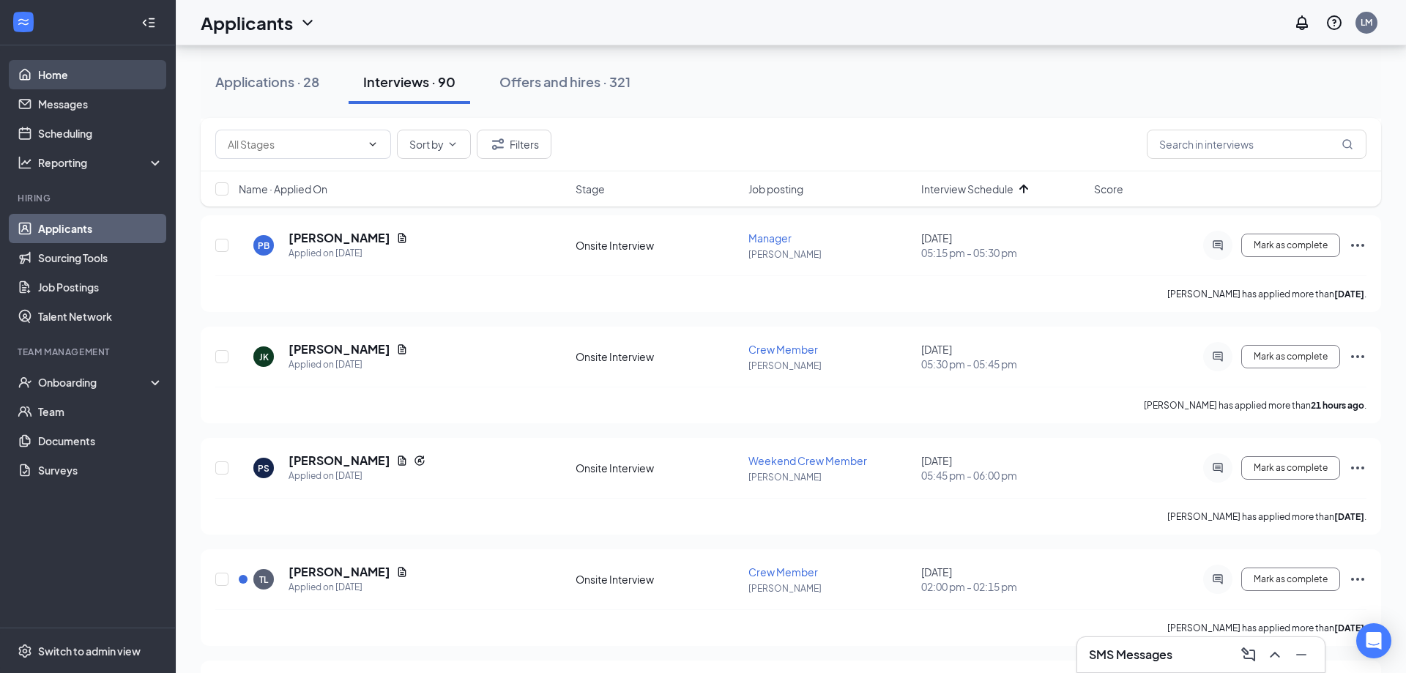
click at [103, 83] on link "Home" at bounding box center [100, 74] width 125 height 29
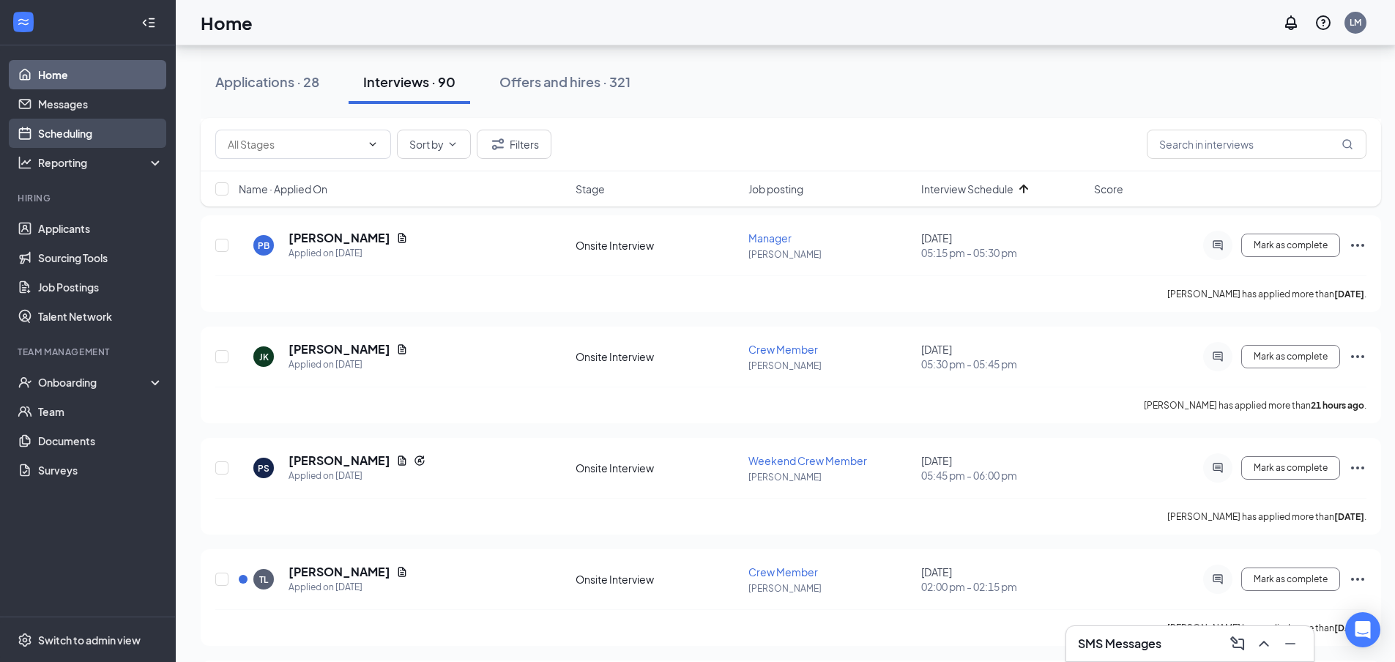
click at [113, 136] on link "Scheduling" at bounding box center [100, 133] width 125 height 29
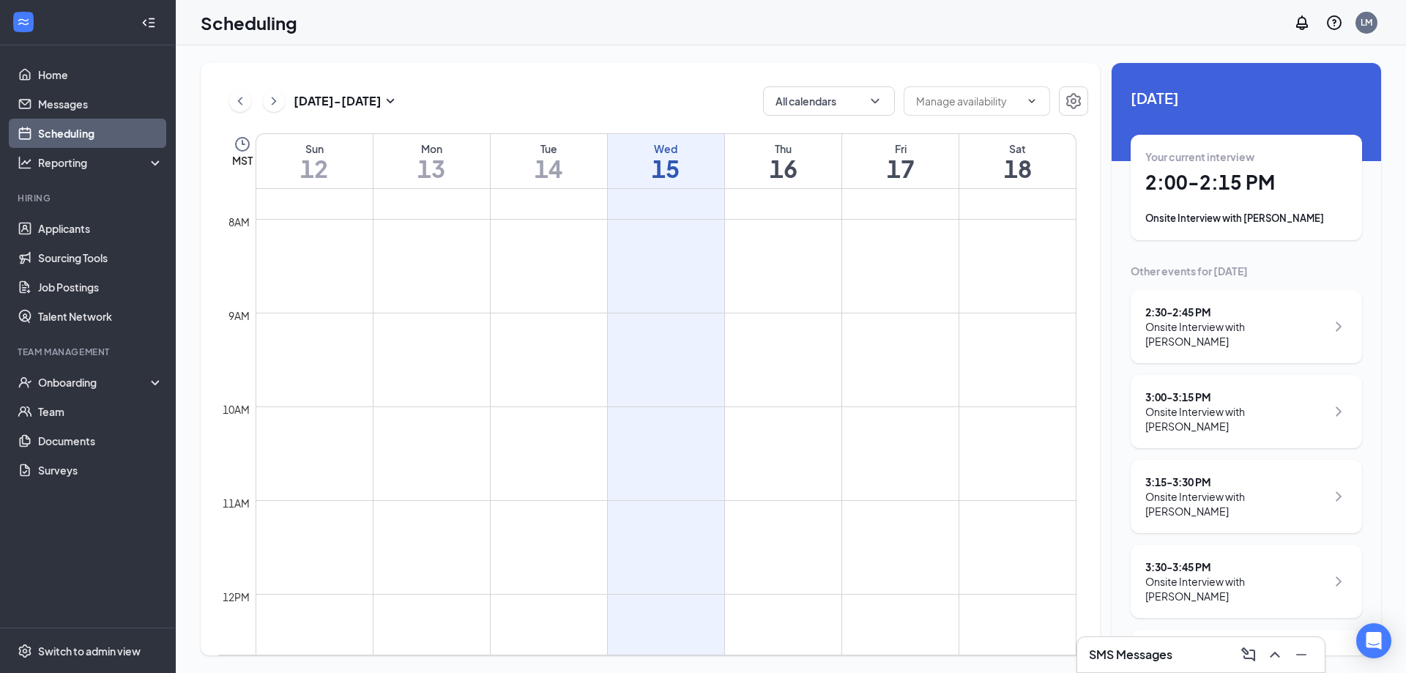
click at [1173, 658] on h3 "SMS Messages" at bounding box center [1130, 655] width 83 height 16
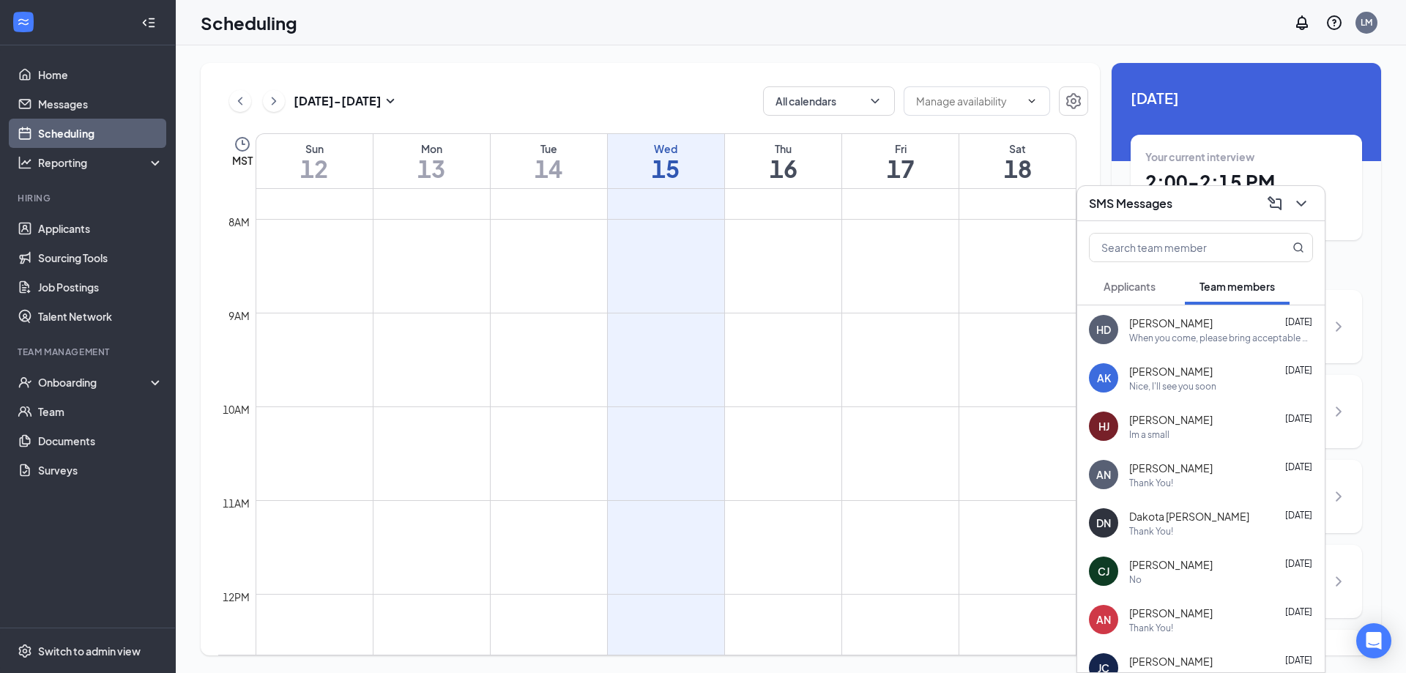
click at [1123, 289] on span "Applicants" at bounding box center [1130, 286] width 52 height 13
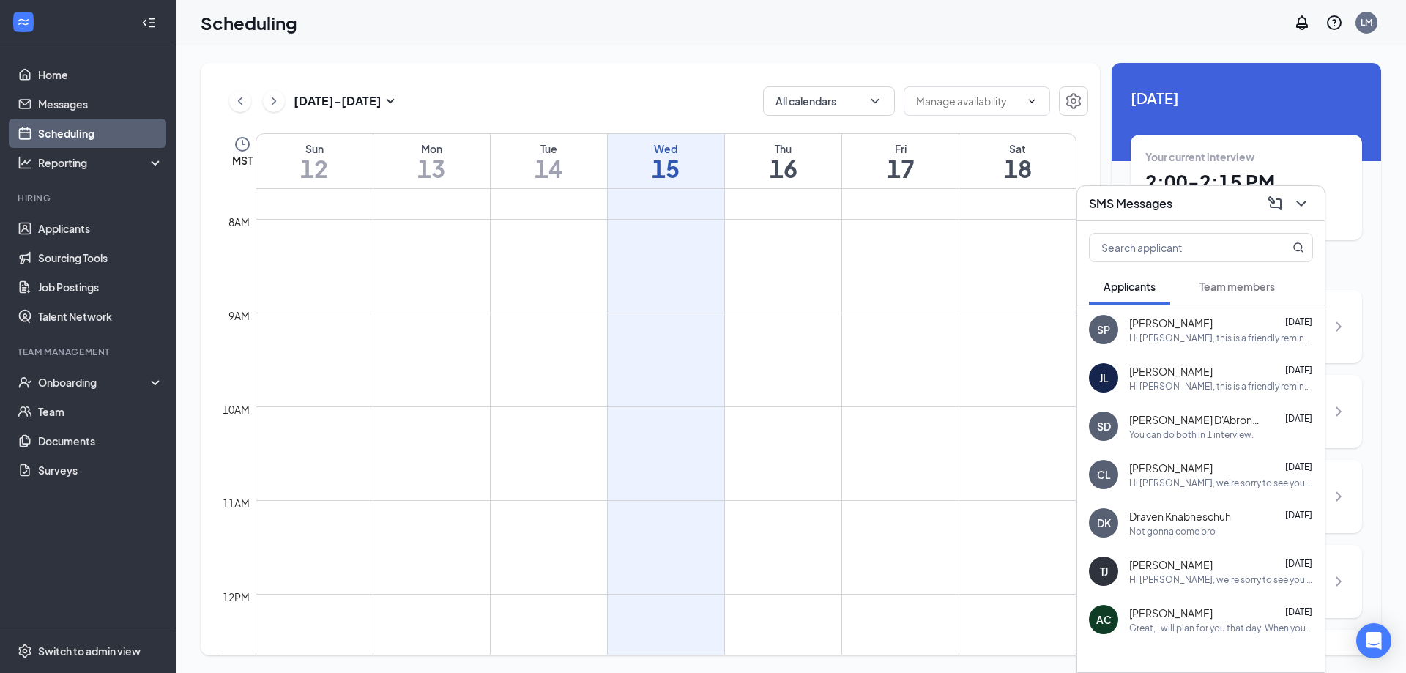
click at [1180, 198] on div "SMS Messages" at bounding box center [1201, 203] width 224 height 23
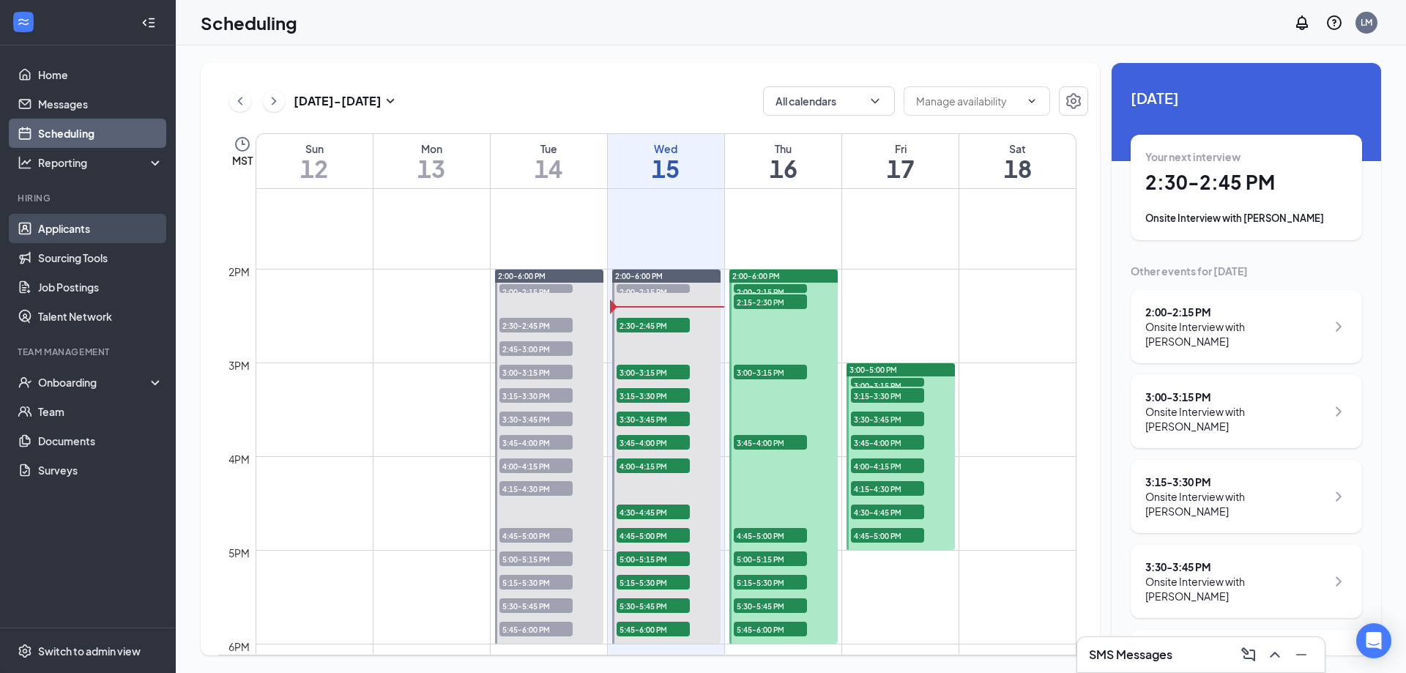
click at [75, 229] on link "Applicants" at bounding box center [100, 228] width 125 height 29
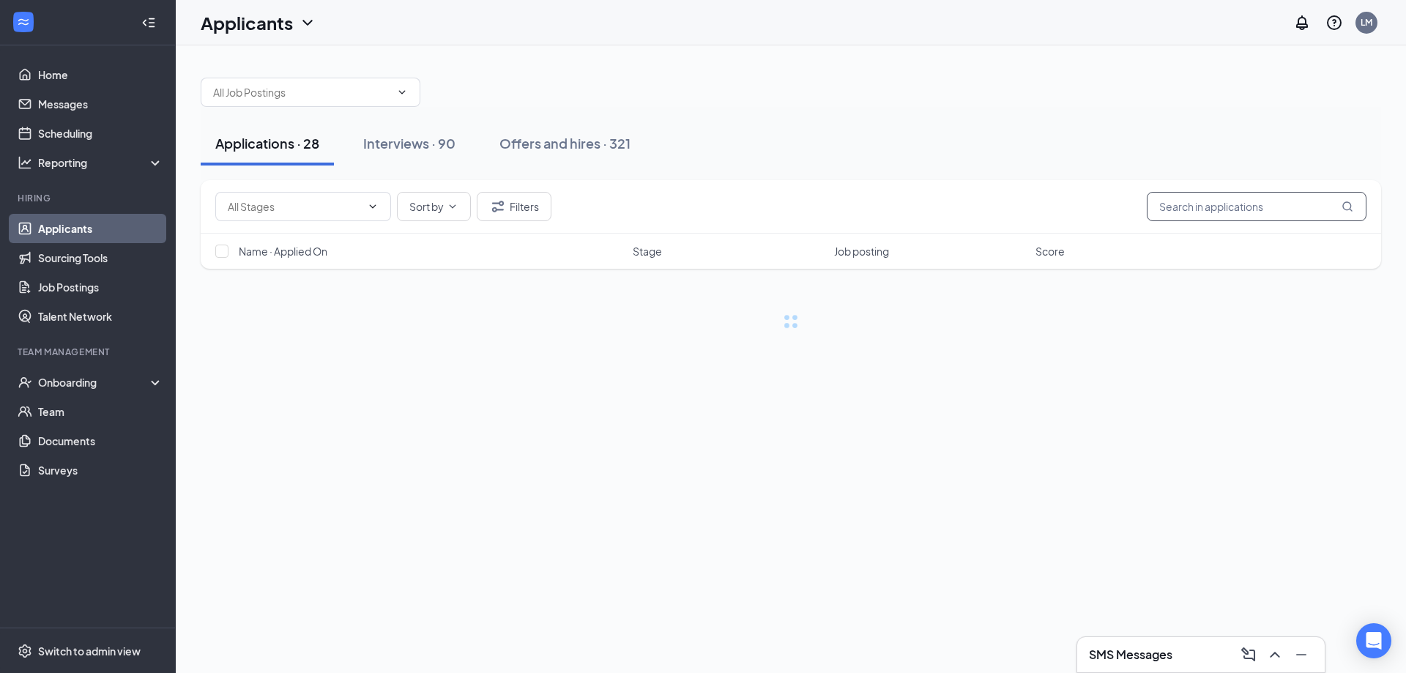
click at [1232, 202] on input "text" at bounding box center [1257, 206] width 220 height 29
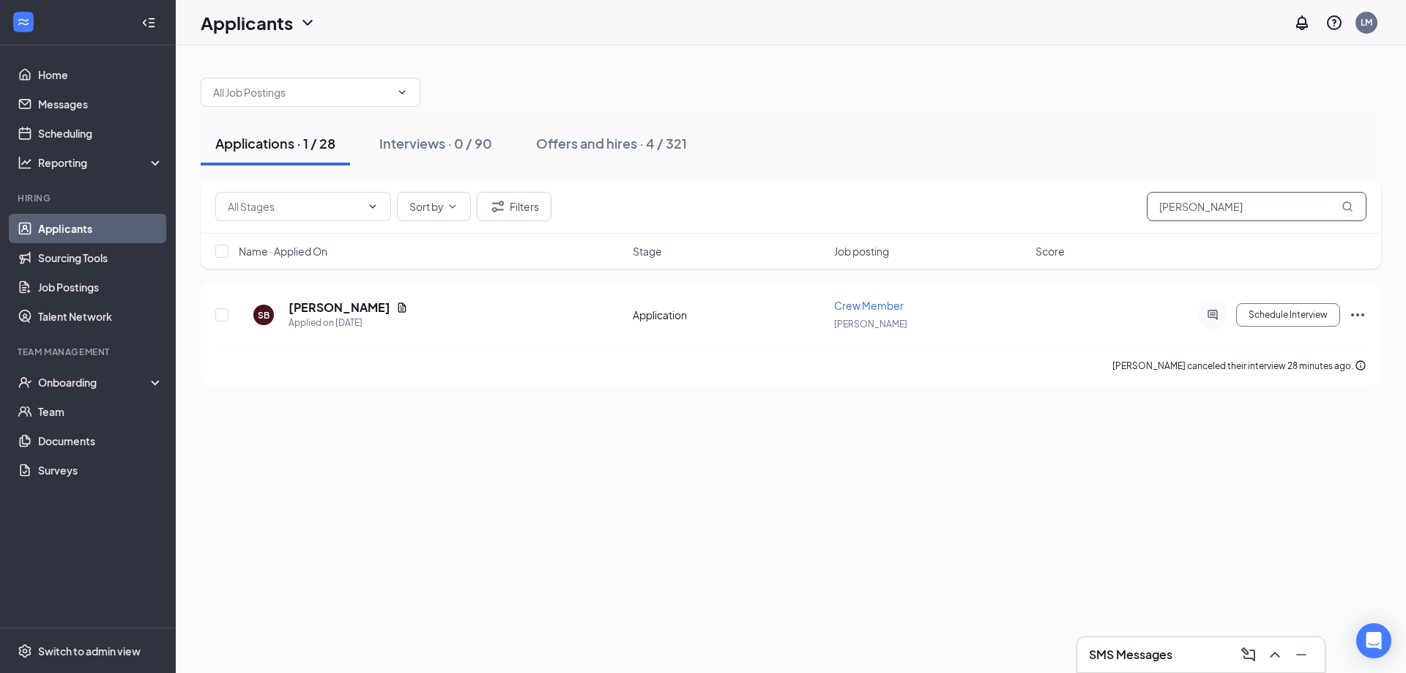
type input "sophia"
click at [123, 73] on link "Home" at bounding box center [100, 74] width 125 height 29
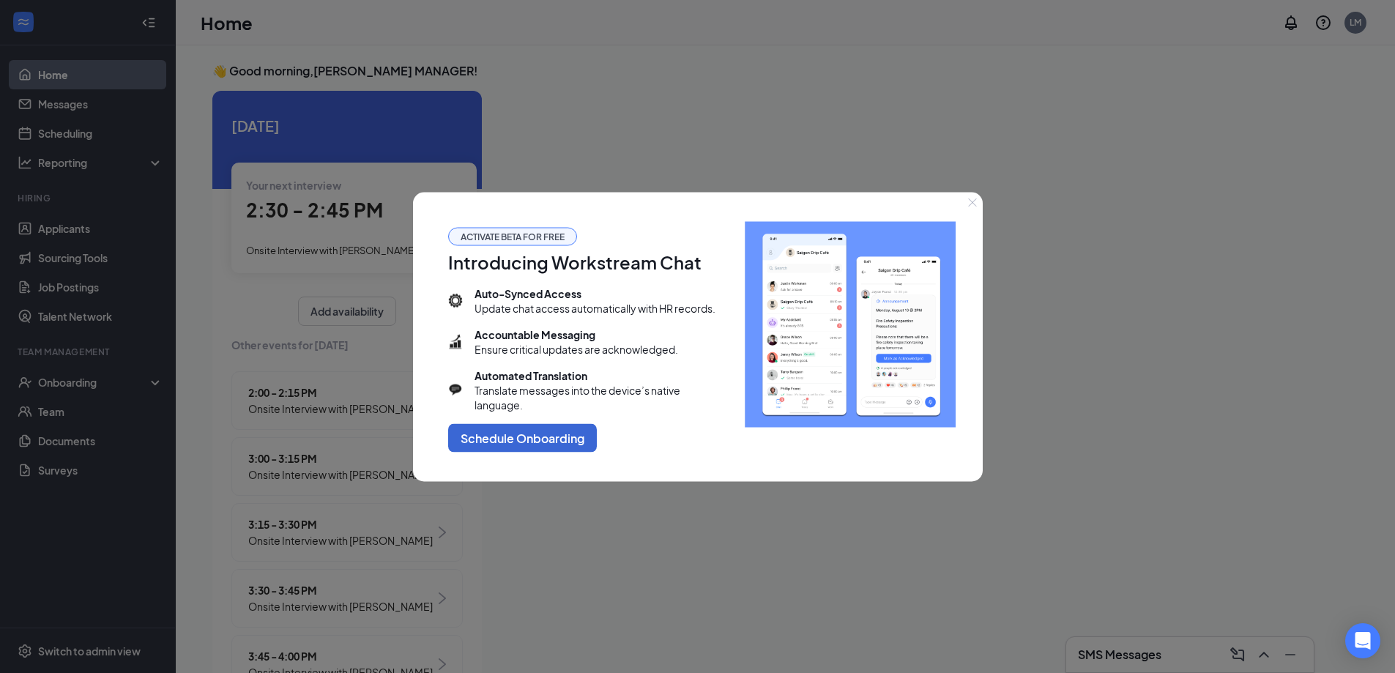
click at [776, 539] on div at bounding box center [697, 336] width 1395 height 673
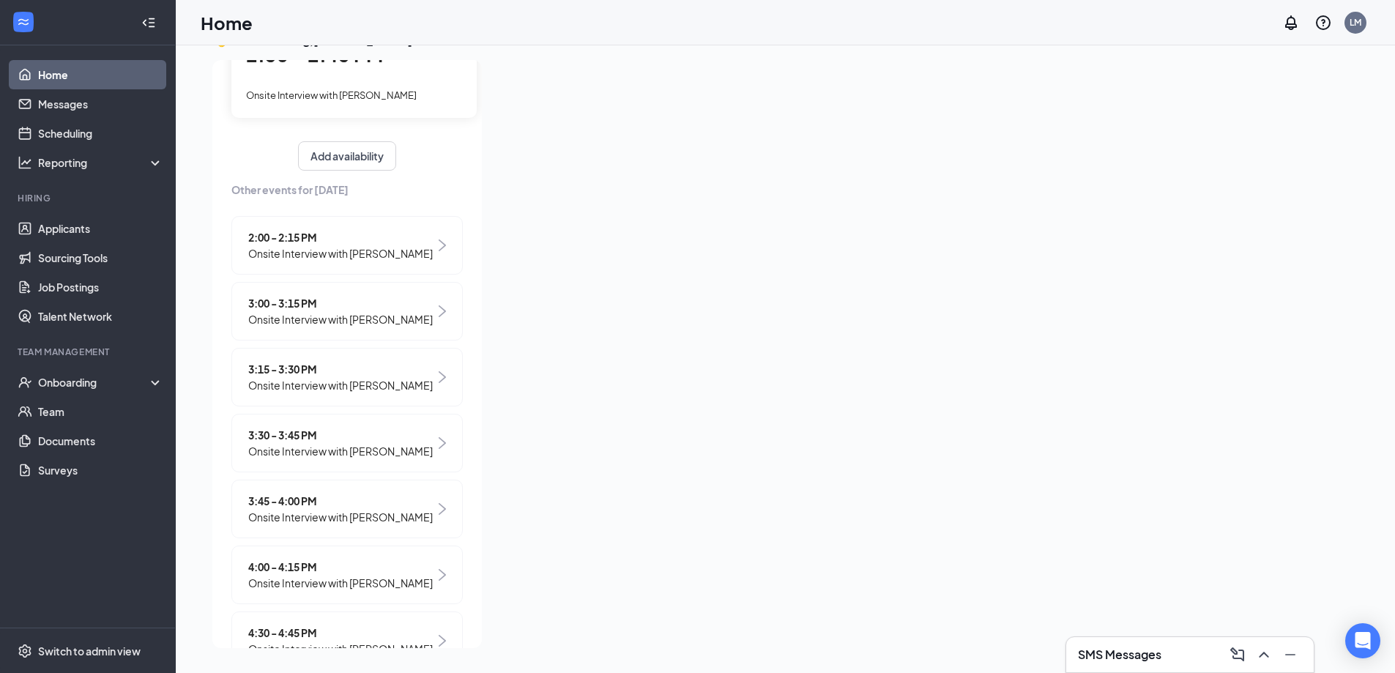
scroll to position [148, 0]
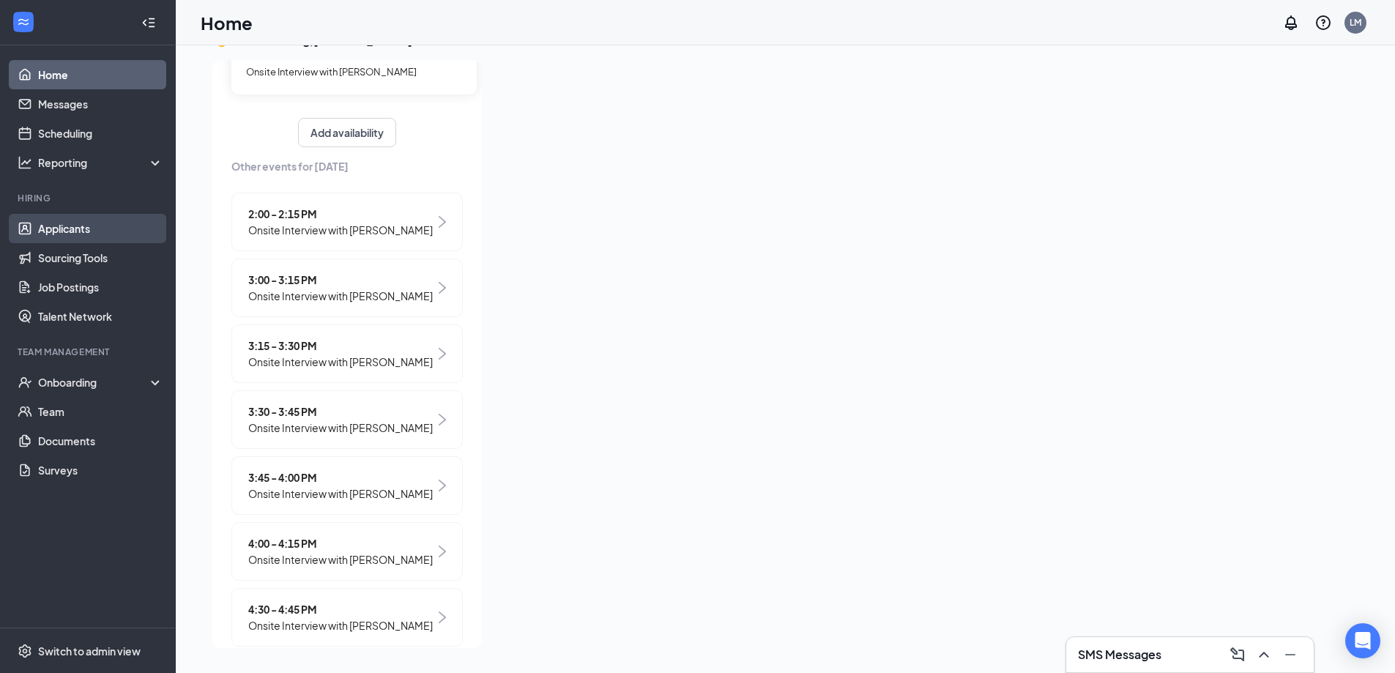
click at [76, 223] on link "Applicants" at bounding box center [100, 228] width 125 height 29
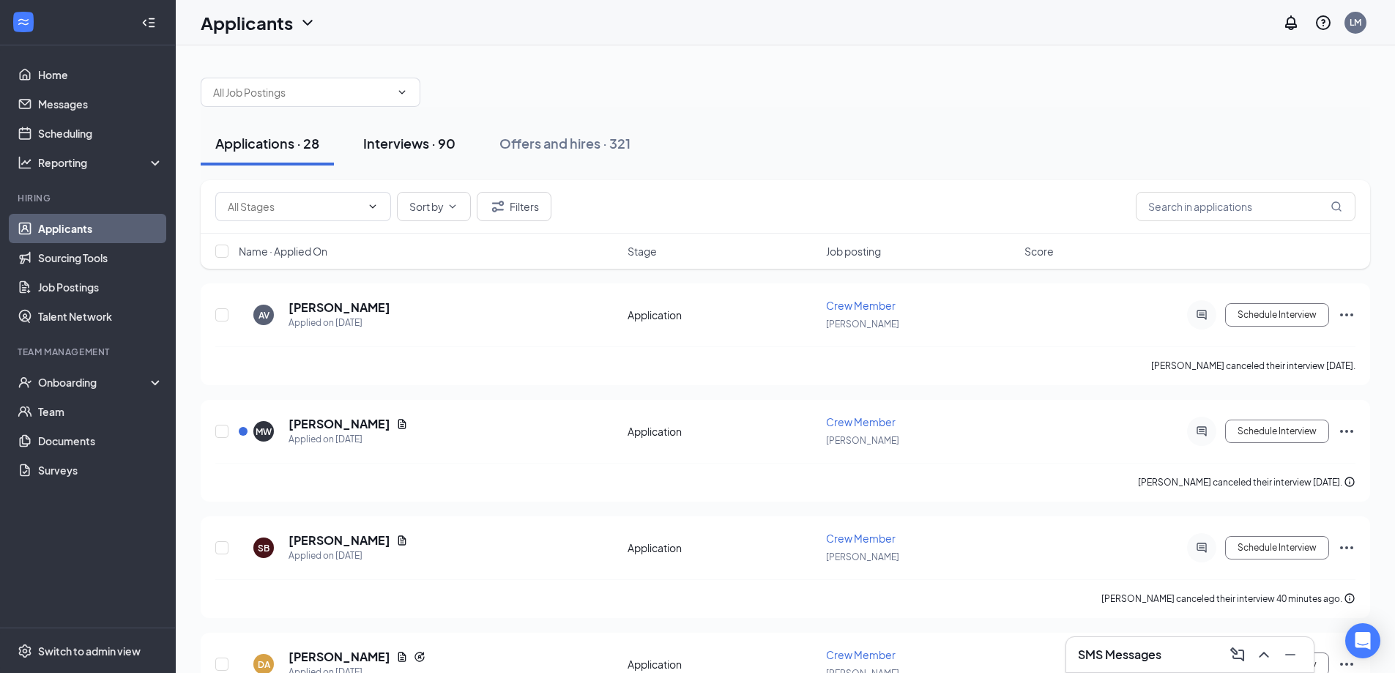
click at [425, 160] on button "Interviews · 90" at bounding box center [410, 144] width 122 height 44
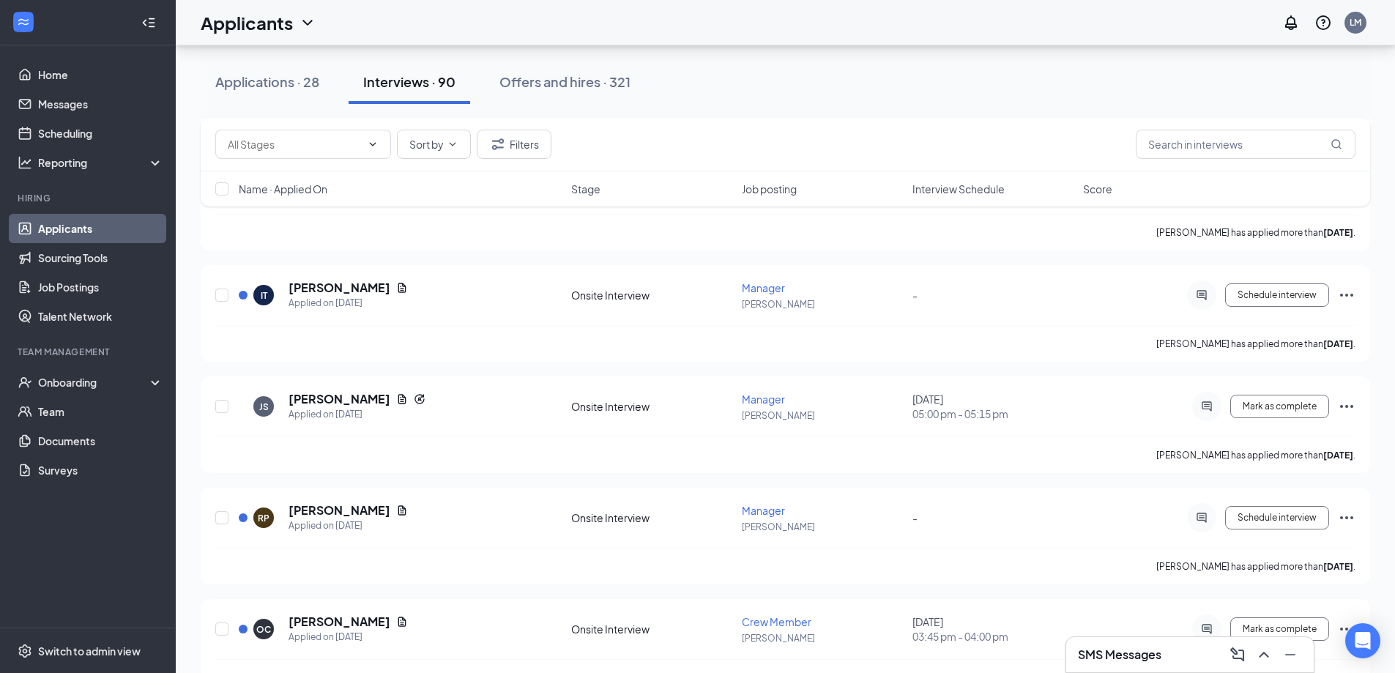
scroll to position [2045, 0]
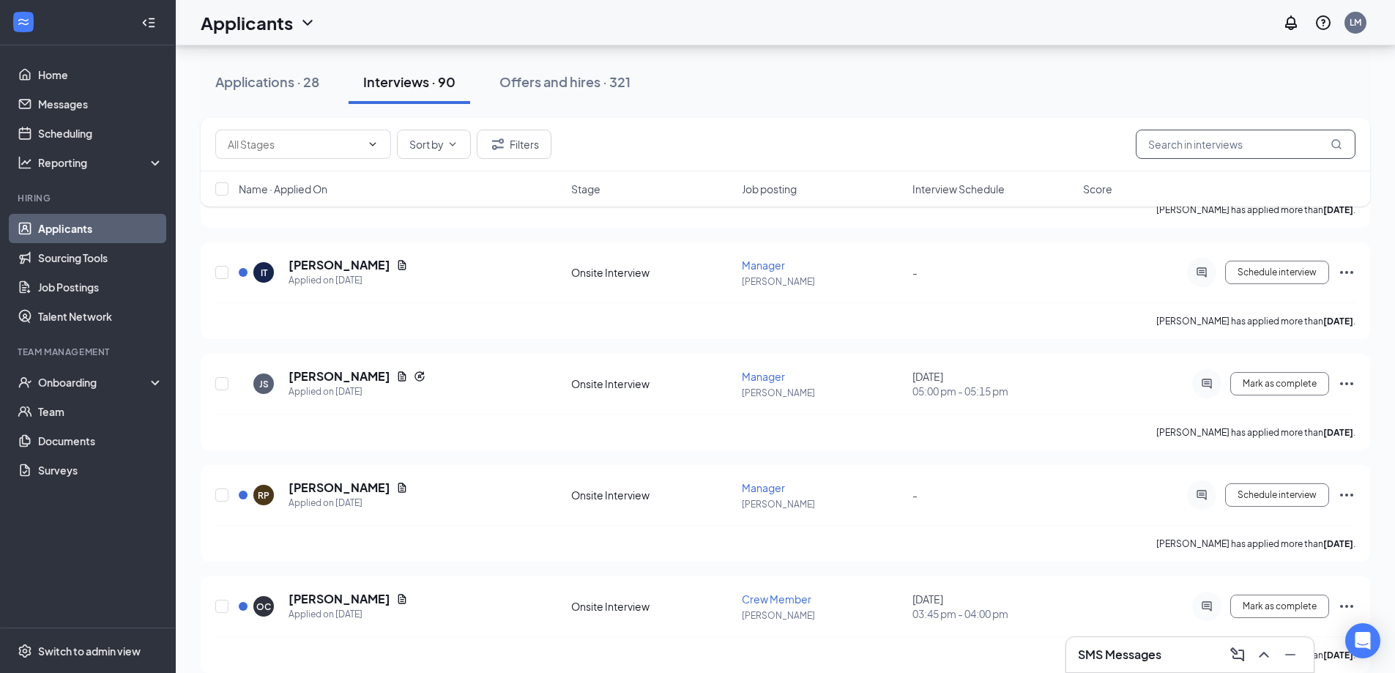
click at [1278, 150] on input "text" at bounding box center [1246, 144] width 220 height 29
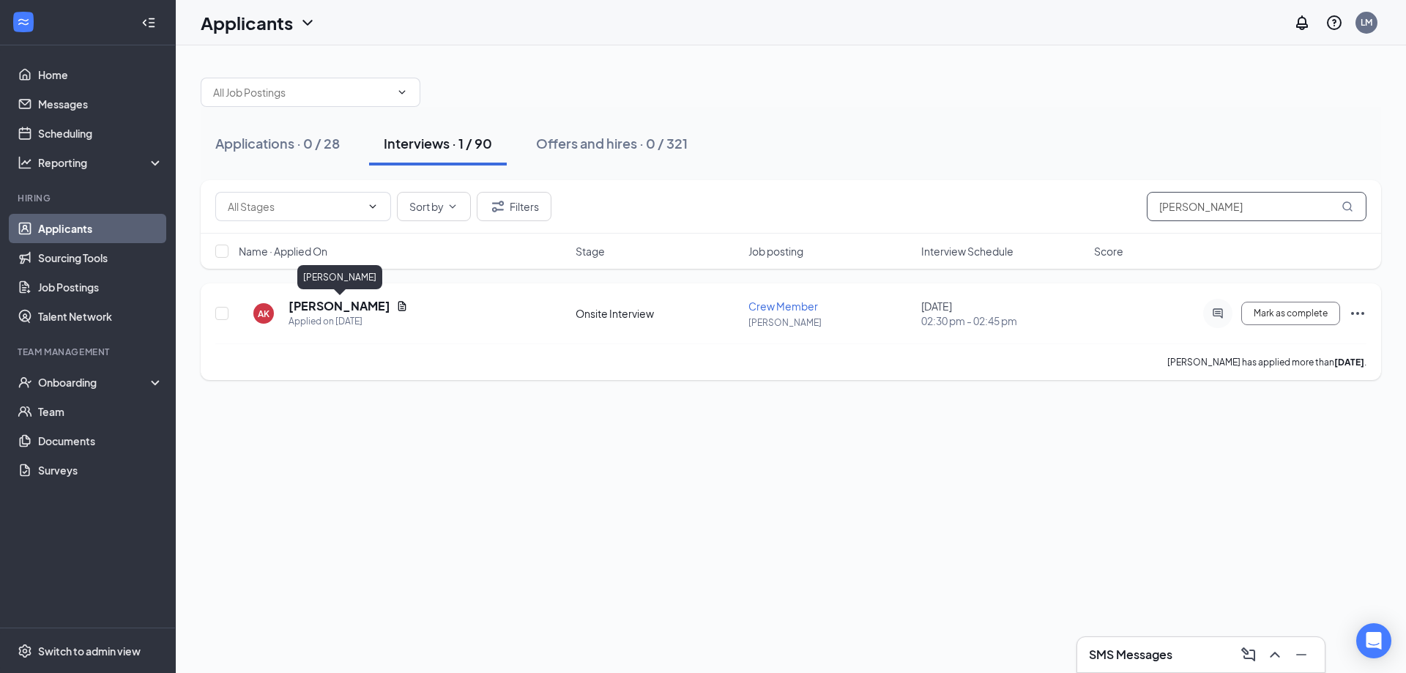
type input "ashlyn kno"
click at [344, 308] on h5 "[PERSON_NAME]" at bounding box center [340, 306] width 102 height 16
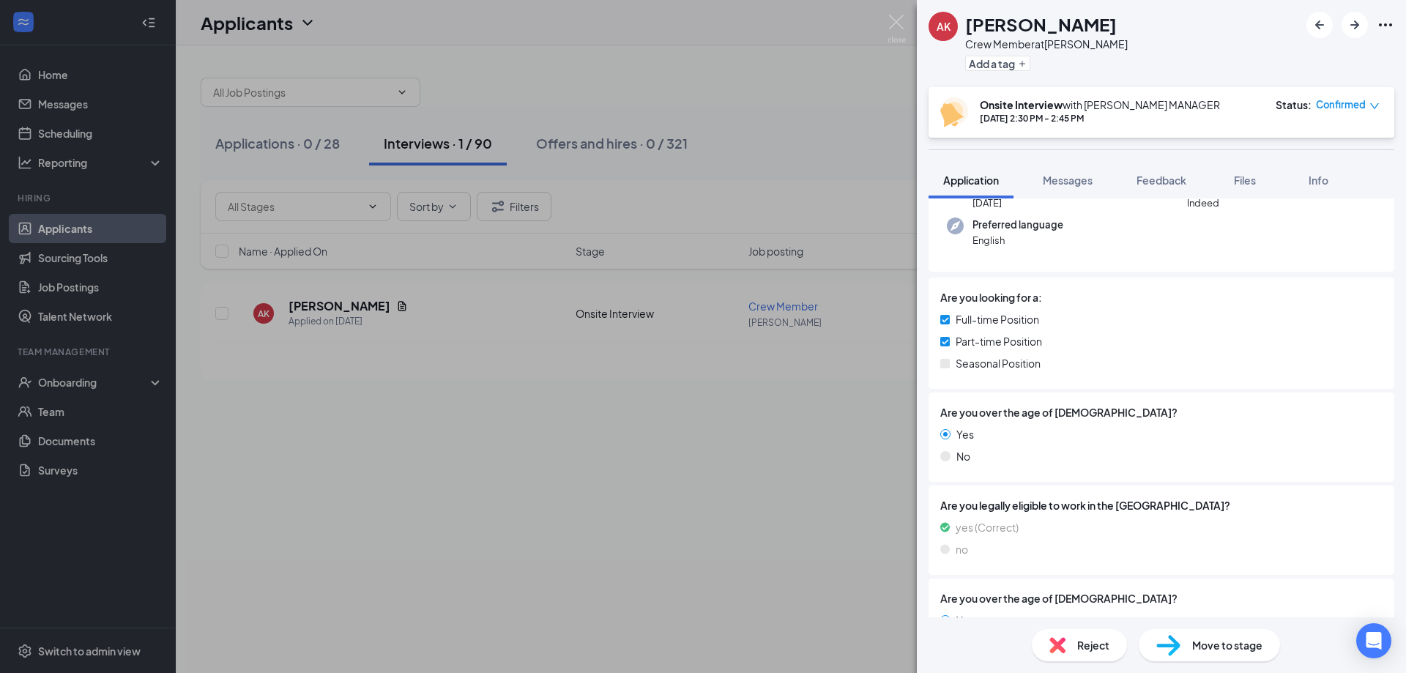
scroll to position [269, 0]
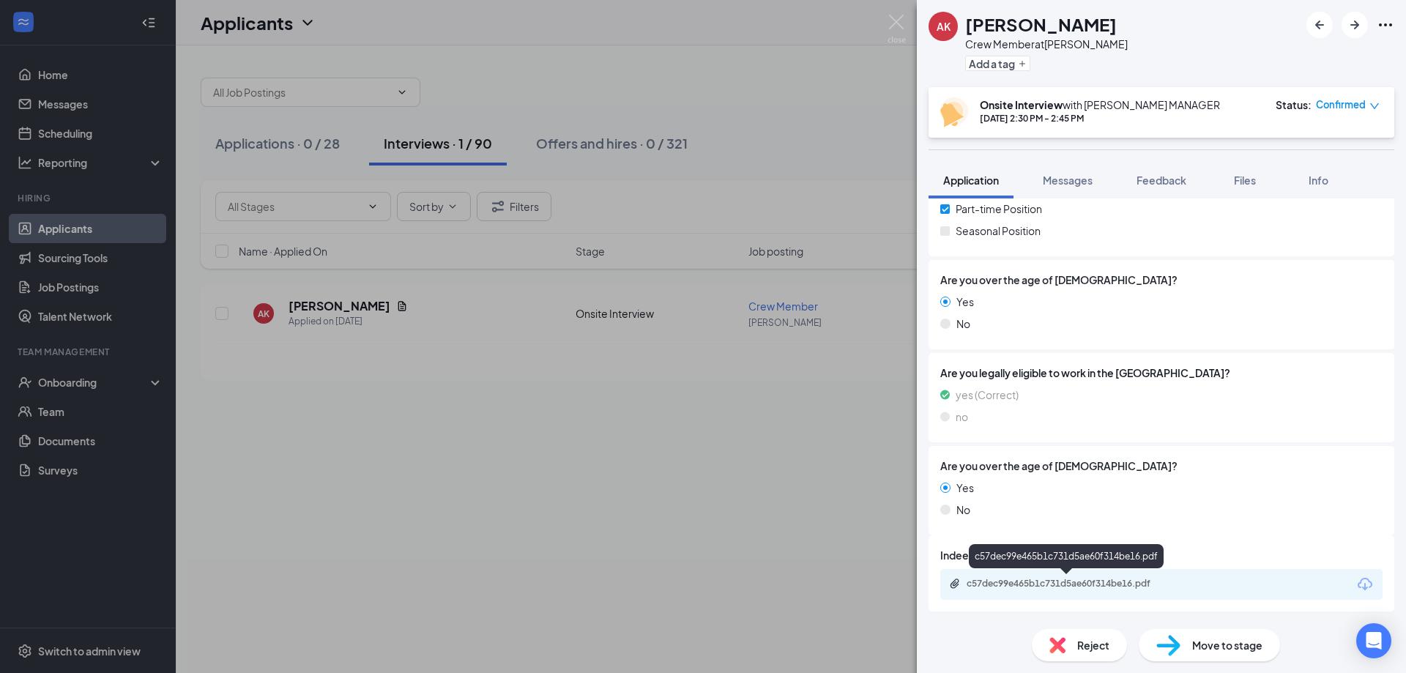
click at [1020, 581] on div "c57dec99e465b1c731d5ae60f314be16.pdf" at bounding box center [1069, 584] width 205 height 12
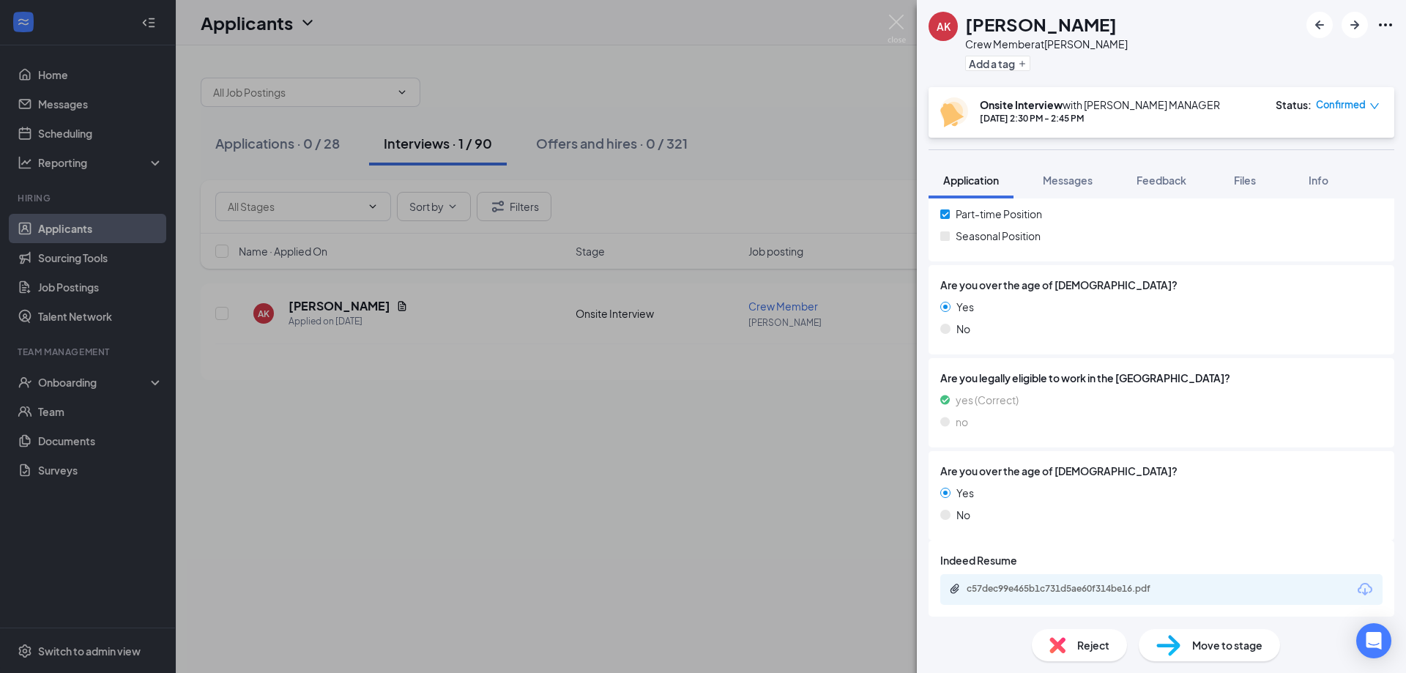
click at [588, 99] on div "AK ASHLYN KNOWLES Crew Member at Logan Add a tag Onsite Interview with LOGAN MA…" at bounding box center [703, 336] width 1406 height 673
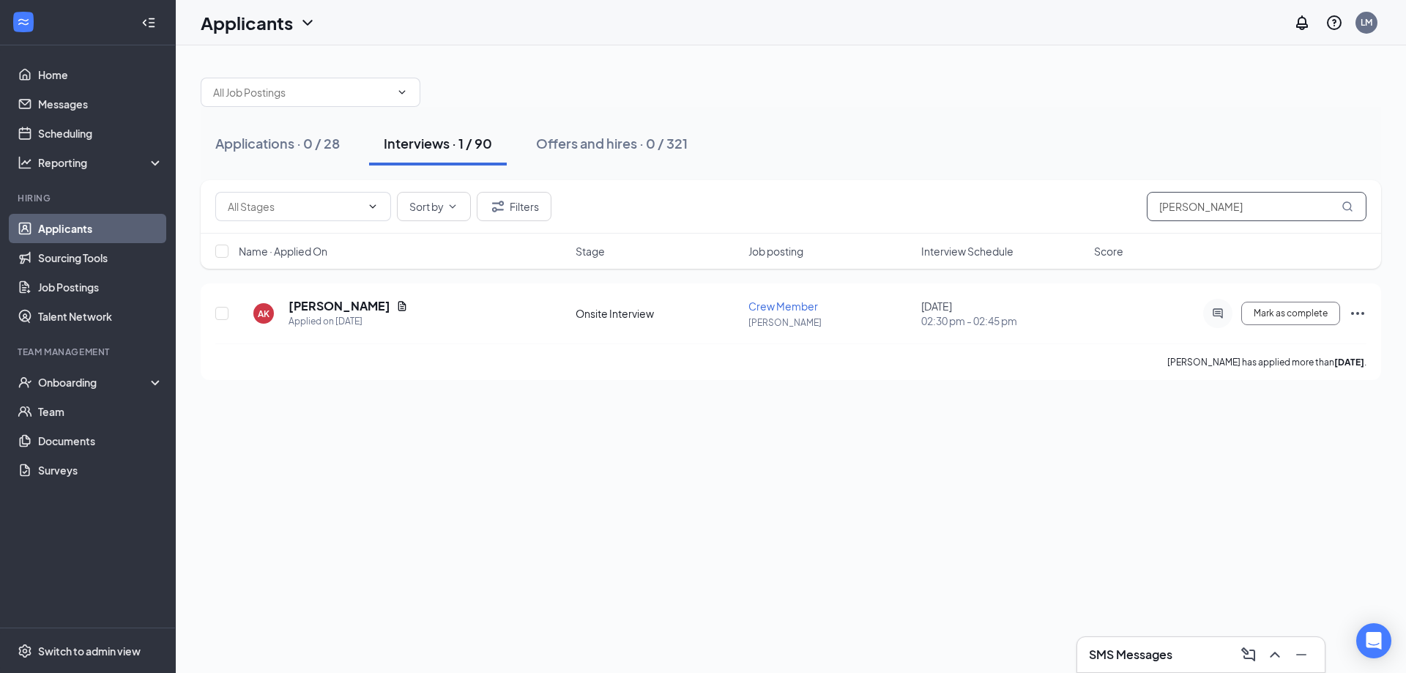
click at [1288, 212] on input "ashlyn kno" at bounding box center [1257, 206] width 220 height 29
drag, startPoint x: 1279, startPoint y: 209, endPoint x: 1034, endPoint y: 281, distance: 254.9
click at [1034, 281] on div "Sort by Filters ashlyn kno Name · Applied On Stage Job posting Interview Schedu…" at bounding box center [791, 231] width 1181 height 103
type input "brayden allen"
click at [340, 310] on h5 "[PERSON_NAME]" at bounding box center [340, 306] width 102 height 16
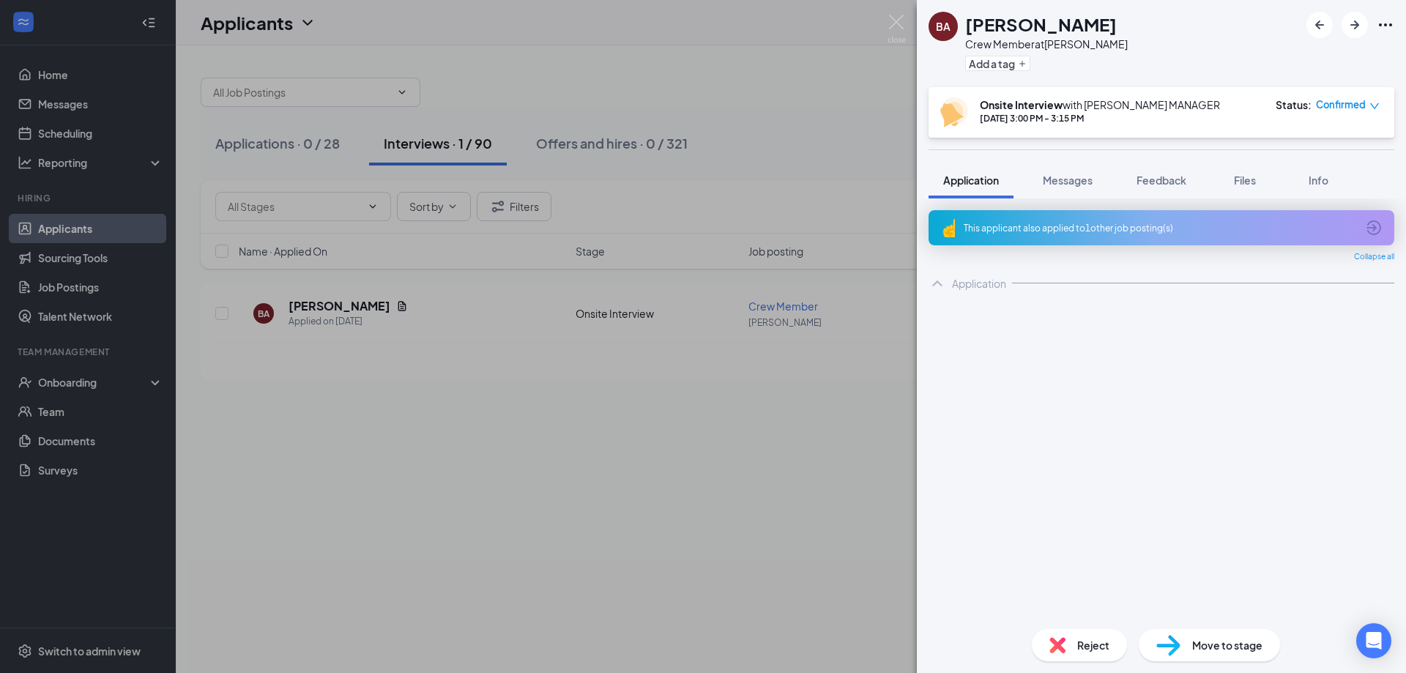
click at [1153, 232] on div "This applicant also applied to 1 other job posting(s)" at bounding box center [1160, 228] width 393 height 12
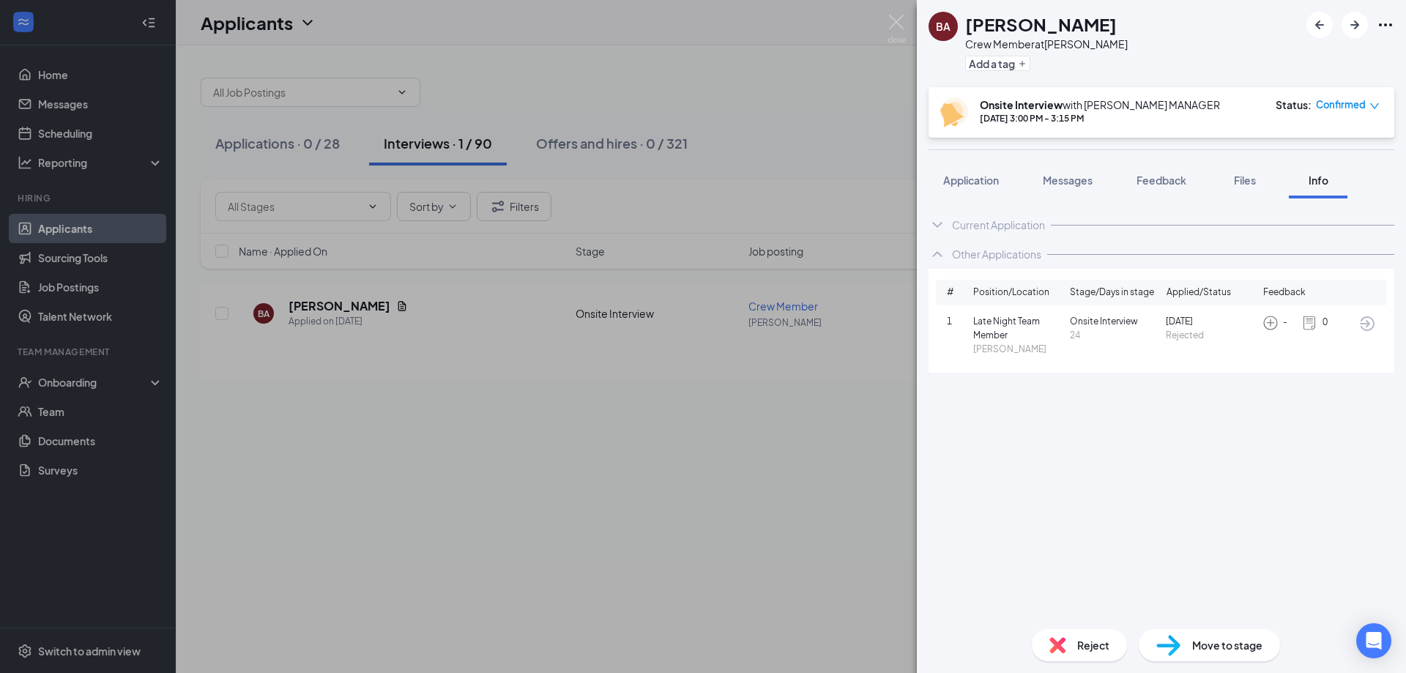
click at [996, 323] on span "Late Night Team Member" at bounding box center [1018, 329] width 91 height 28
click at [1176, 194] on button "Feedback" at bounding box center [1161, 180] width 79 height 37
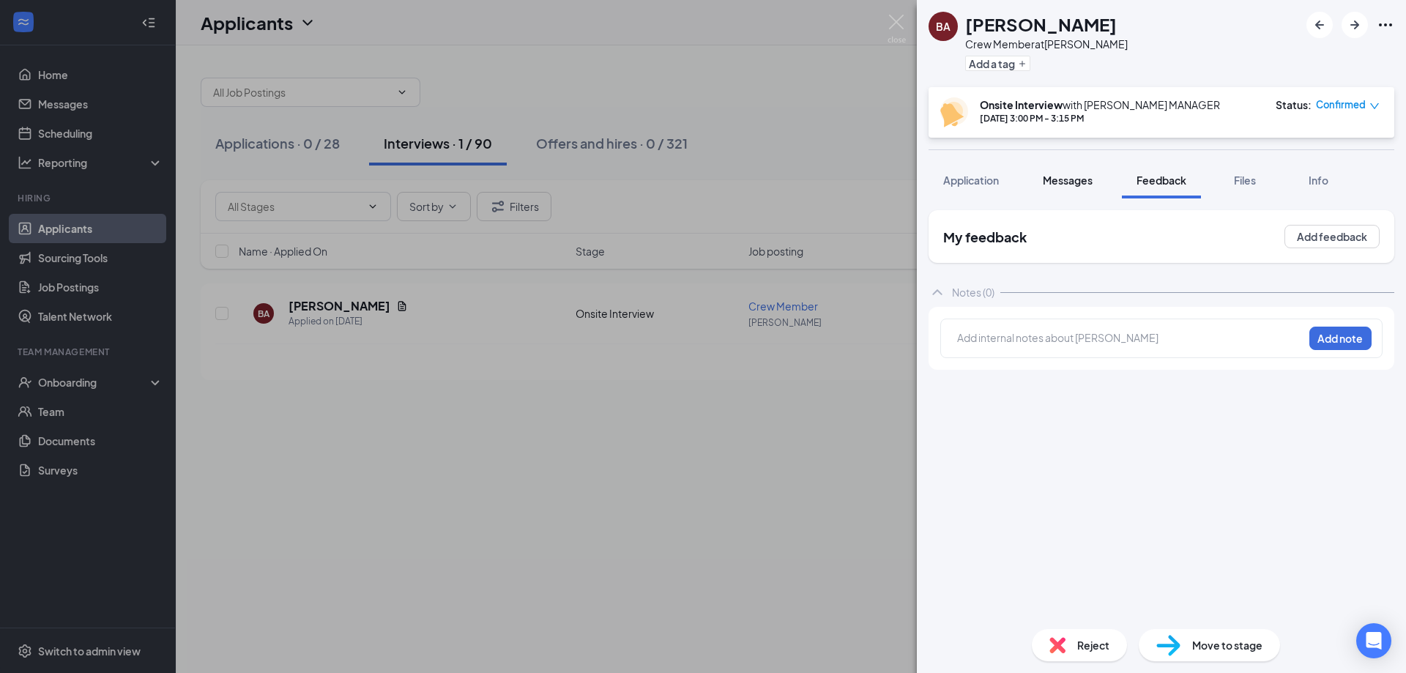
click at [1059, 177] on span "Messages" at bounding box center [1068, 180] width 50 height 13
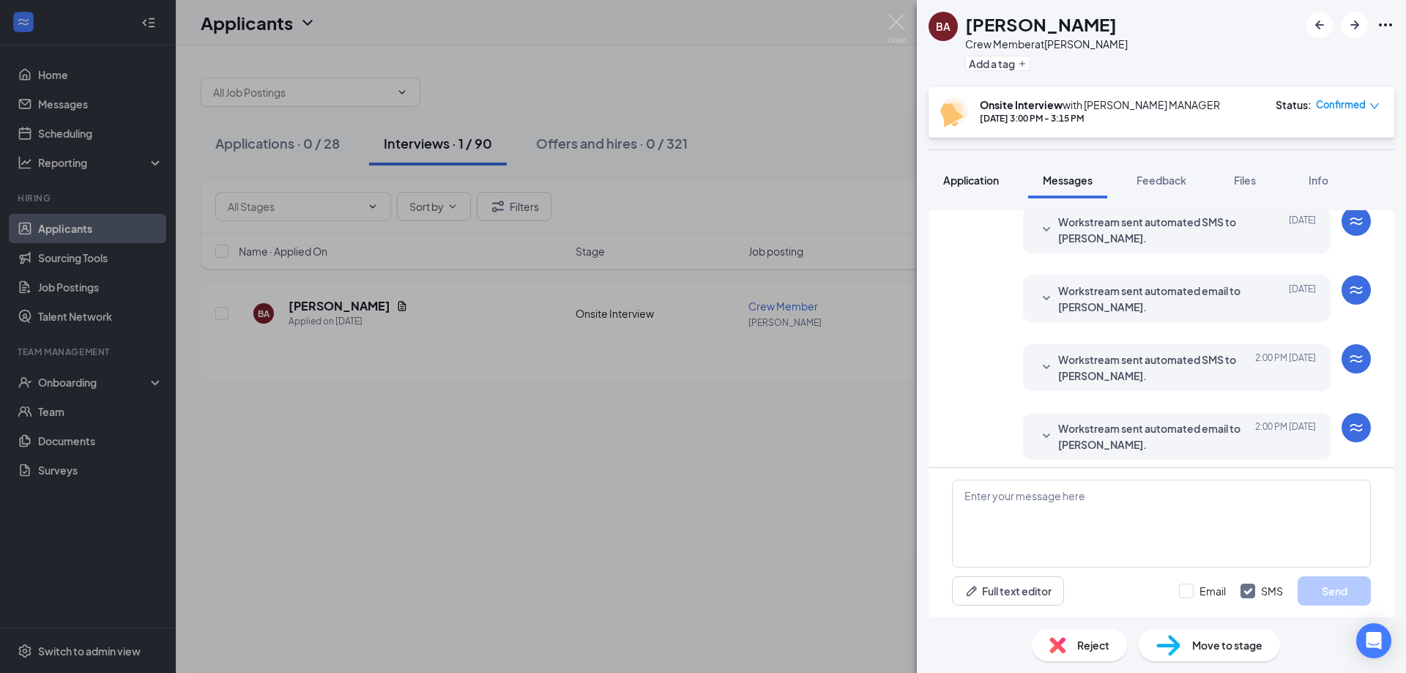
scroll to position [426, 0]
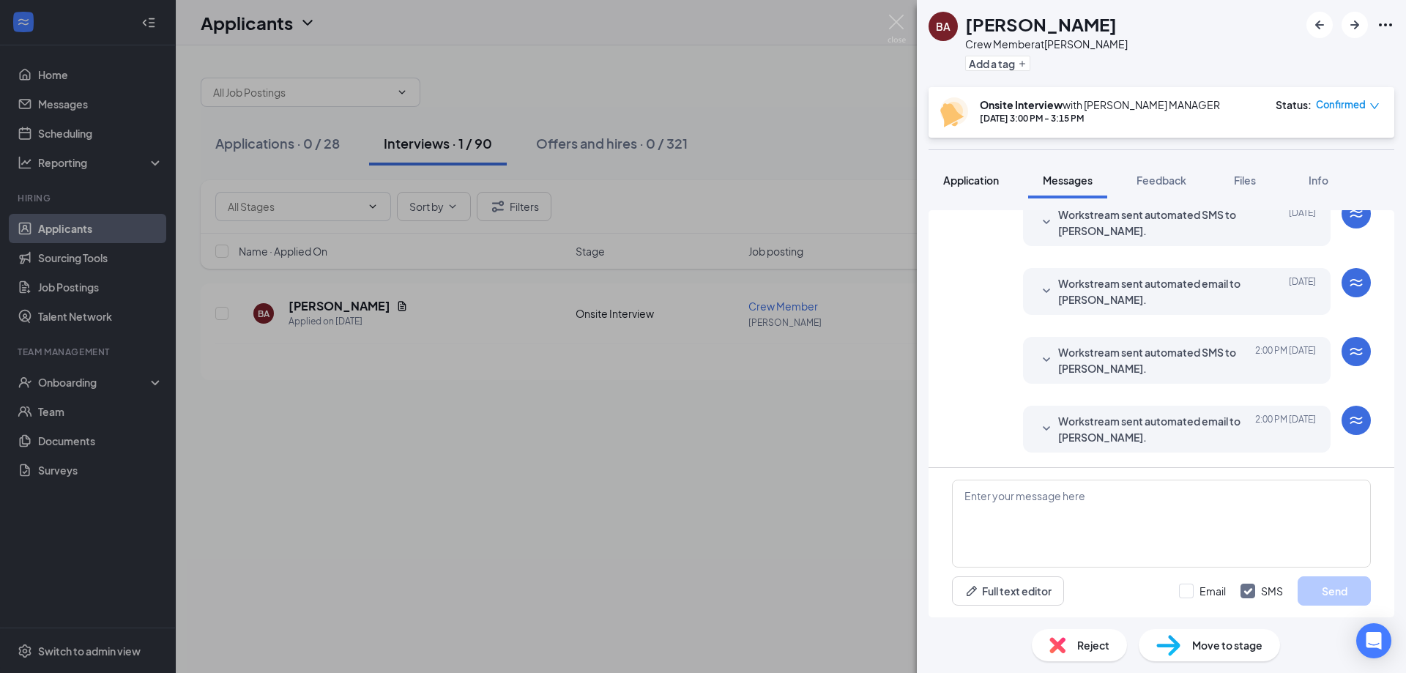
click at [970, 181] on span "Application" at bounding box center [971, 180] width 56 height 13
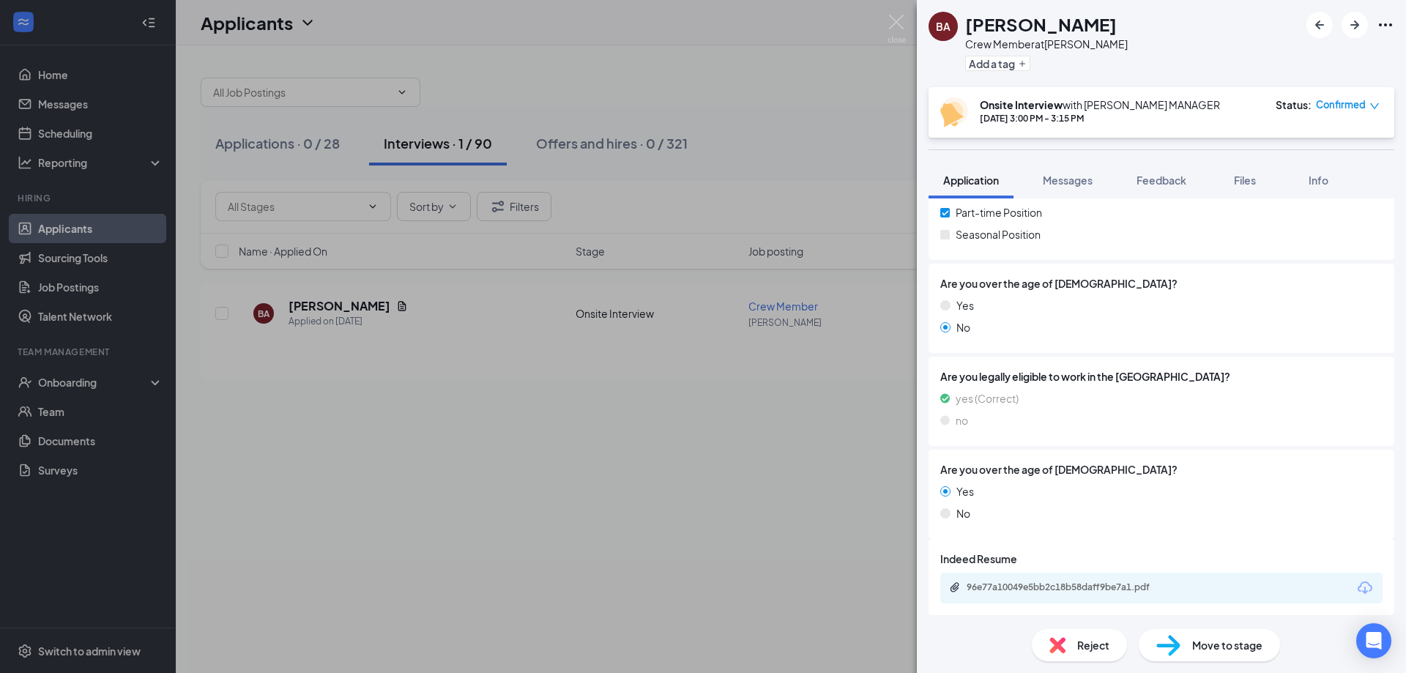
scroll to position [310, 0]
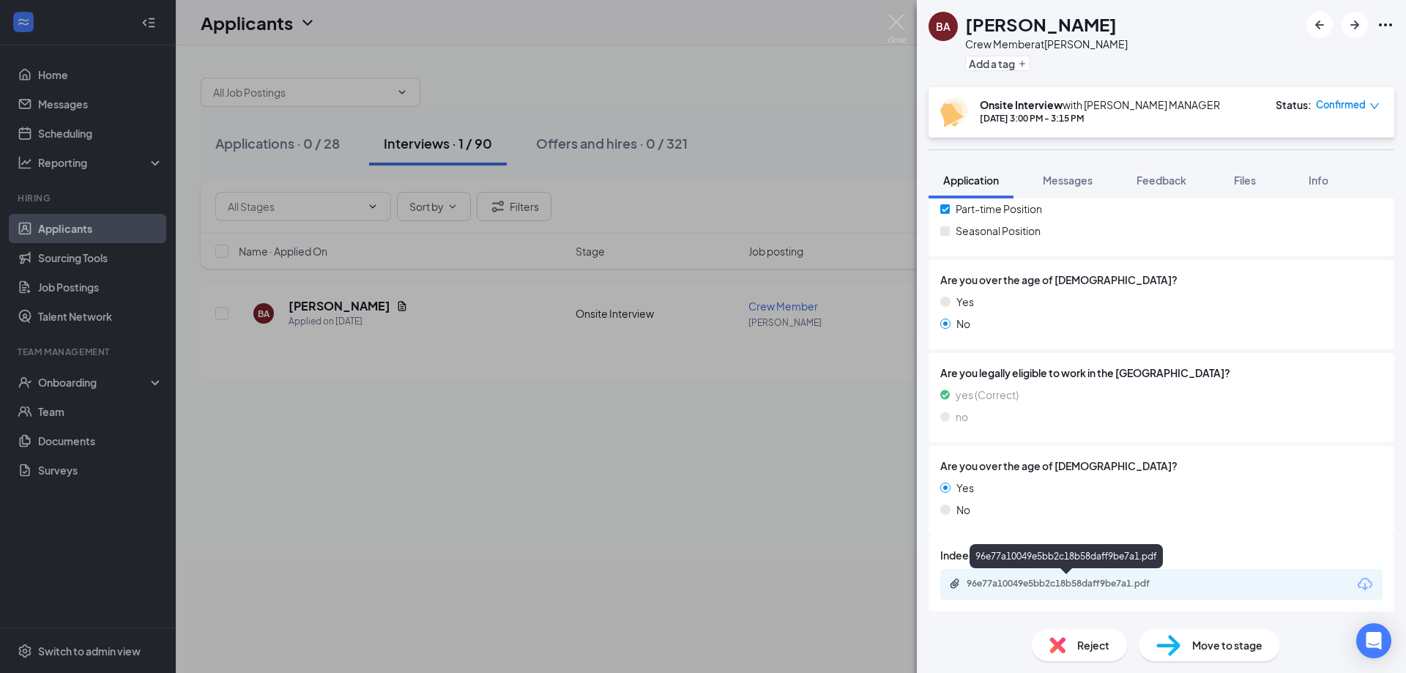
click at [1109, 584] on div "96e77a10049e5bb2c18b58daff9be7a1.pdf" at bounding box center [1069, 584] width 205 height 12
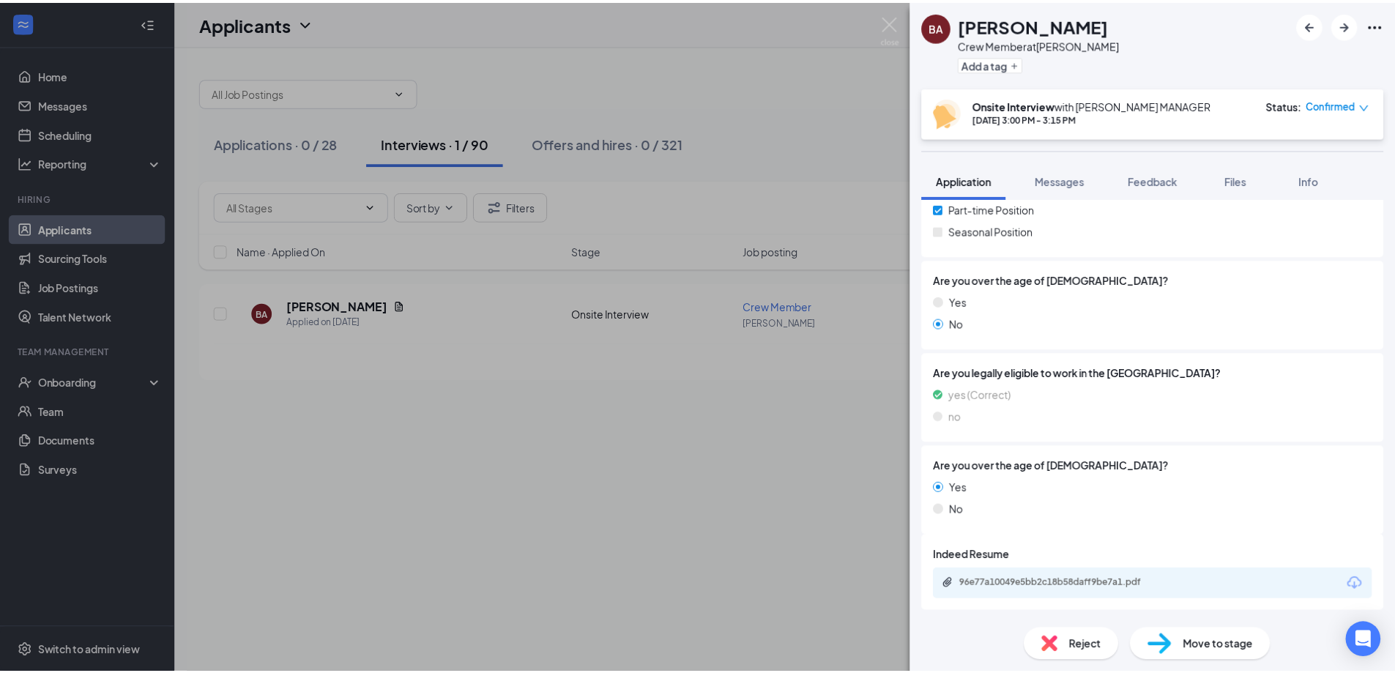
scroll to position [305, 0]
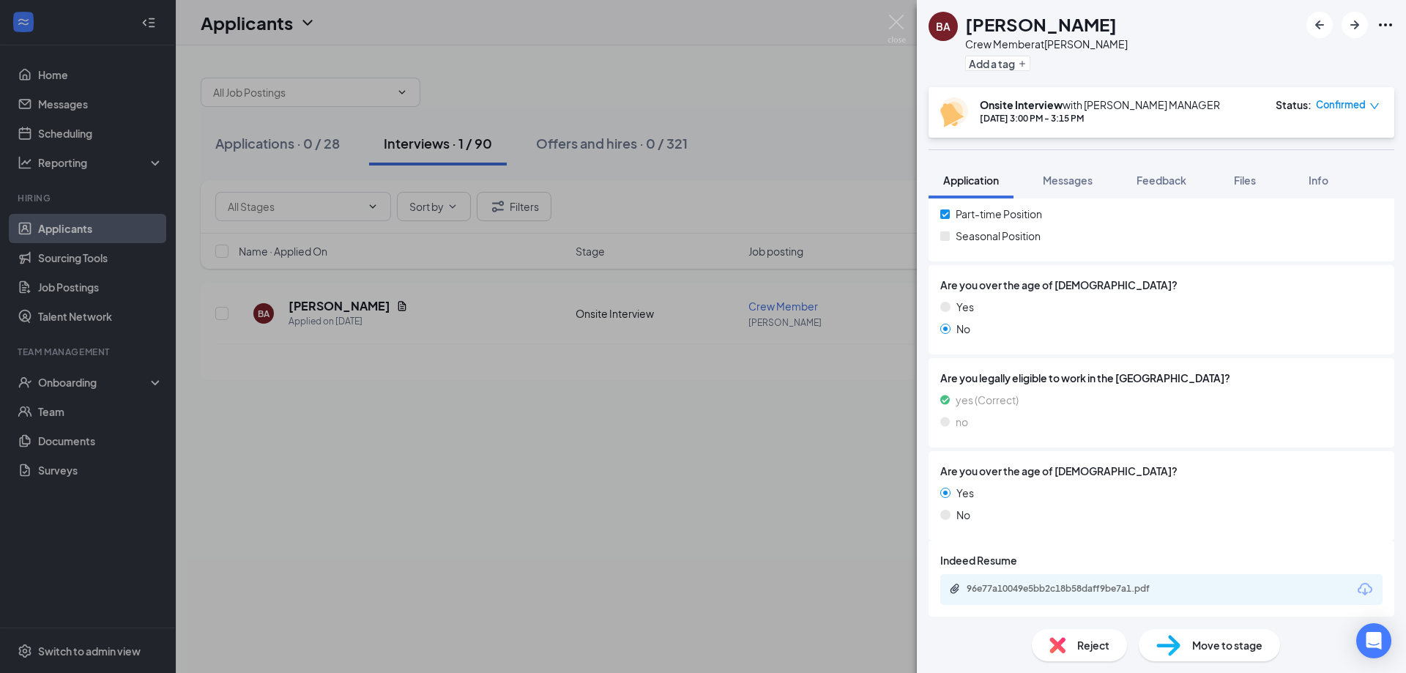
click at [829, 133] on div "BA Brayden Allen Crew Member at Logan Add a tag Onsite Interview with LOGAN MAN…" at bounding box center [703, 336] width 1406 height 673
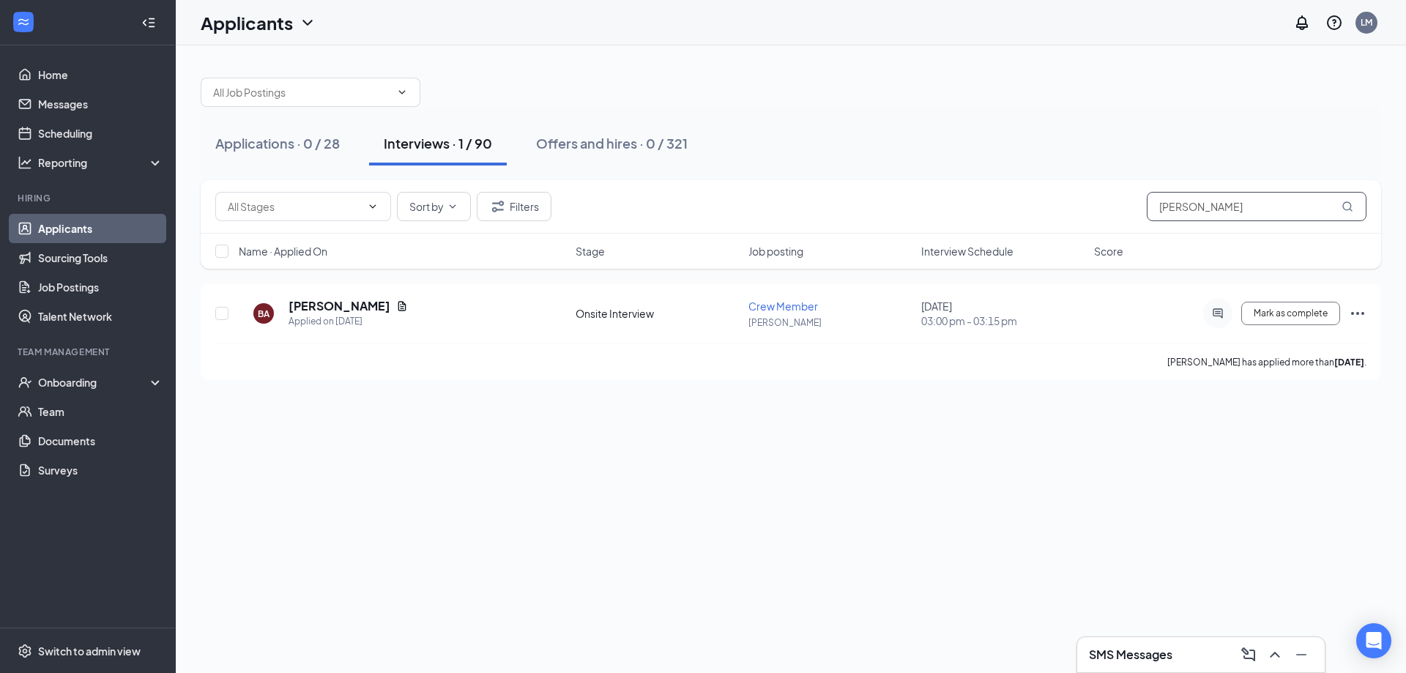
drag, startPoint x: 1266, startPoint y: 197, endPoint x: 933, endPoint y: 254, distance: 337.4
click at [933, 254] on div "Sort by Filters brayden allen Name · Applied On Stage Job posting Interview Sch…" at bounding box center [791, 224] width 1181 height 89
